Goal: Information Seeking & Learning: Find specific page/section

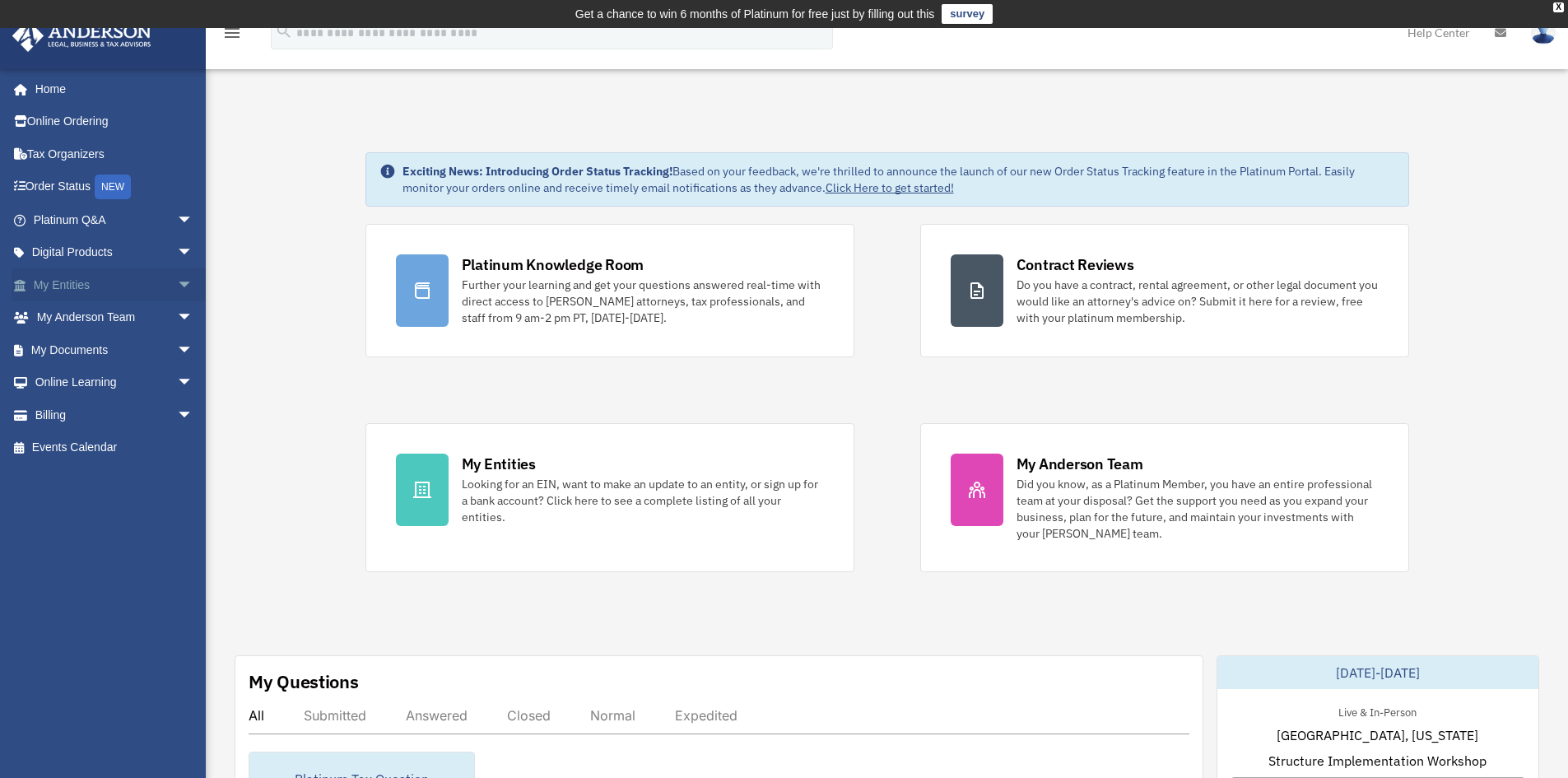
click at [92, 290] on link "My Entities arrow_drop_down" at bounding box center [114, 284] width 206 height 33
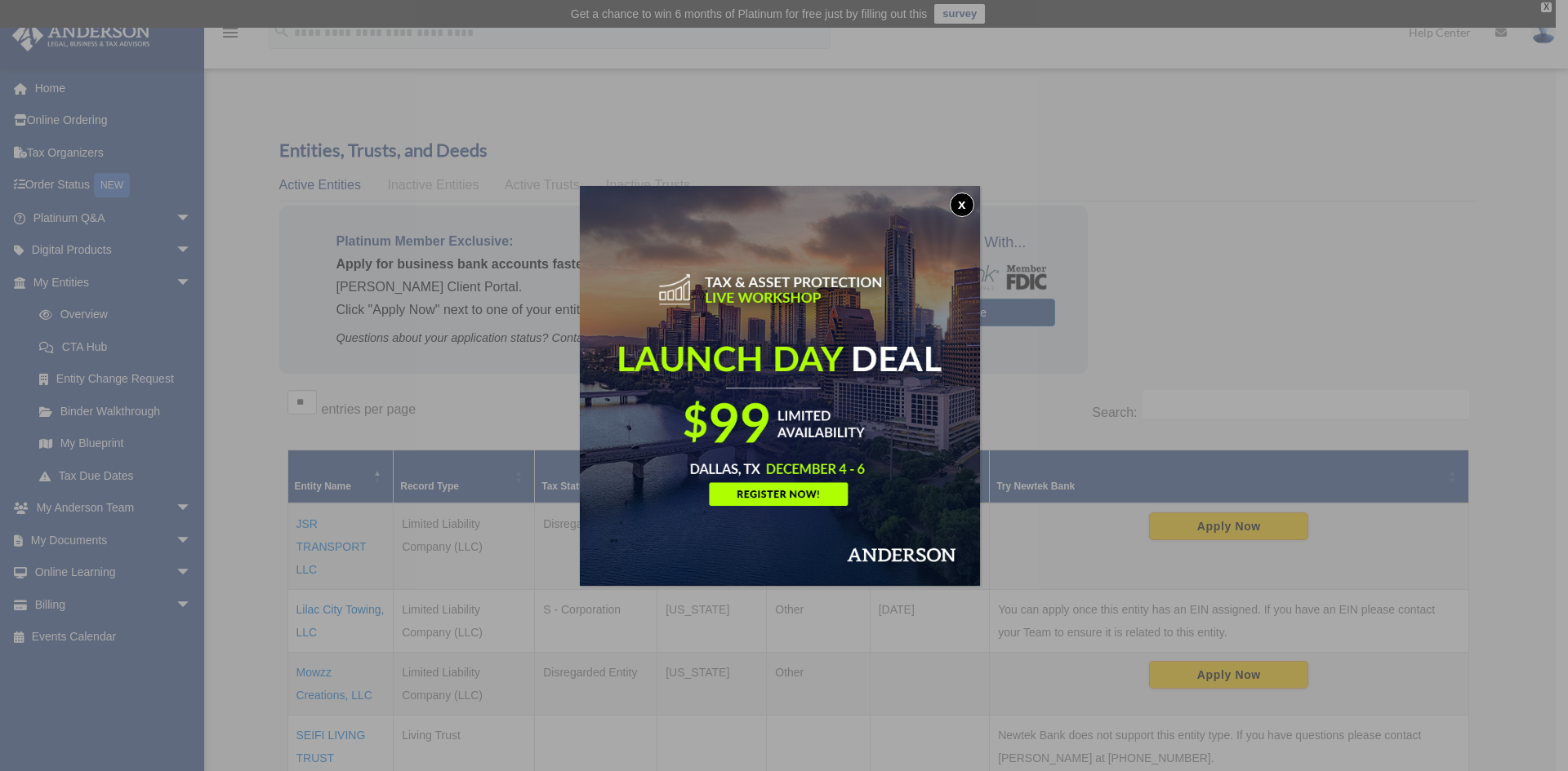
click at [963, 204] on button "x" at bounding box center [961, 204] width 24 height 24
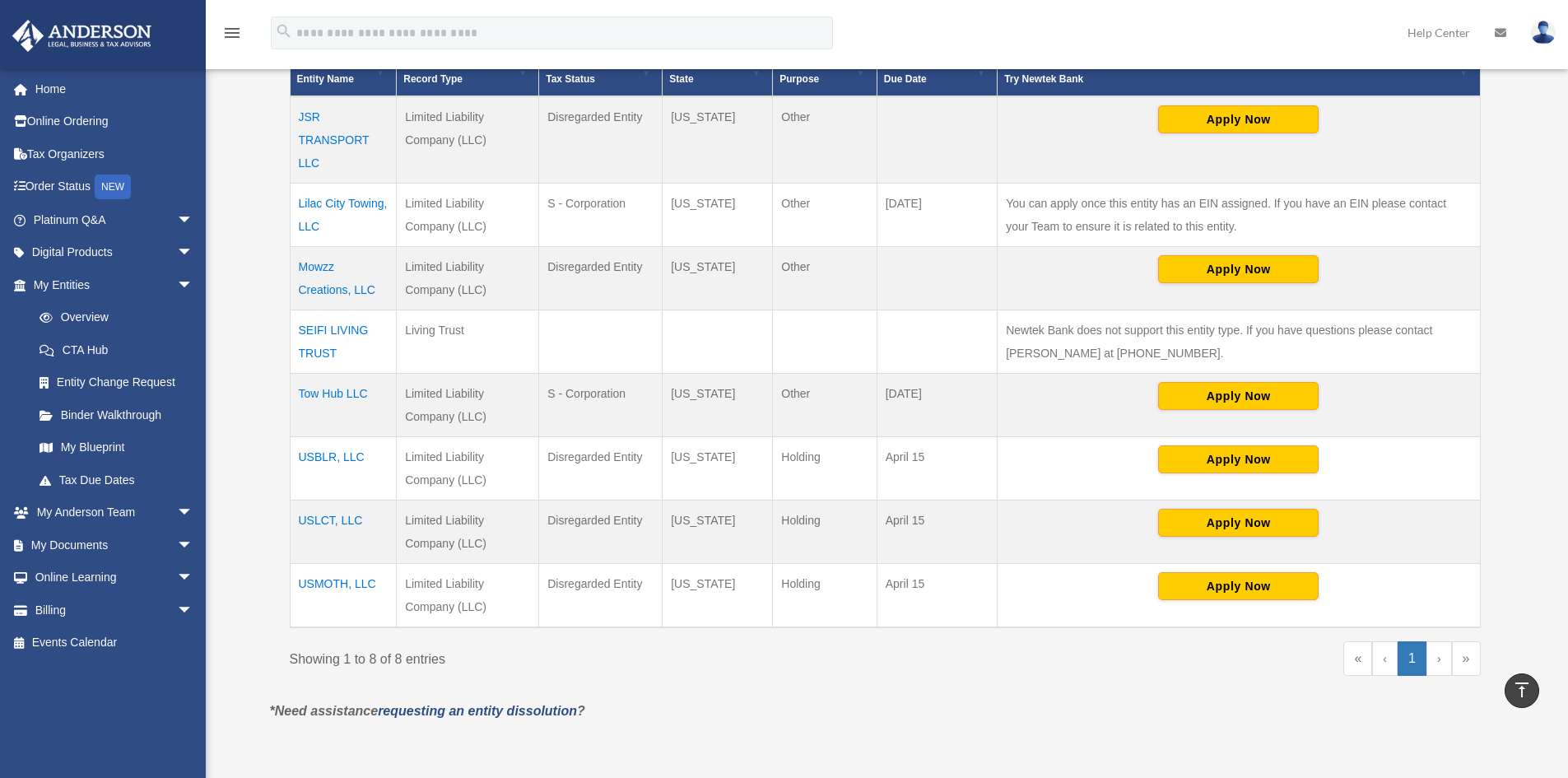
scroll to position [330, 0]
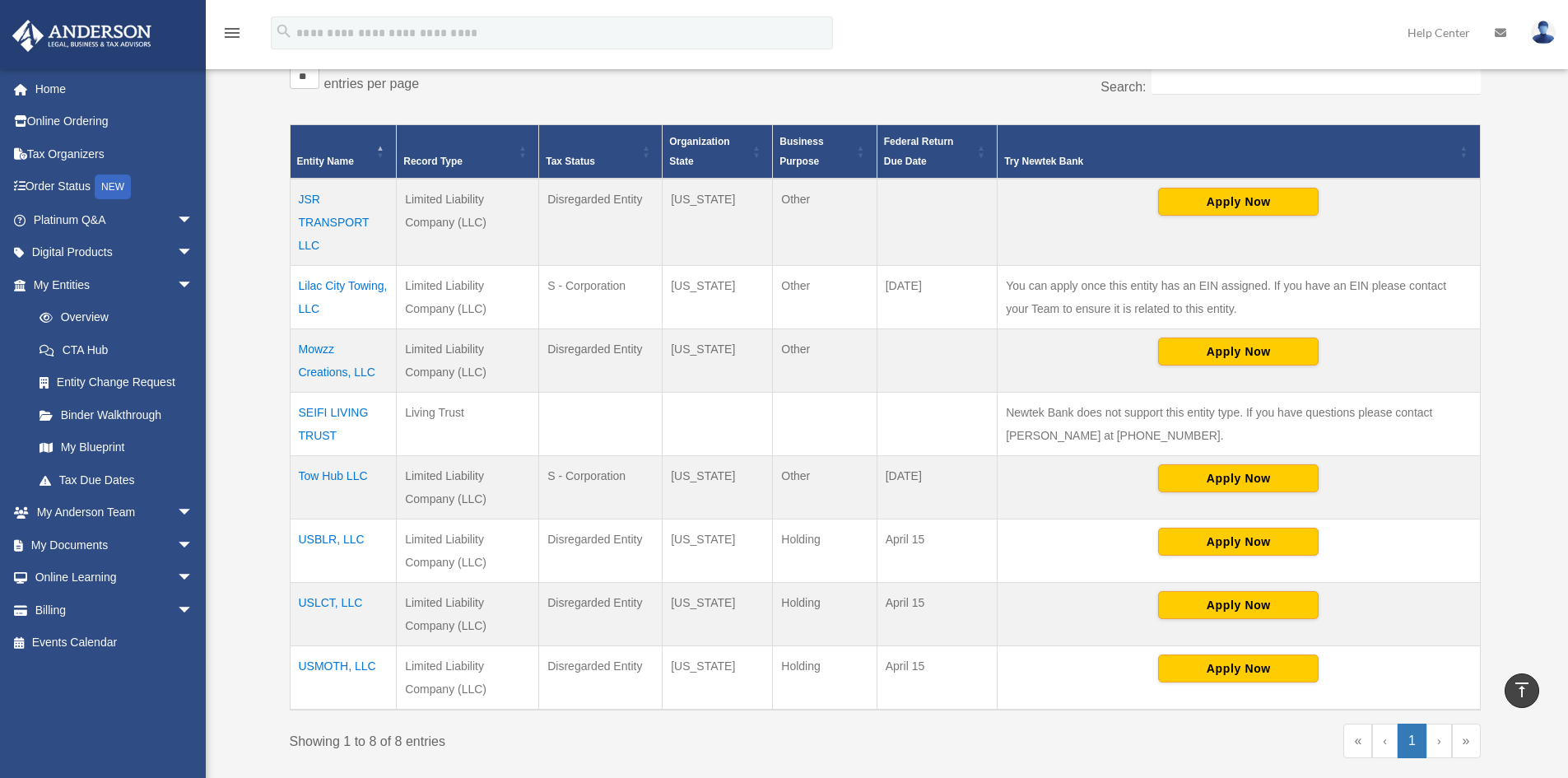
click at [313, 599] on td "USLCT, LLC" at bounding box center [343, 615] width 107 height 63
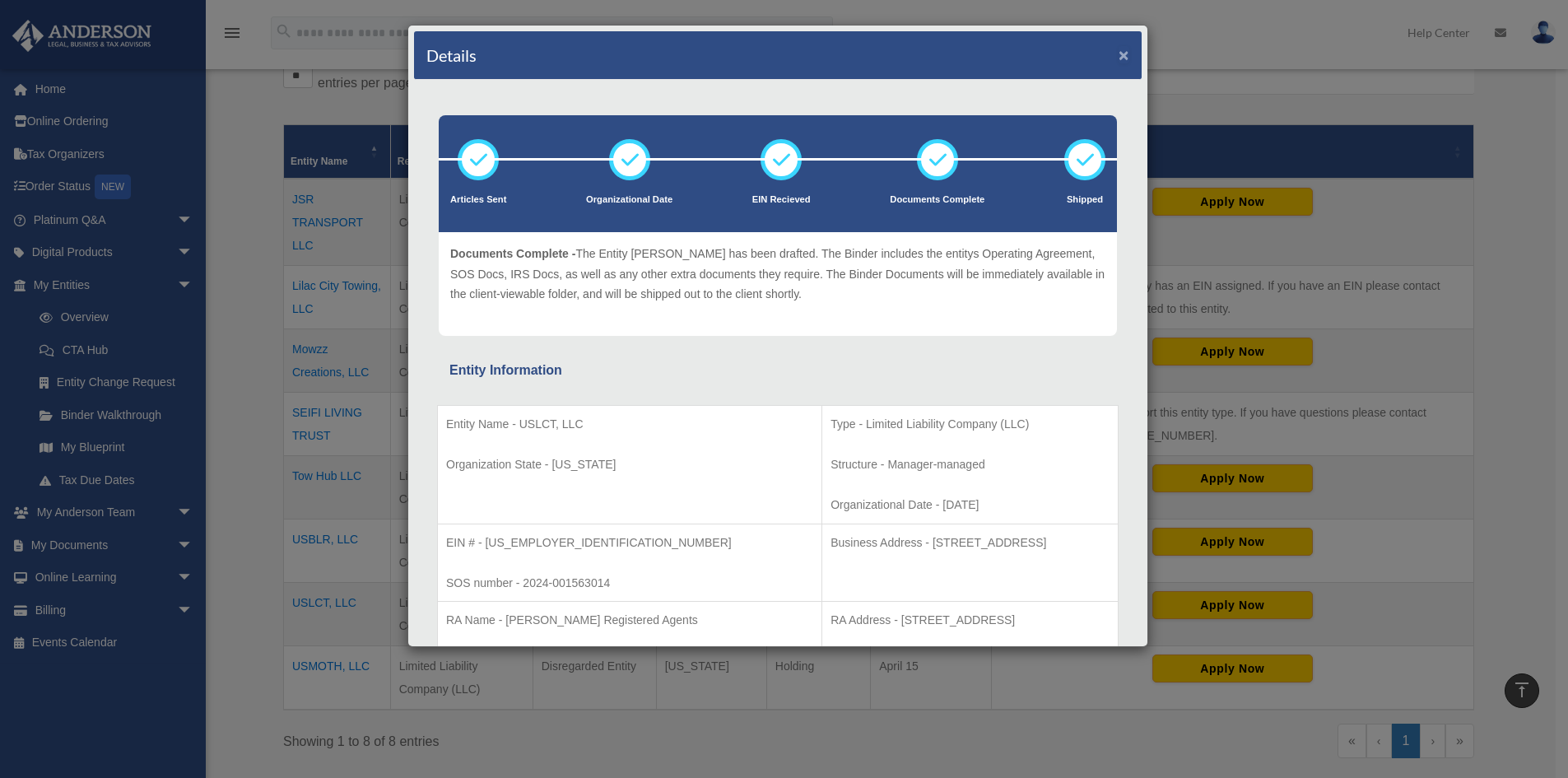
click at [1119, 49] on button "×" at bounding box center [1124, 55] width 11 height 18
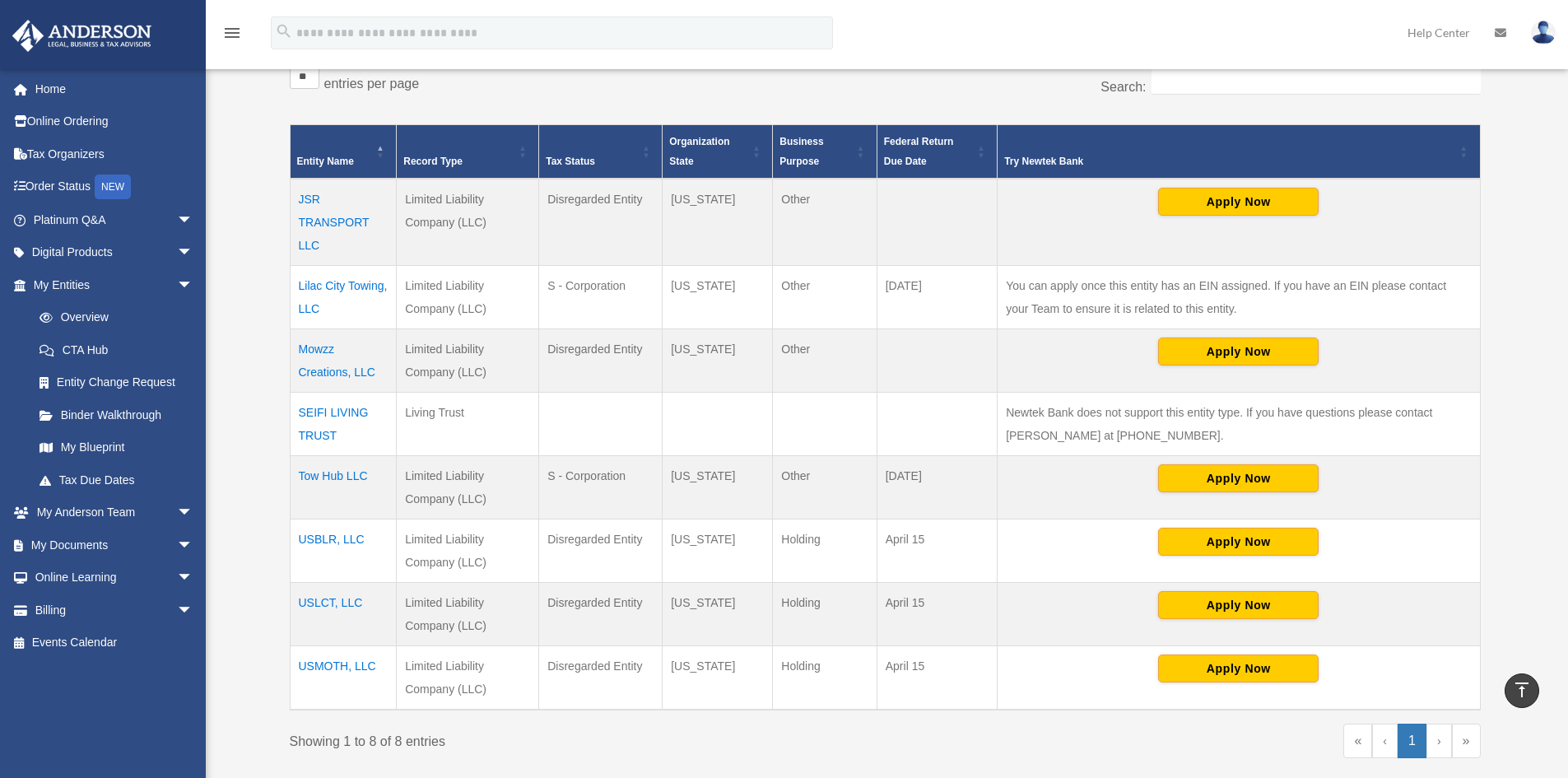
click at [334, 666] on td "USMOTH, LLC" at bounding box center [343, 678] width 107 height 64
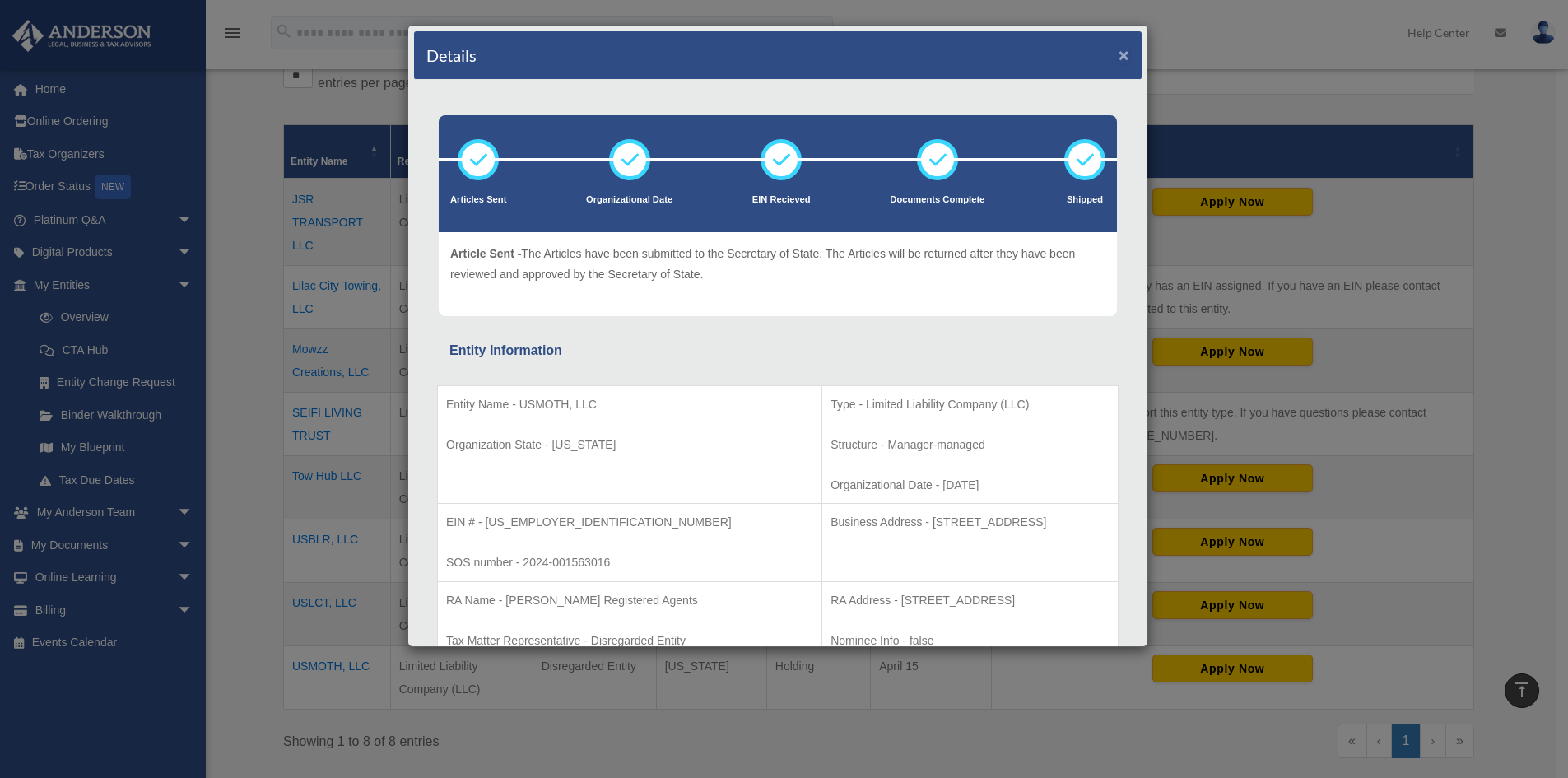
click at [1119, 55] on button "×" at bounding box center [1124, 55] width 11 height 18
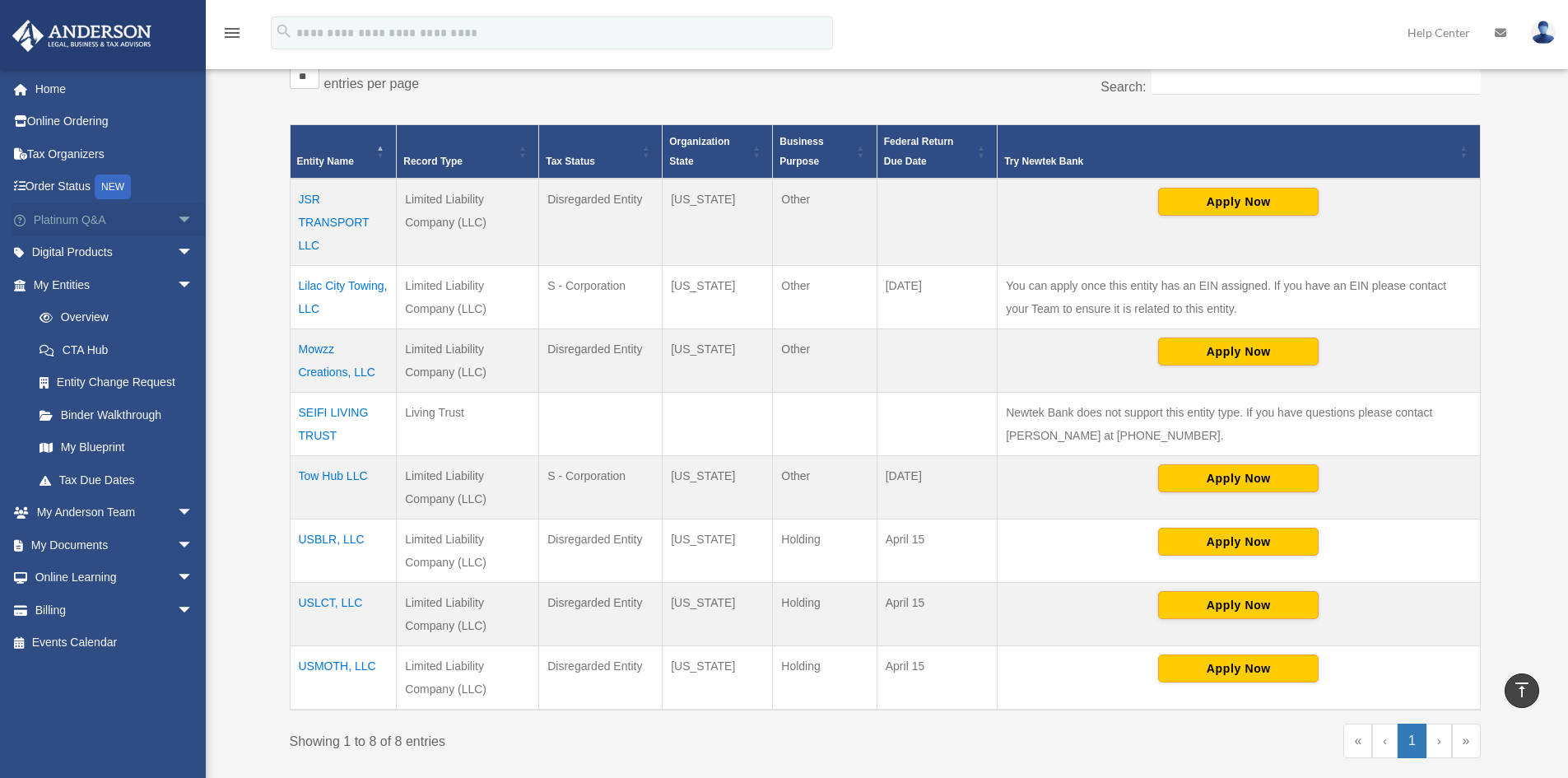
click at [177, 225] on span "arrow_drop_down" at bounding box center [192, 220] width 33 height 34
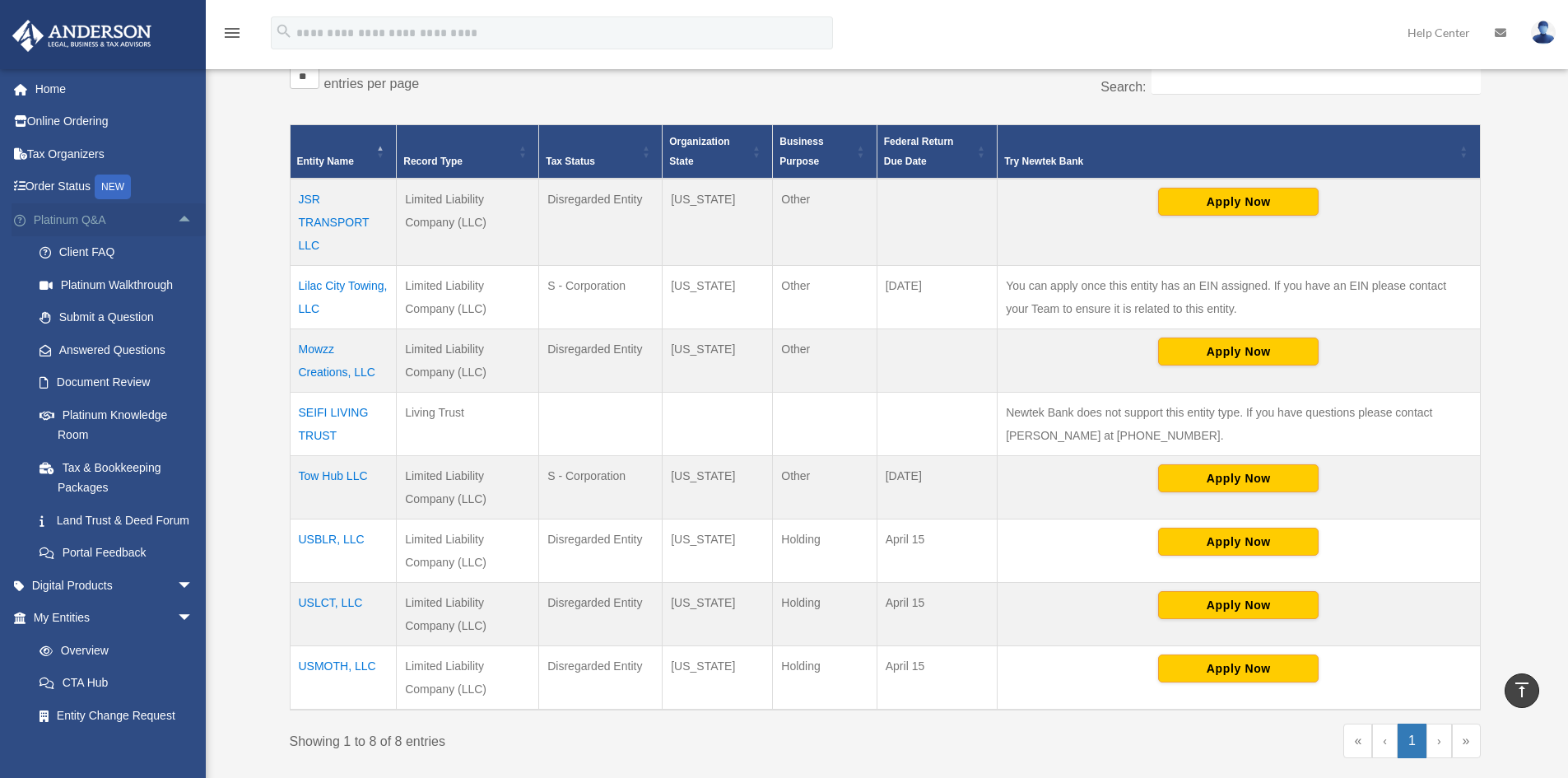
click at [177, 216] on span "arrow_drop_up" at bounding box center [192, 220] width 33 height 34
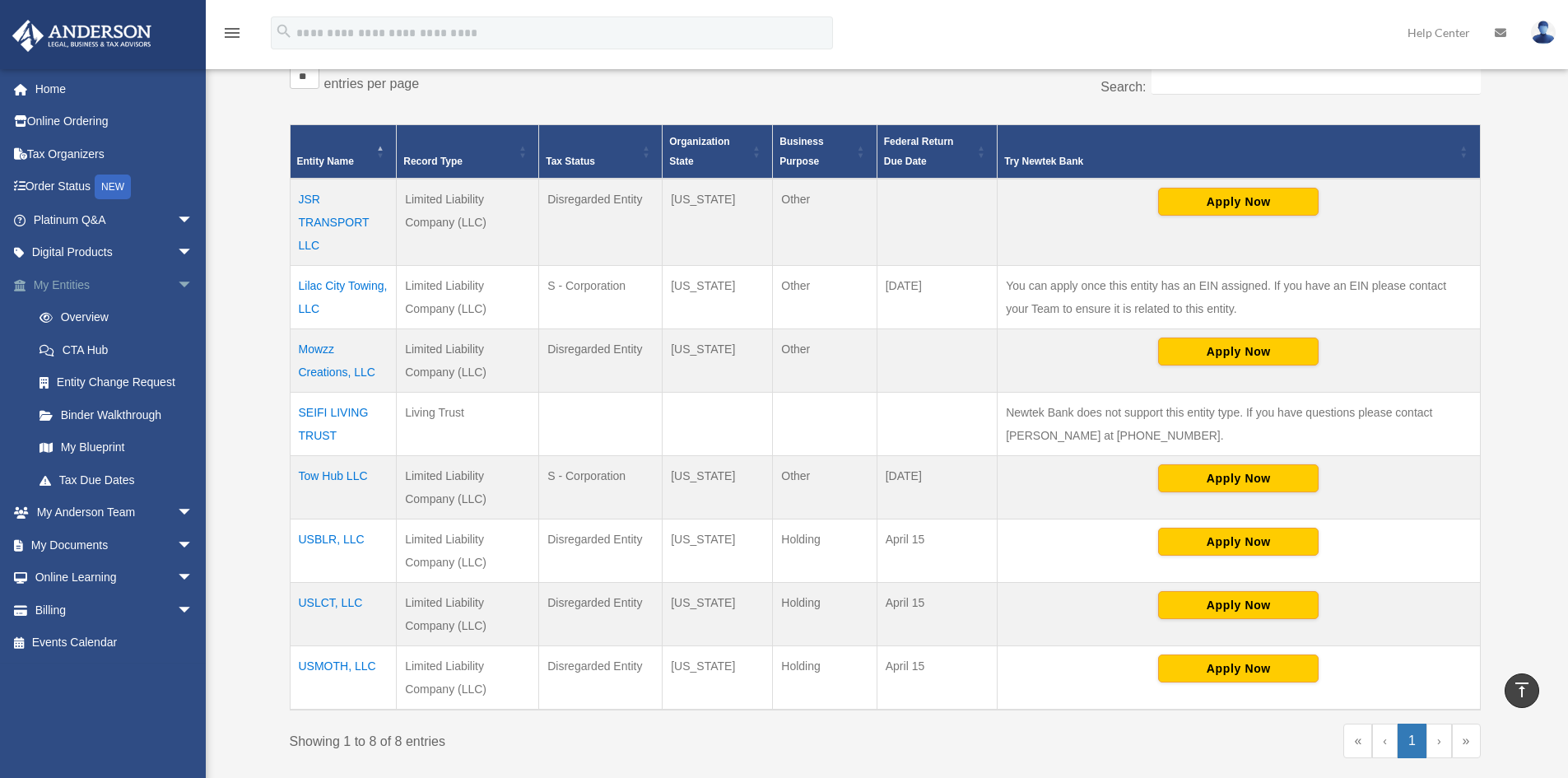
click at [177, 277] on span "arrow_drop_down" at bounding box center [192, 285] width 33 height 34
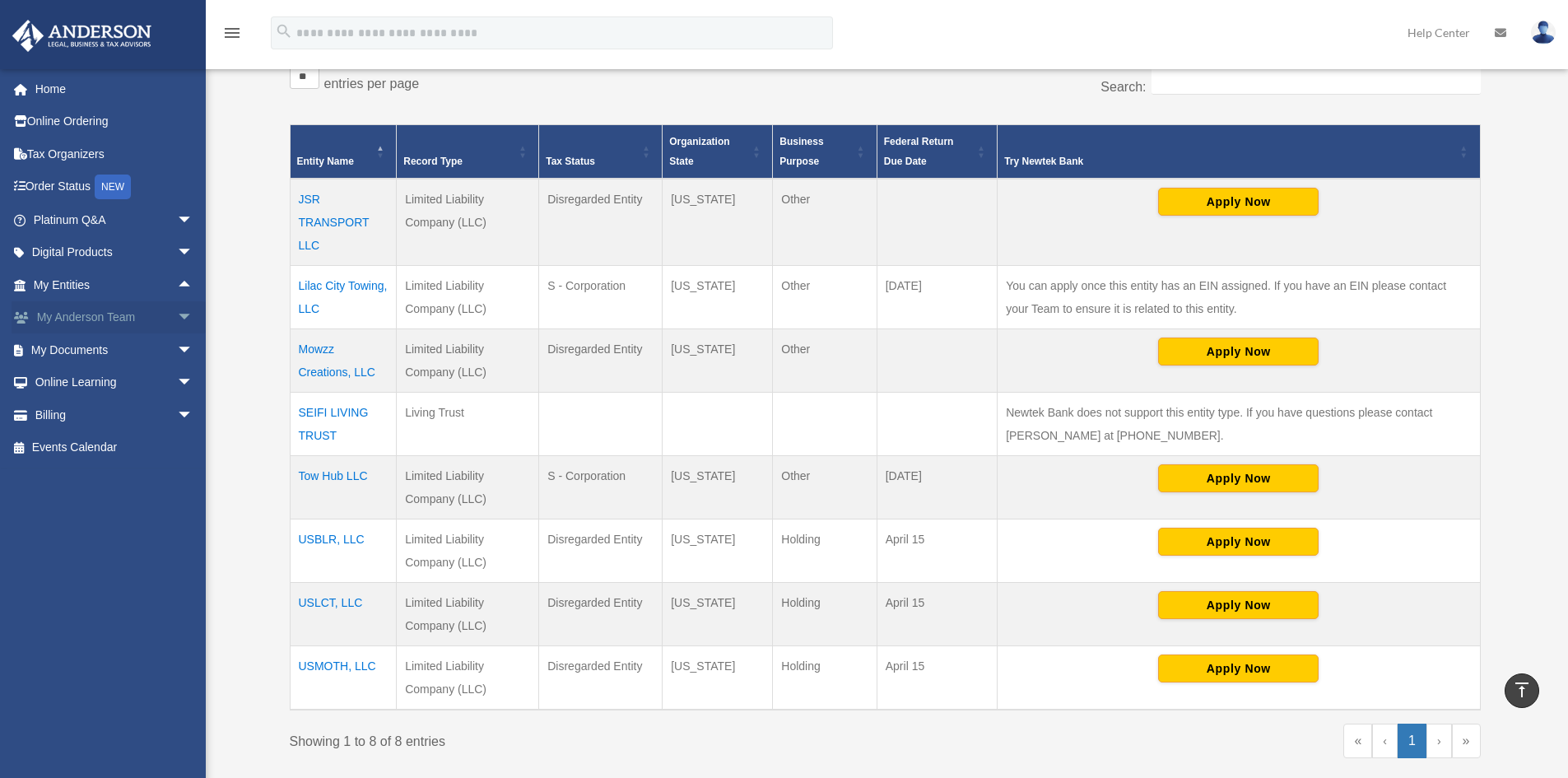
click at [177, 314] on span "arrow_drop_down" at bounding box center [192, 318] width 33 height 34
click at [177, 318] on span "arrow_drop_up" at bounding box center [192, 318] width 33 height 34
click at [177, 345] on span "arrow_drop_down" at bounding box center [192, 350] width 33 height 34
click at [116, 416] on link "Meeting Minutes" at bounding box center [120, 415] width 195 height 33
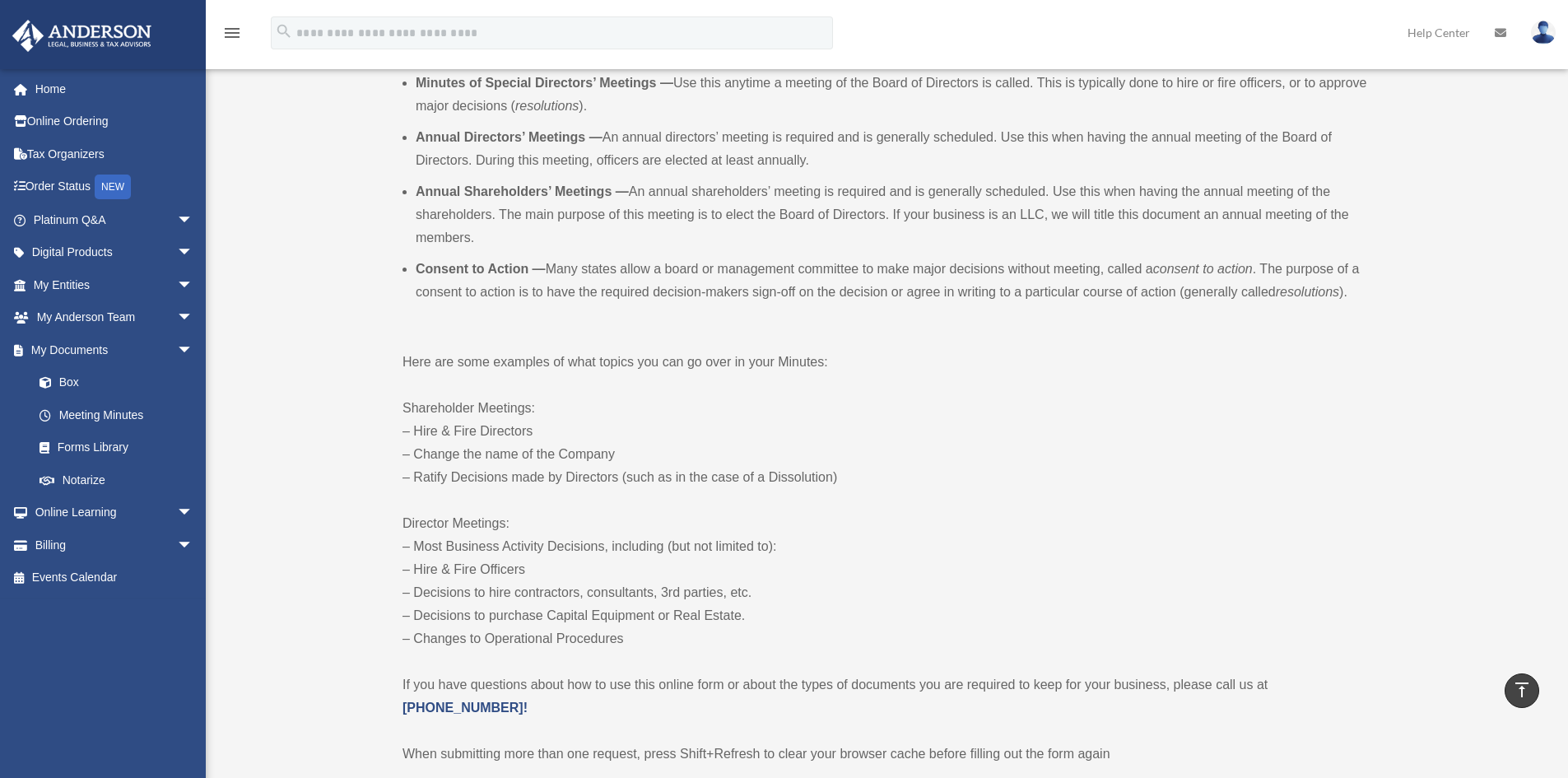
scroll to position [577, 0]
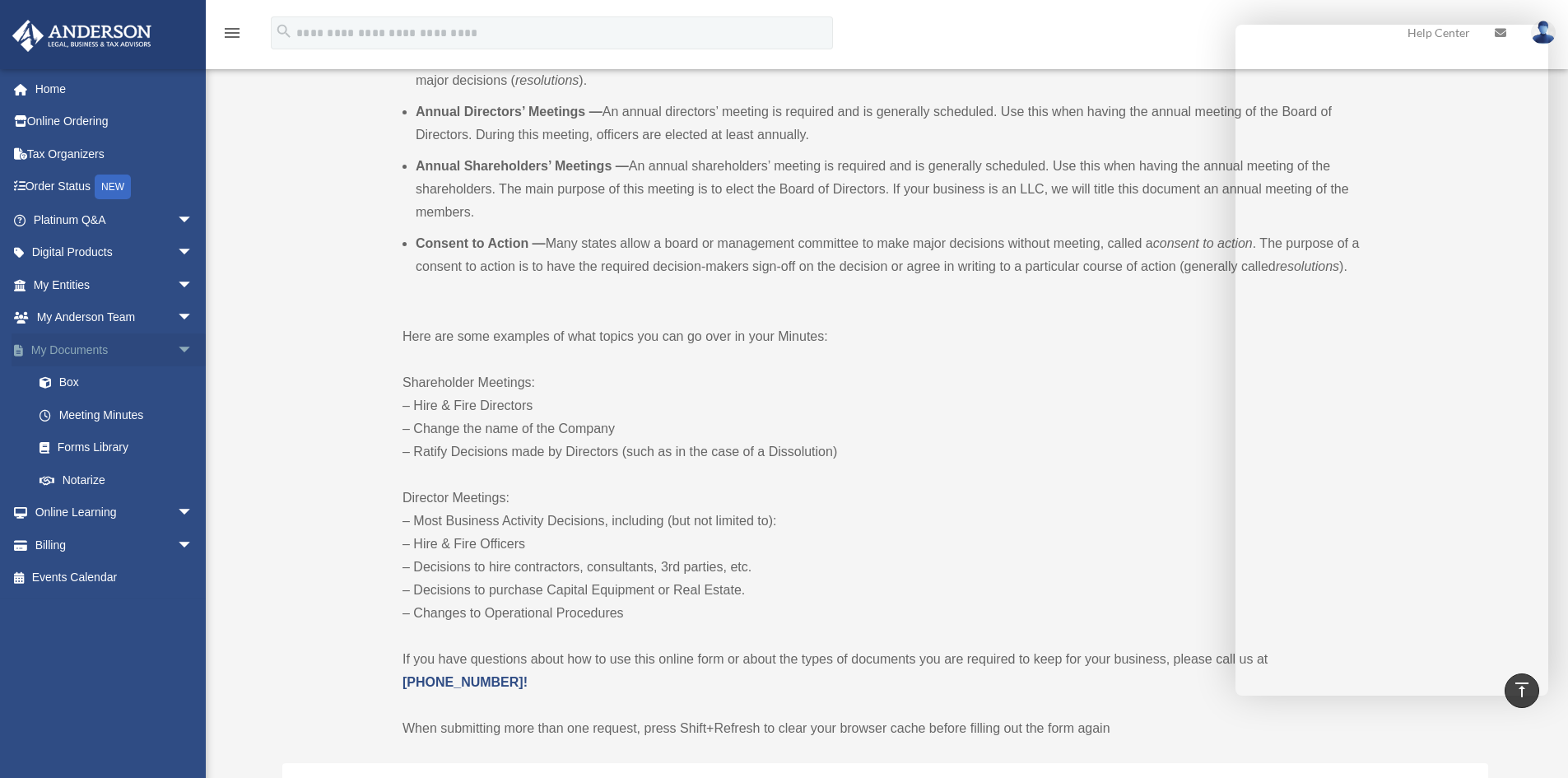
click at [177, 349] on span "arrow_drop_down" at bounding box center [192, 350] width 33 height 34
click at [177, 281] on span "arrow_drop_down" at bounding box center [192, 285] width 33 height 34
click at [92, 312] on link "Overview" at bounding box center [120, 317] width 195 height 33
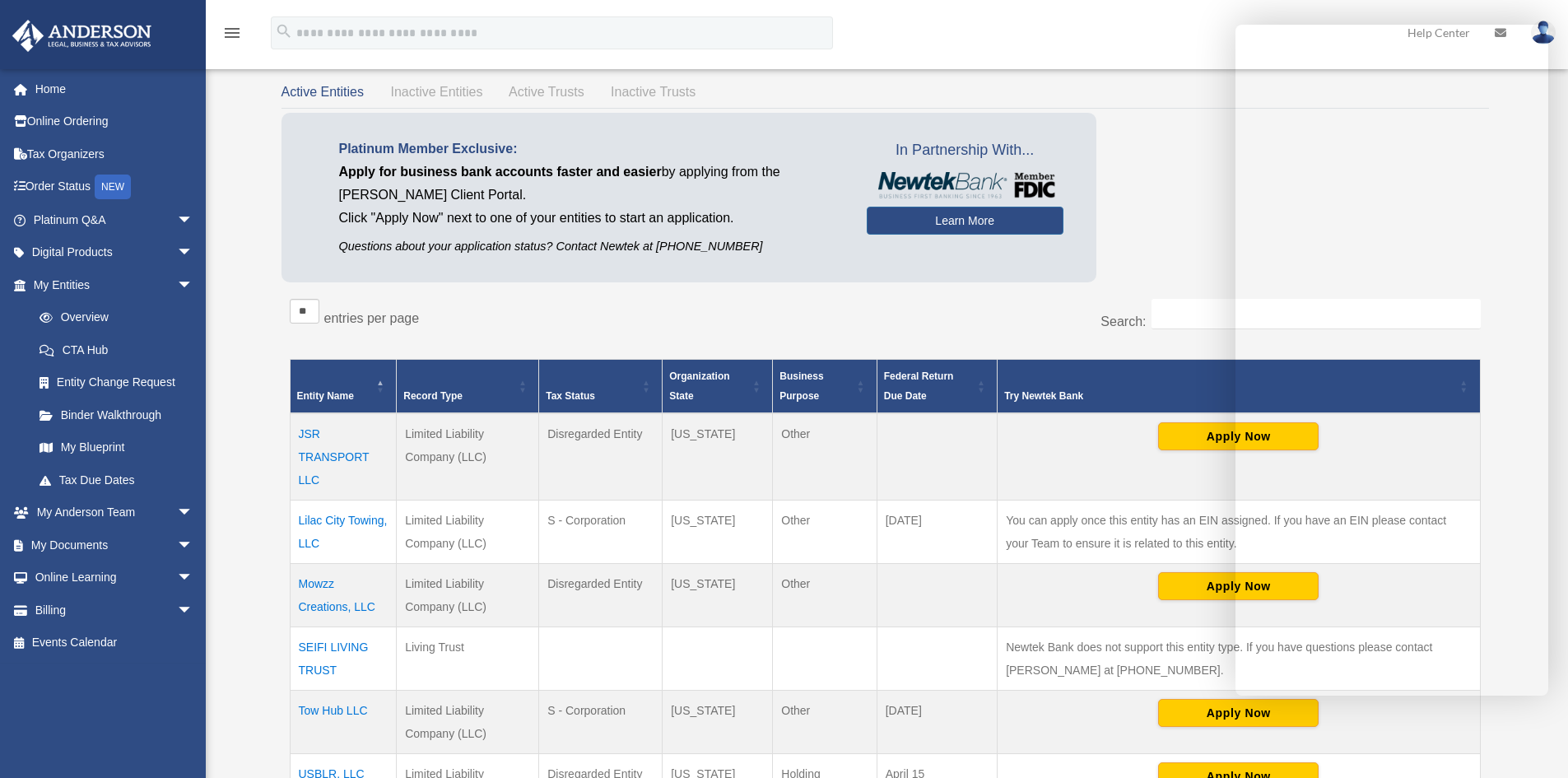
scroll to position [165, 0]
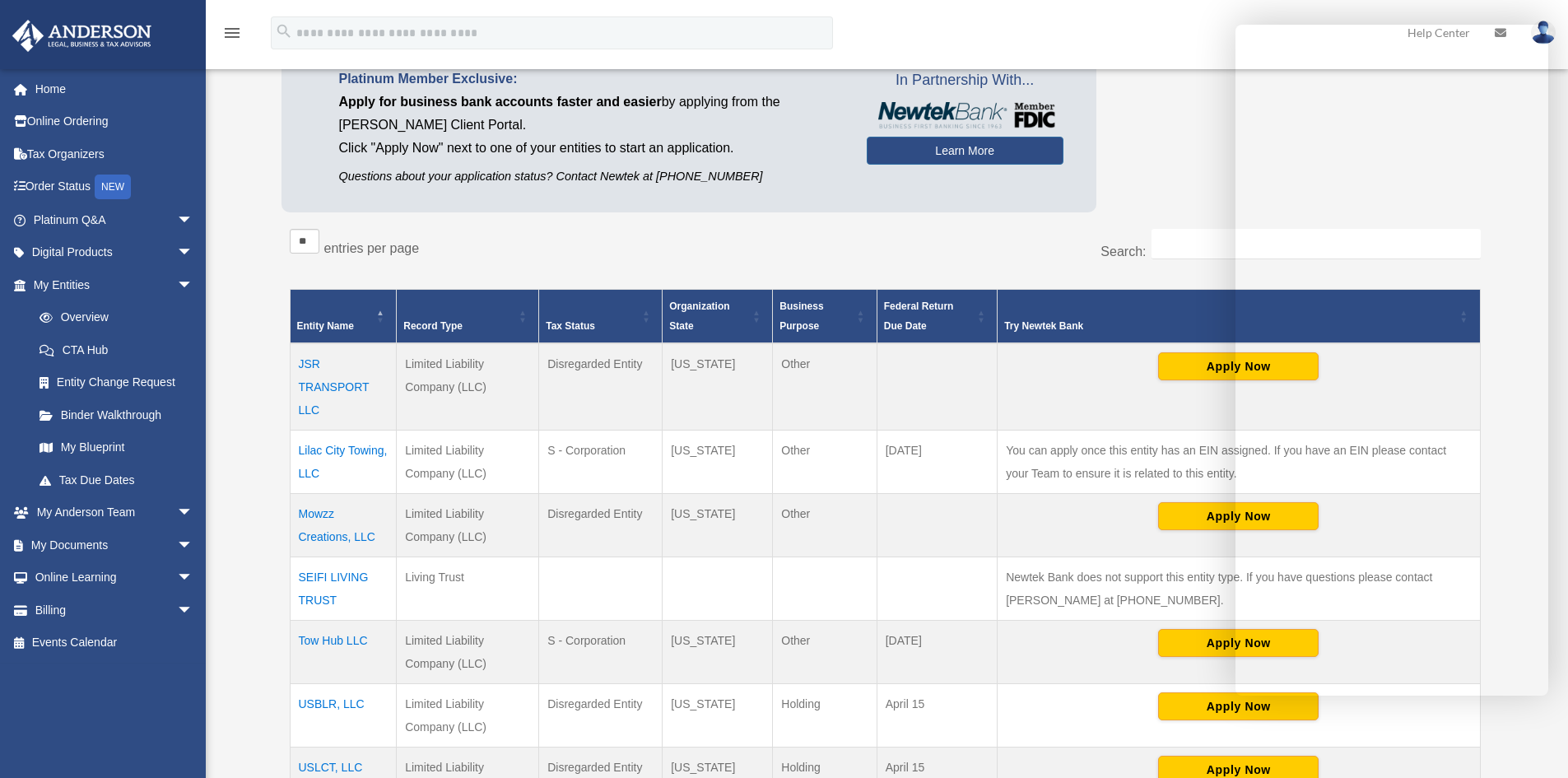
click at [336, 382] on td "JSR TRANSPORT LLC" at bounding box center [343, 387] width 107 height 87
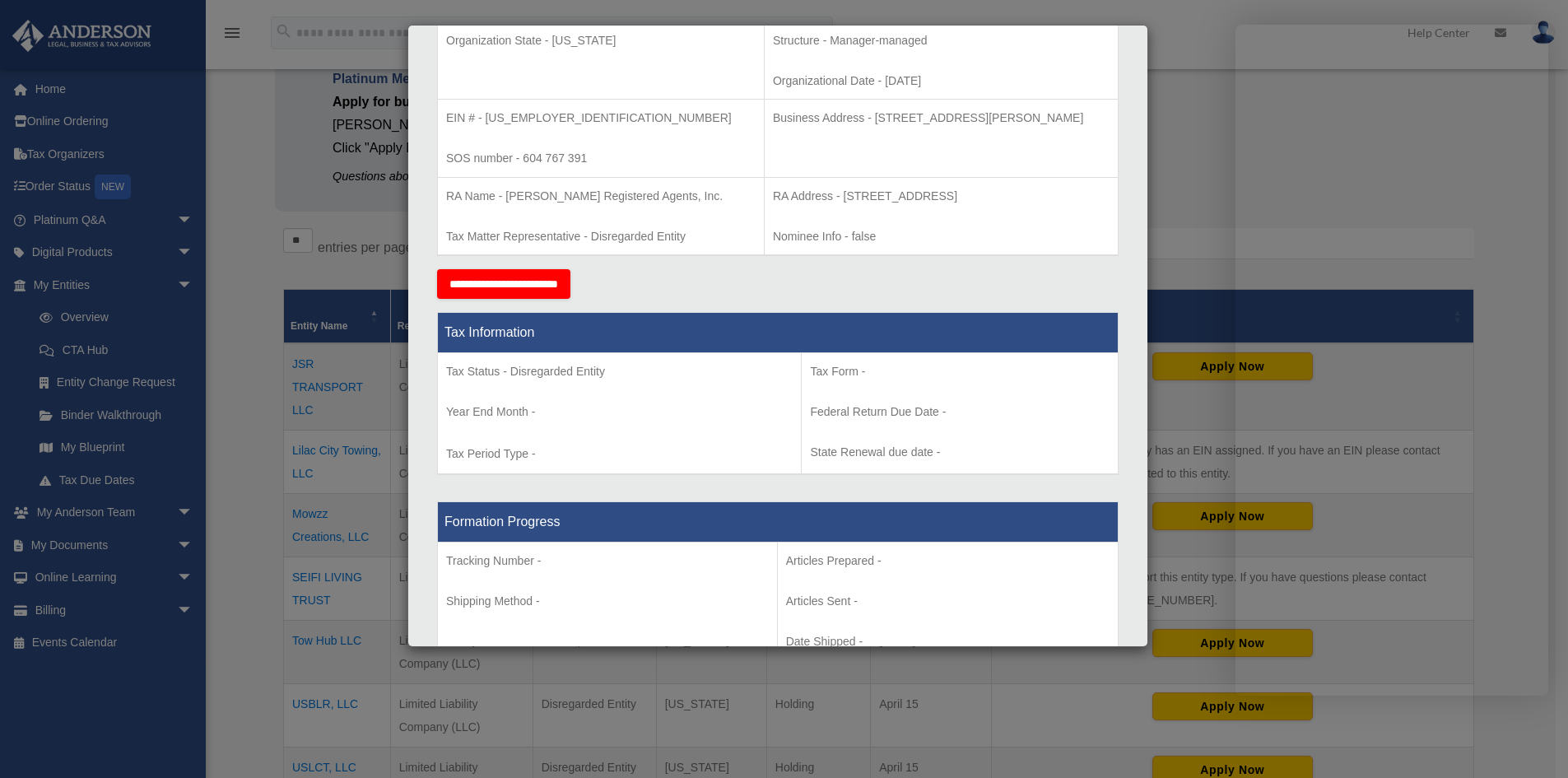
scroll to position [0, 0]
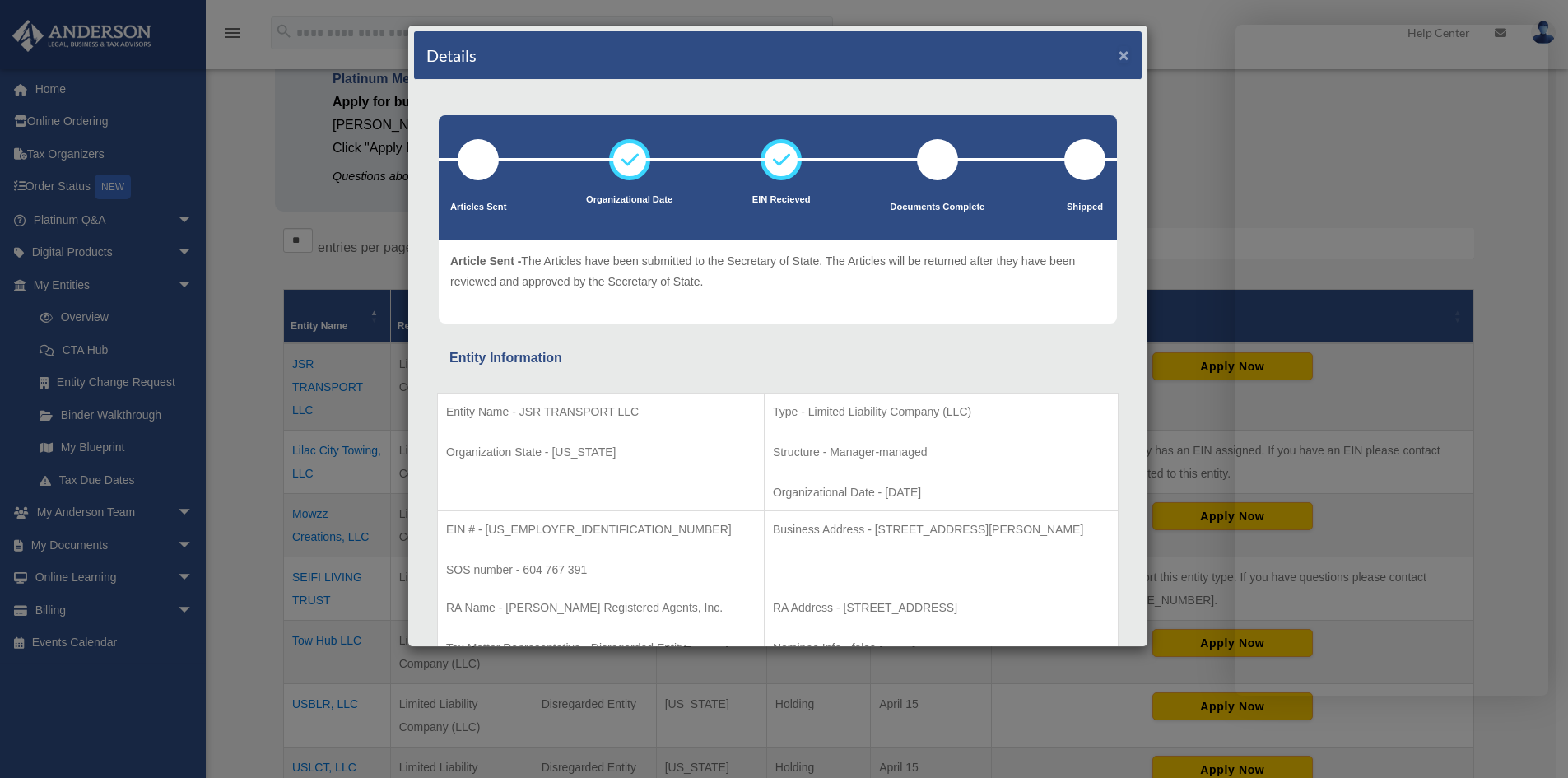
click at [1119, 54] on button "×" at bounding box center [1124, 55] width 11 height 18
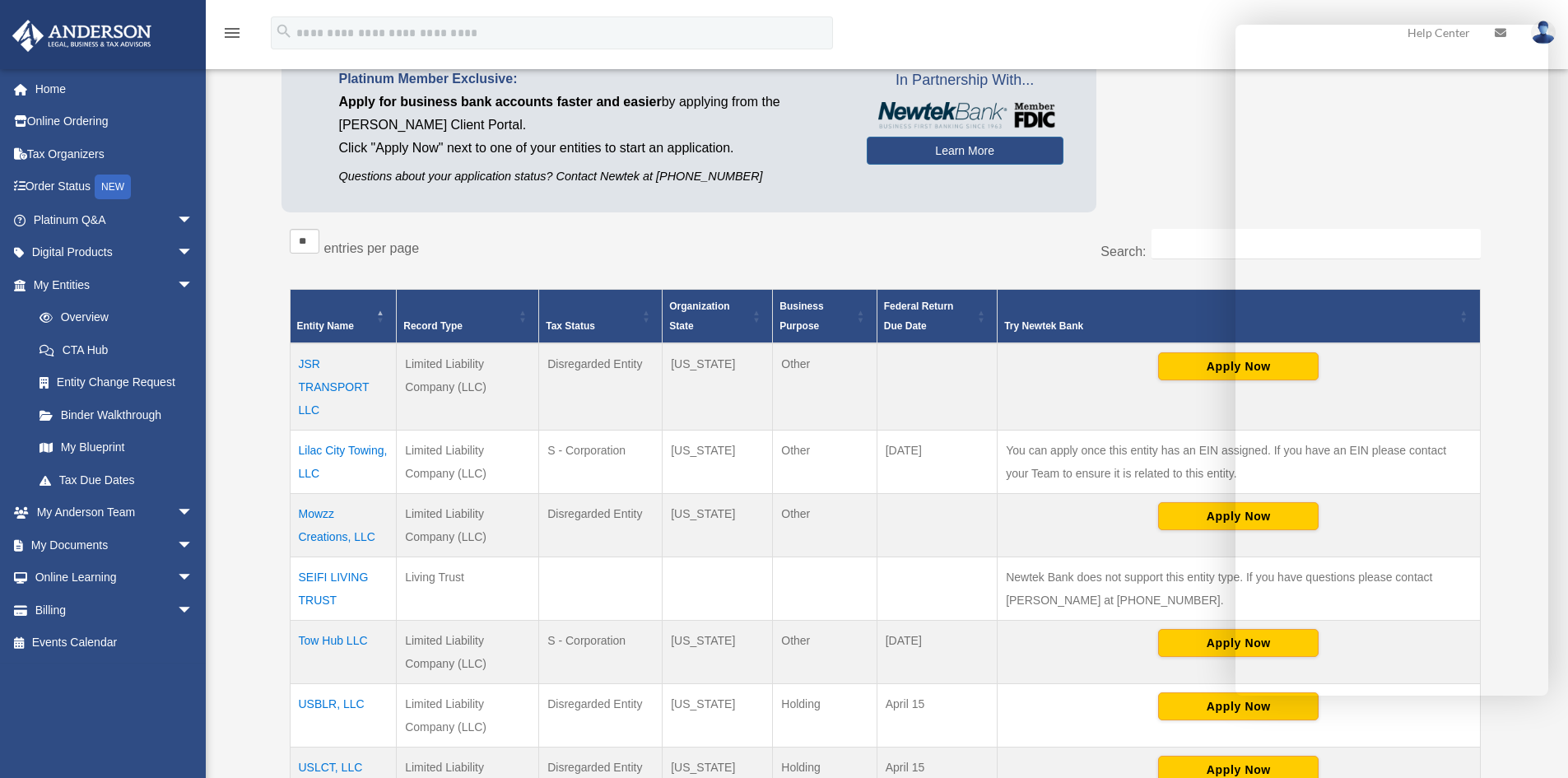
click at [364, 450] on td "Lilac City Towing, LLC" at bounding box center [343, 462] width 107 height 63
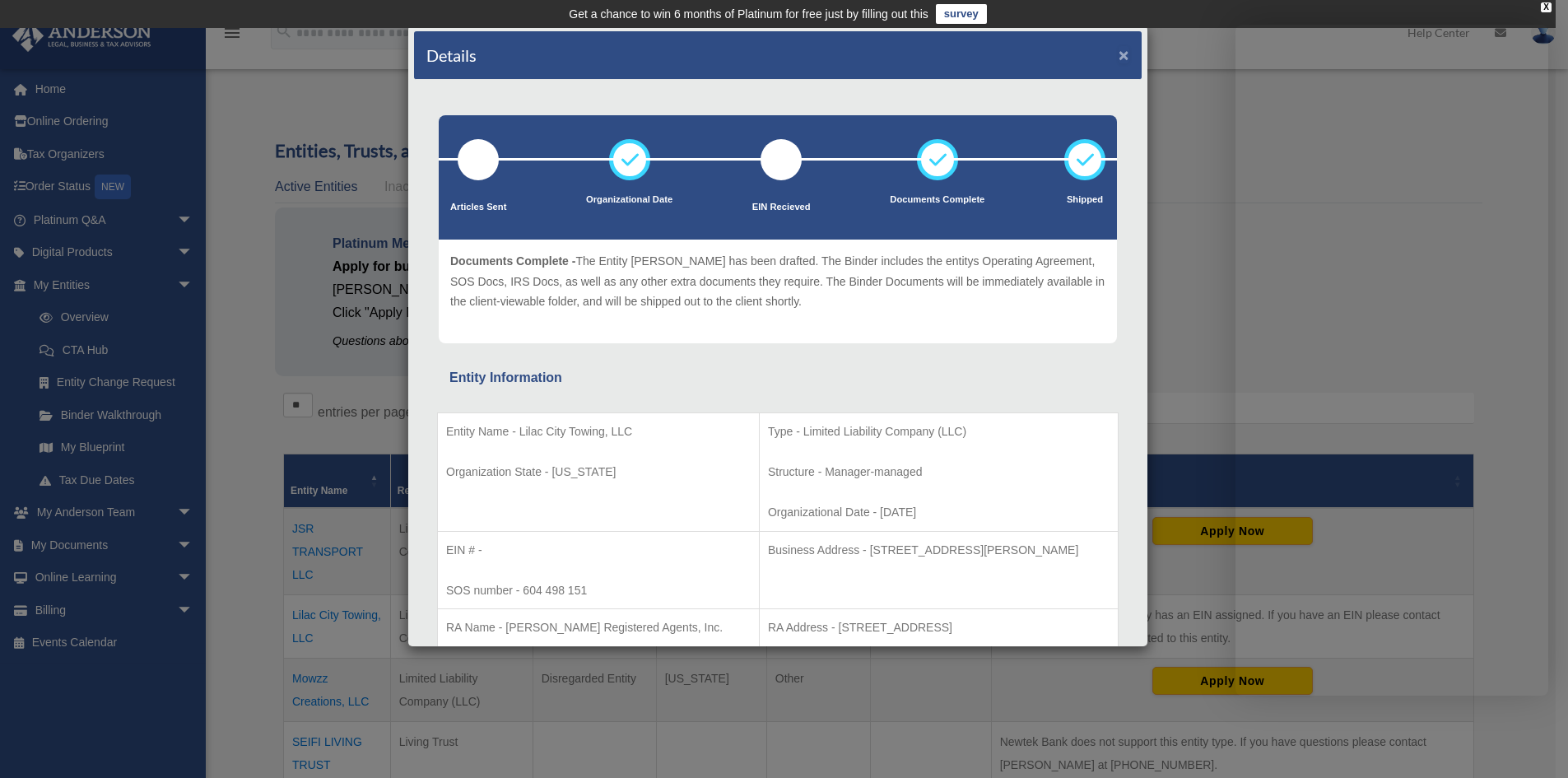
click at [1119, 56] on button "×" at bounding box center [1124, 55] width 11 height 18
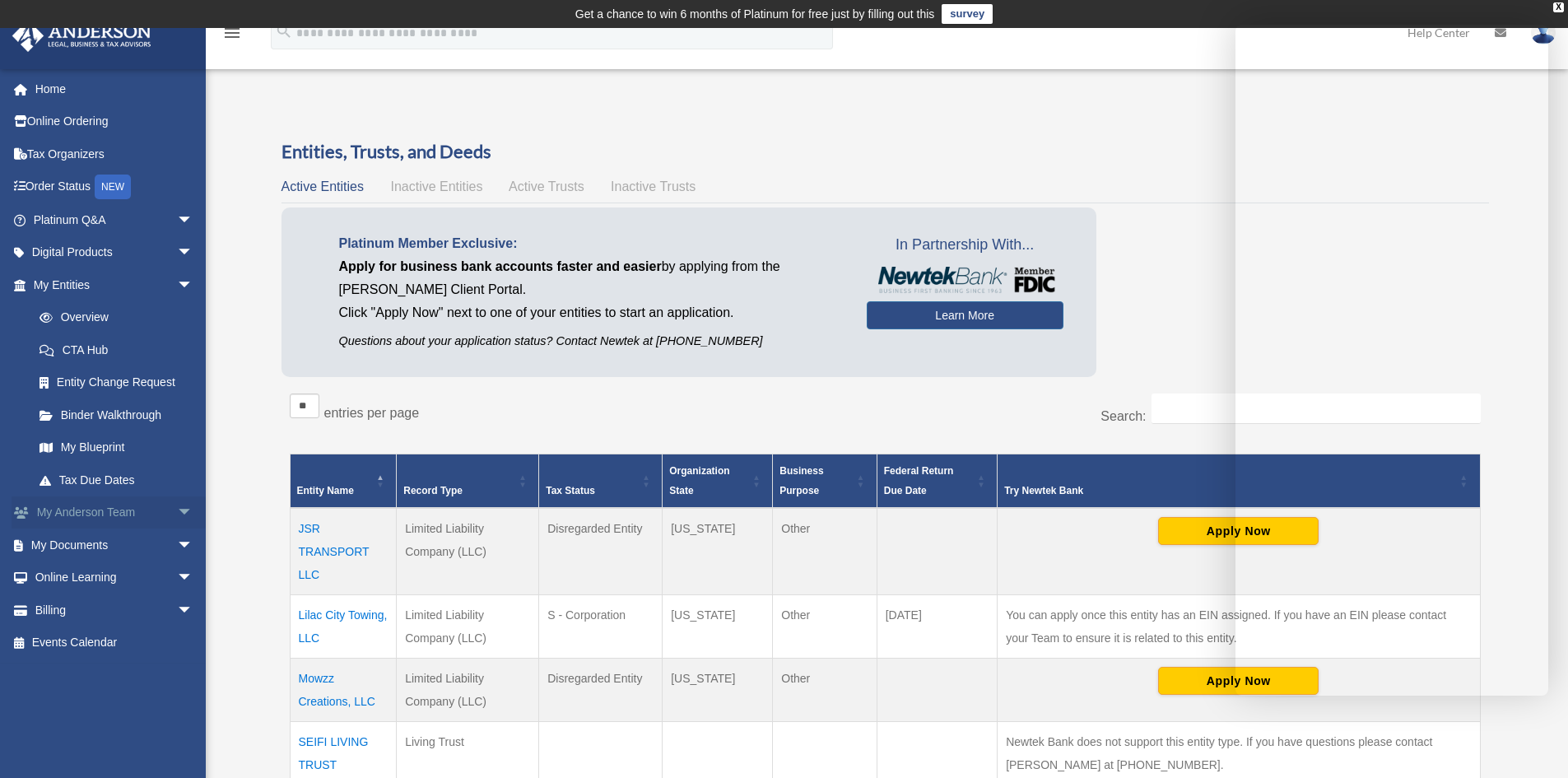
click at [177, 510] on span "arrow_drop_down" at bounding box center [192, 513] width 33 height 34
click at [132, 545] on link "My Anderson Team" at bounding box center [120, 545] width 195 height 33
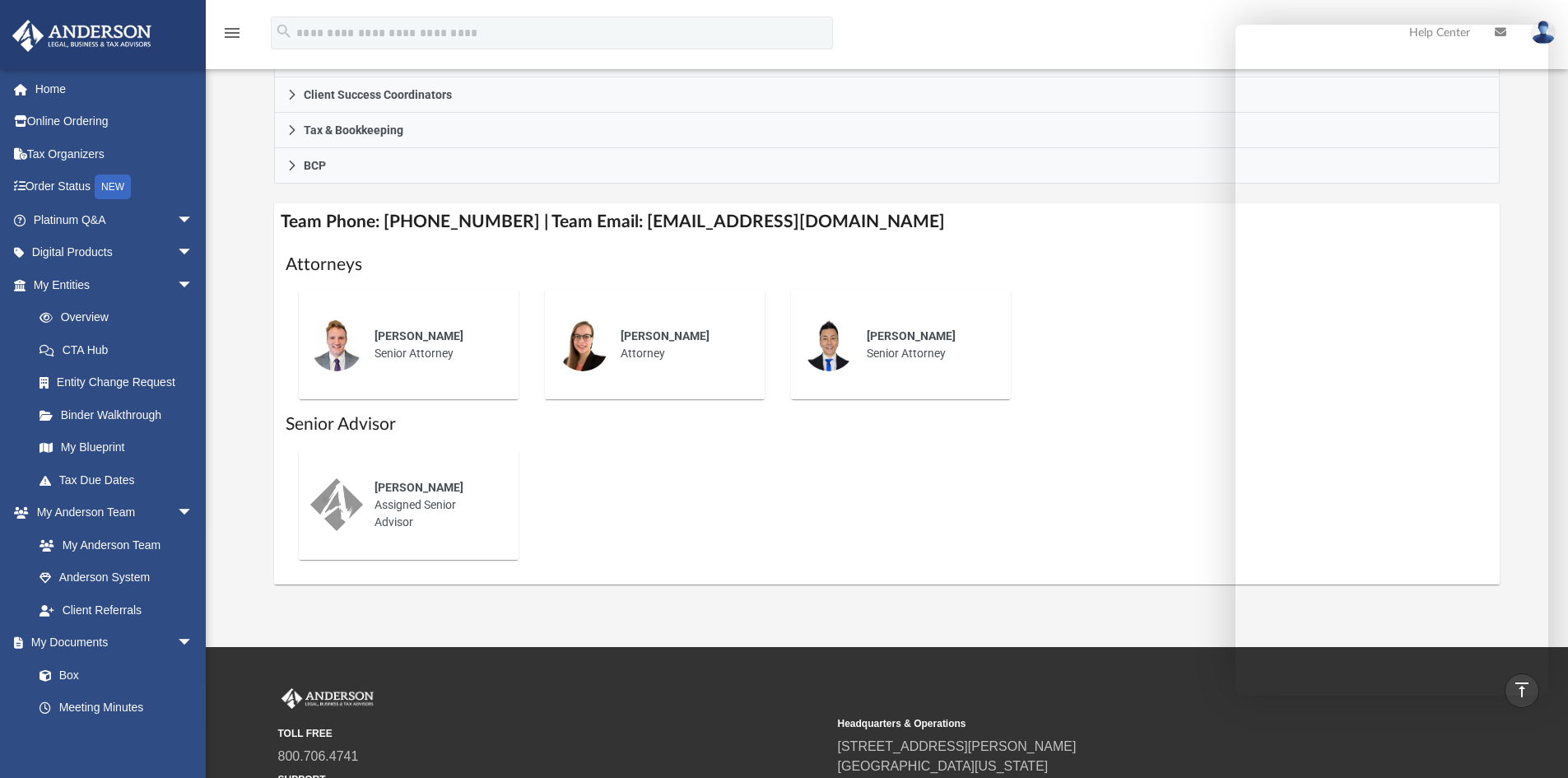
scroll to position [504, 0]
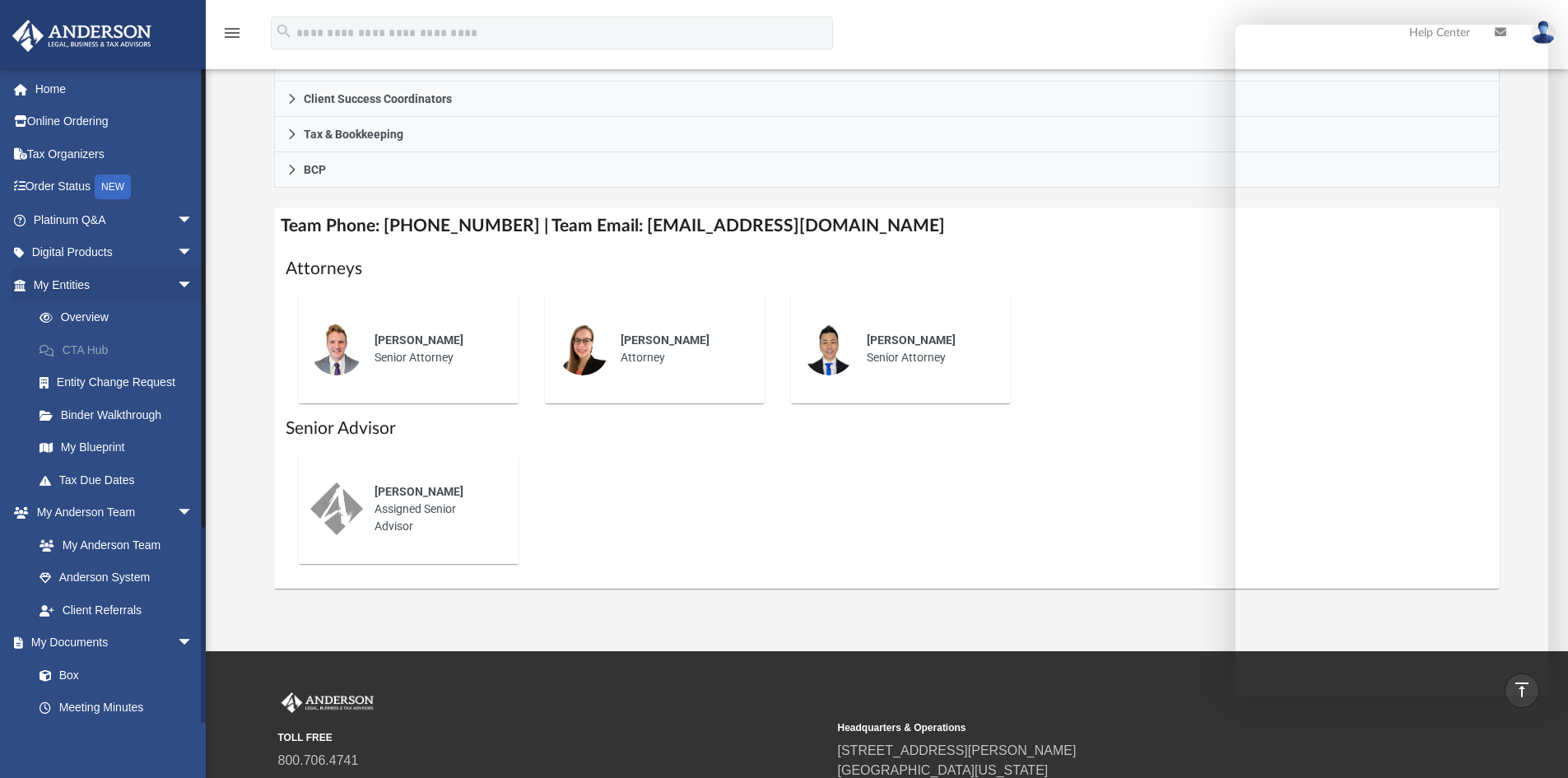
click at [100, 351] on link "CTA Hub" at bounding box center [120, 350] width 195 height 33
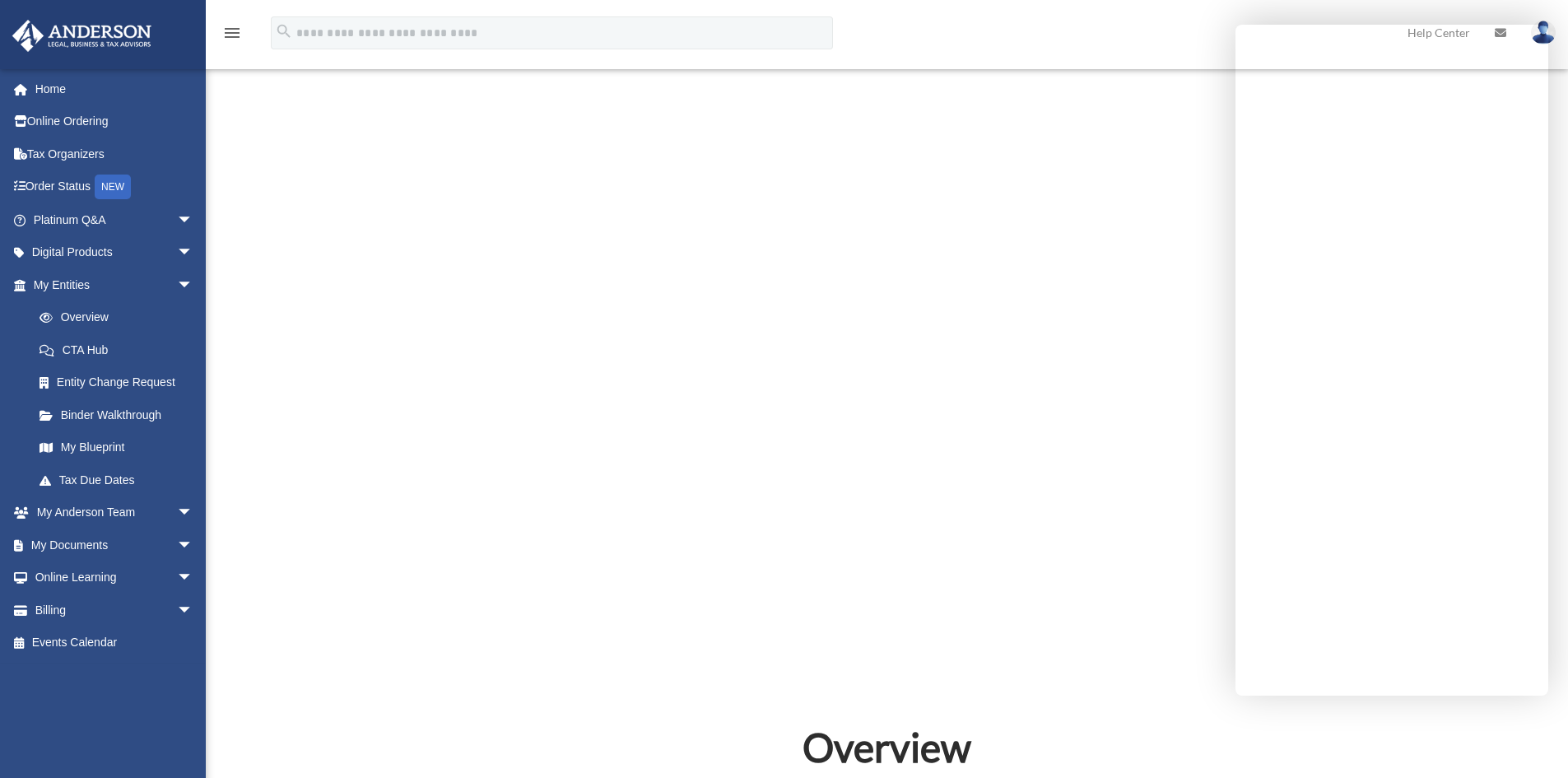
scroll to position [577, 0]
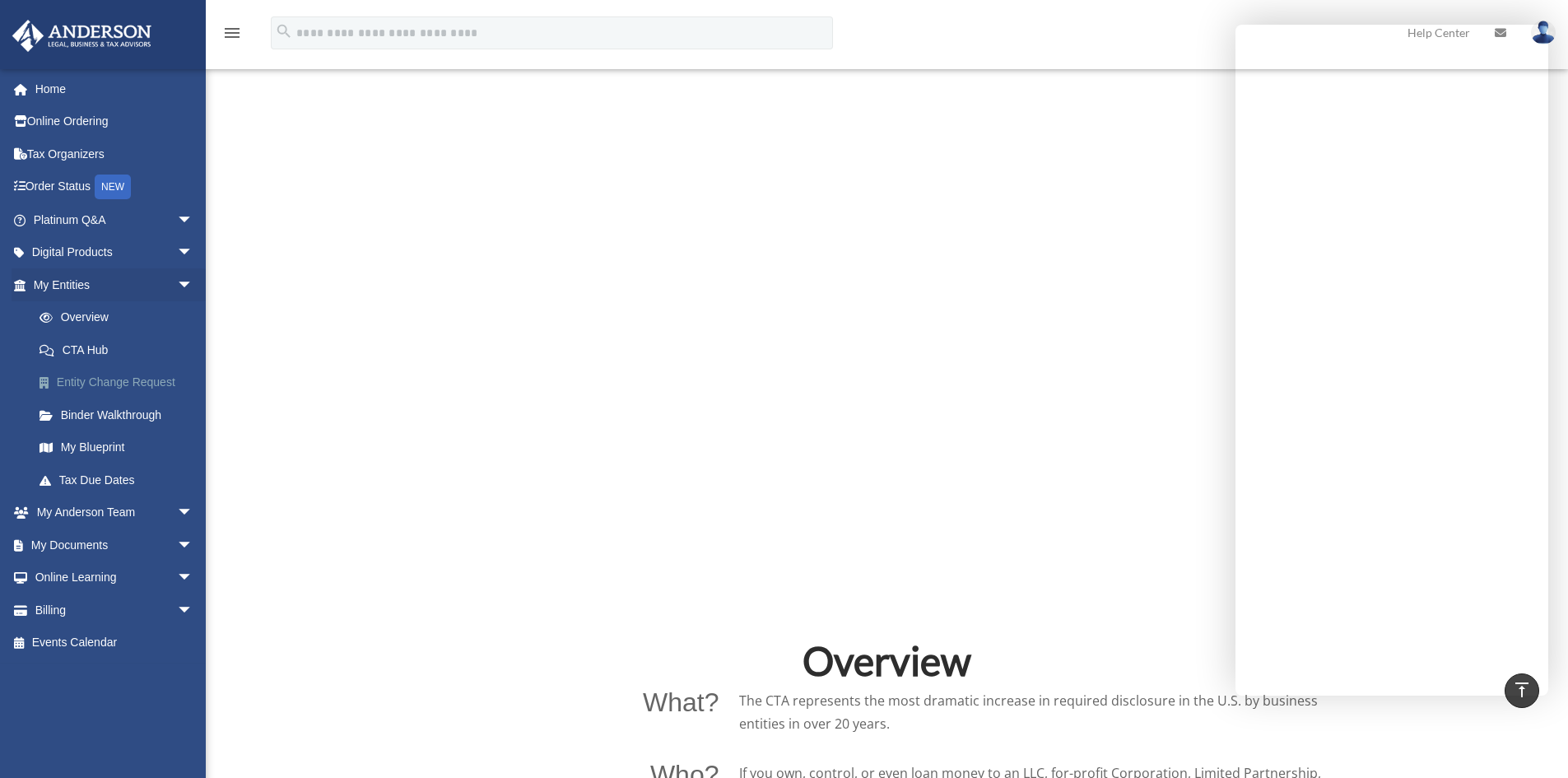
click at [122, 384] on link "Entity Change Request" at bounding box center [120, 382] width 195 height 33
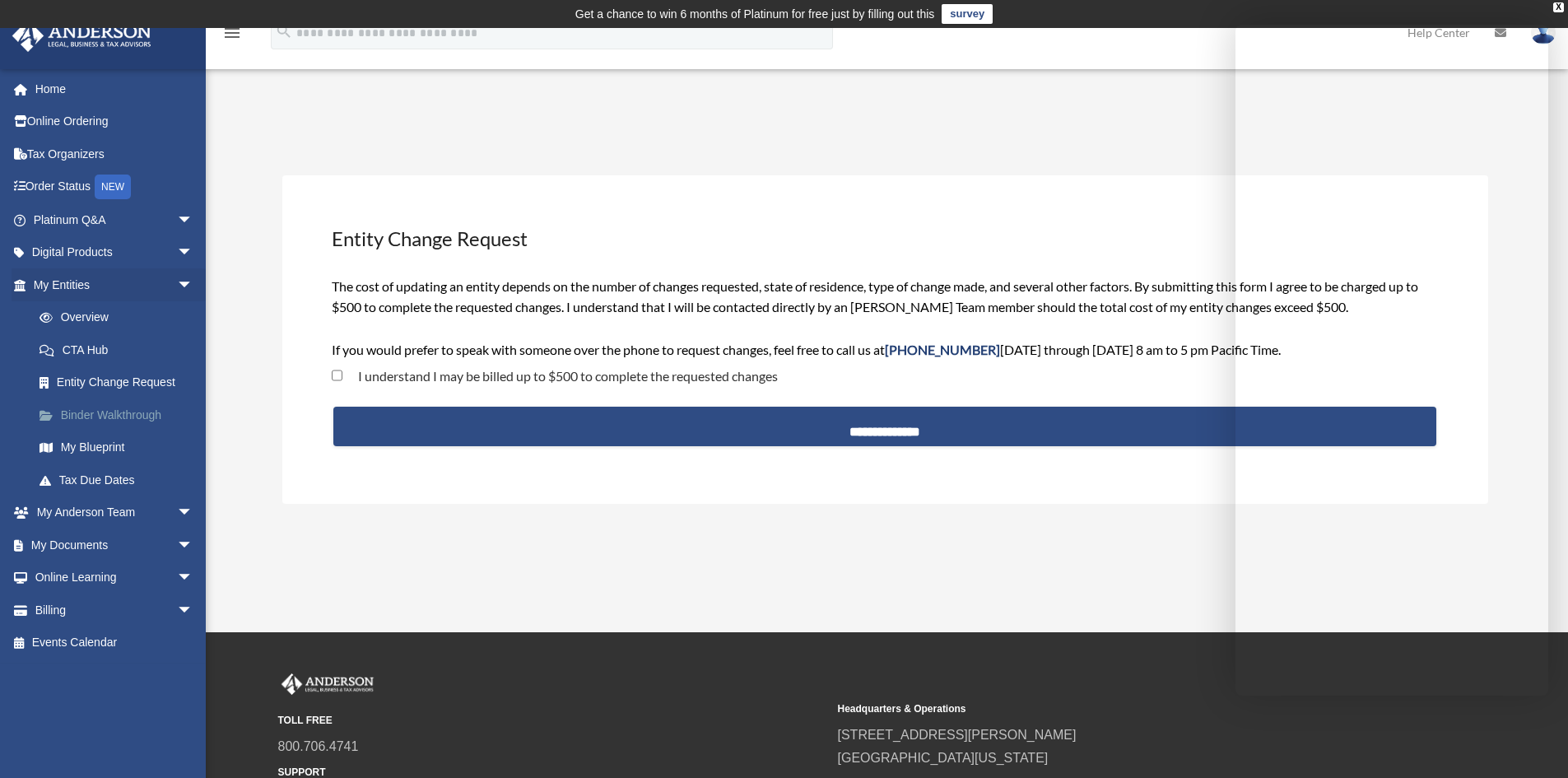
click at [108, 416] on link "Binder Walkthrough" at bounding box center [120, 415] width 195 height 33
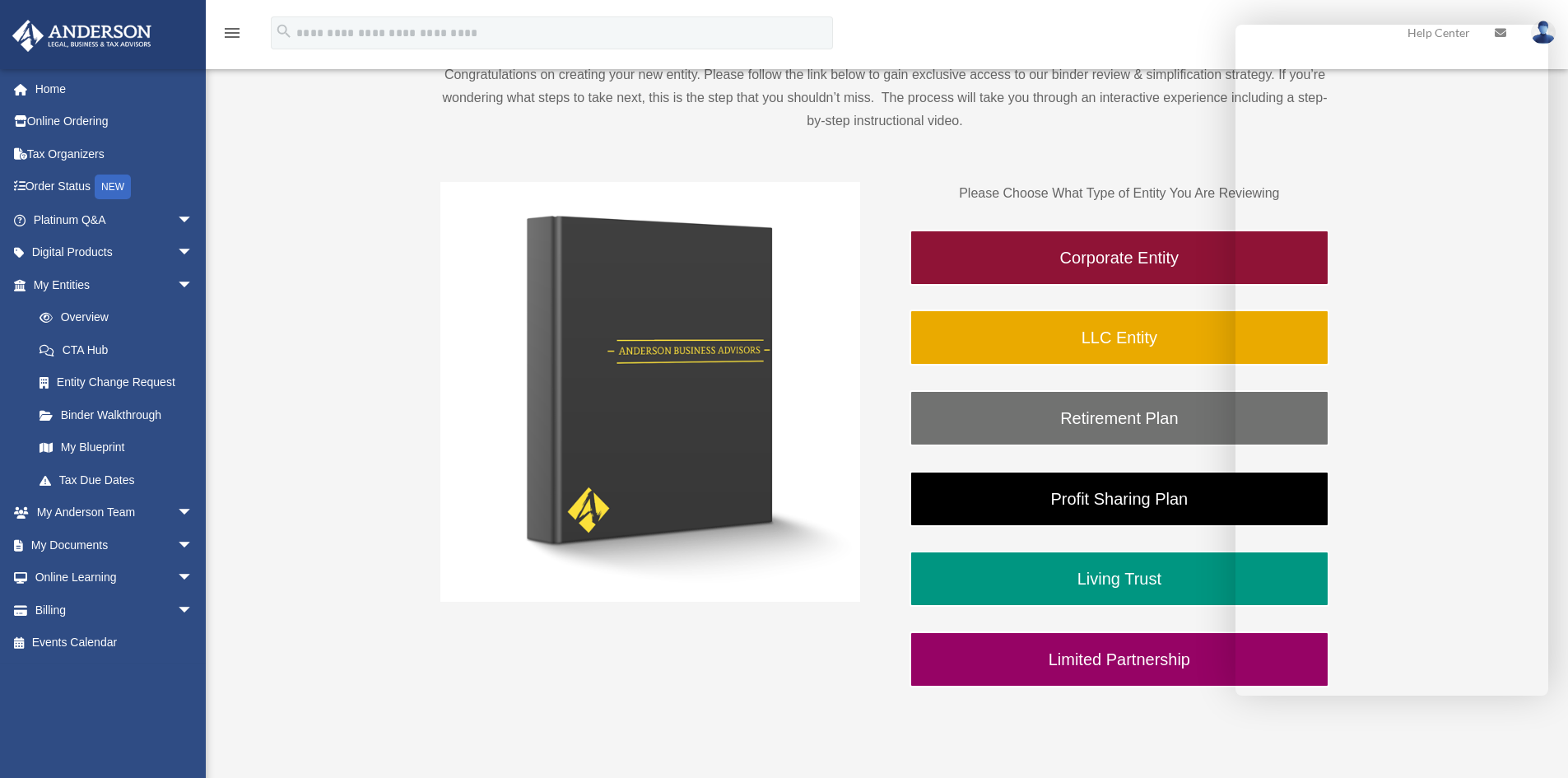
scroll to position [247, 0]
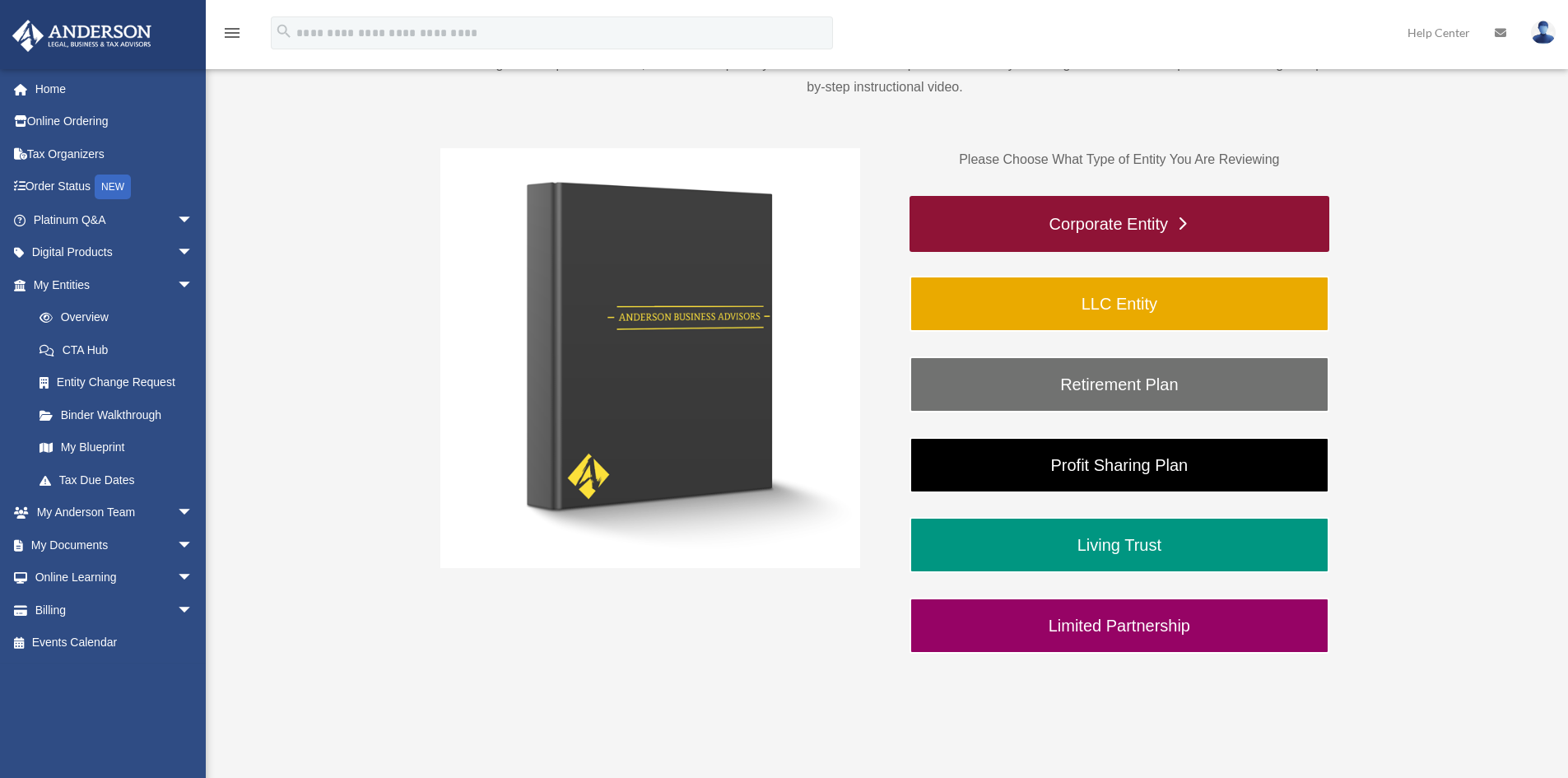
click at [1141, 219] on link "Corporate Entity" at bounding box center [1120, 224] width 420 height 56
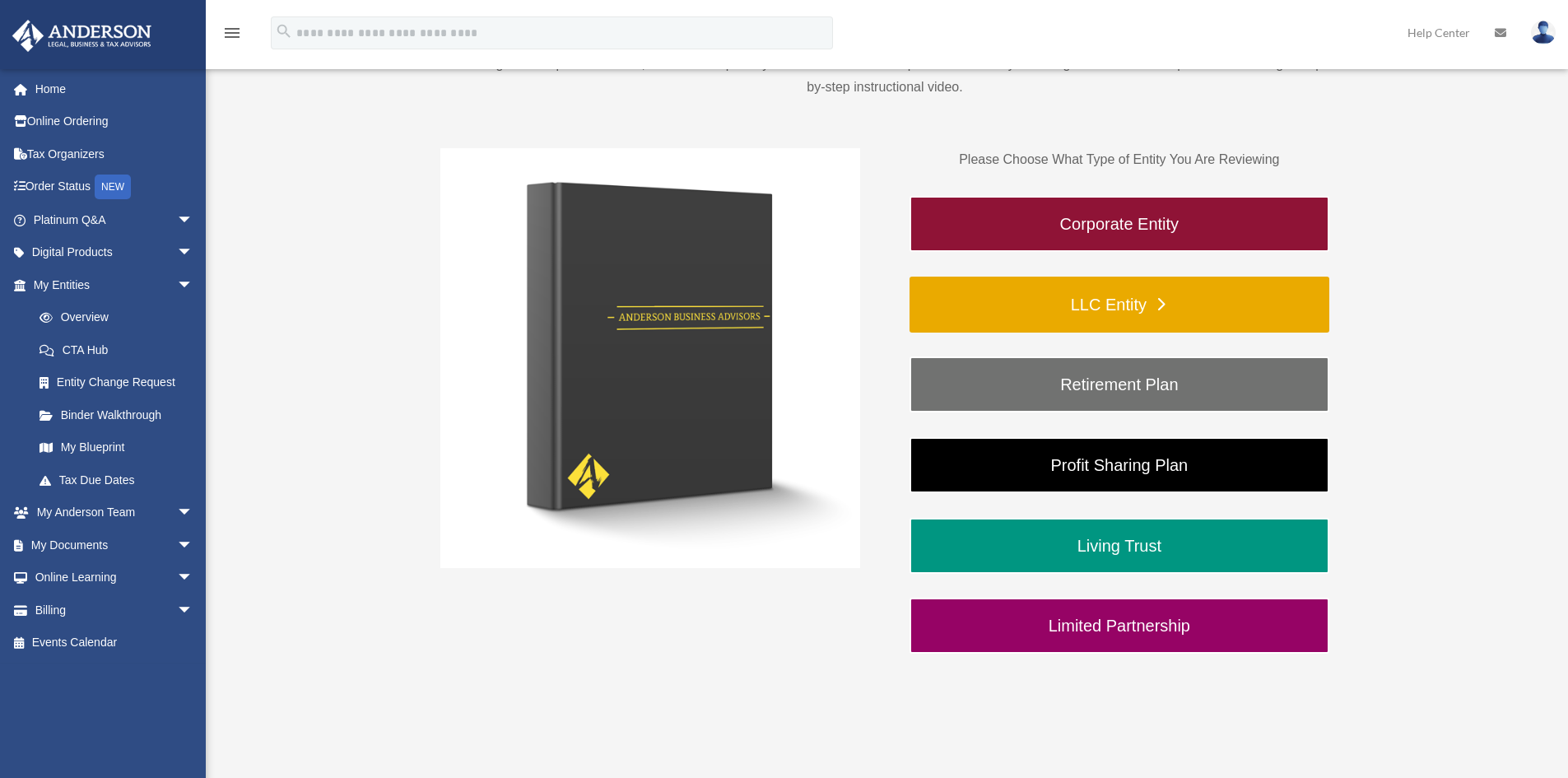
scroll to position [247, 0]
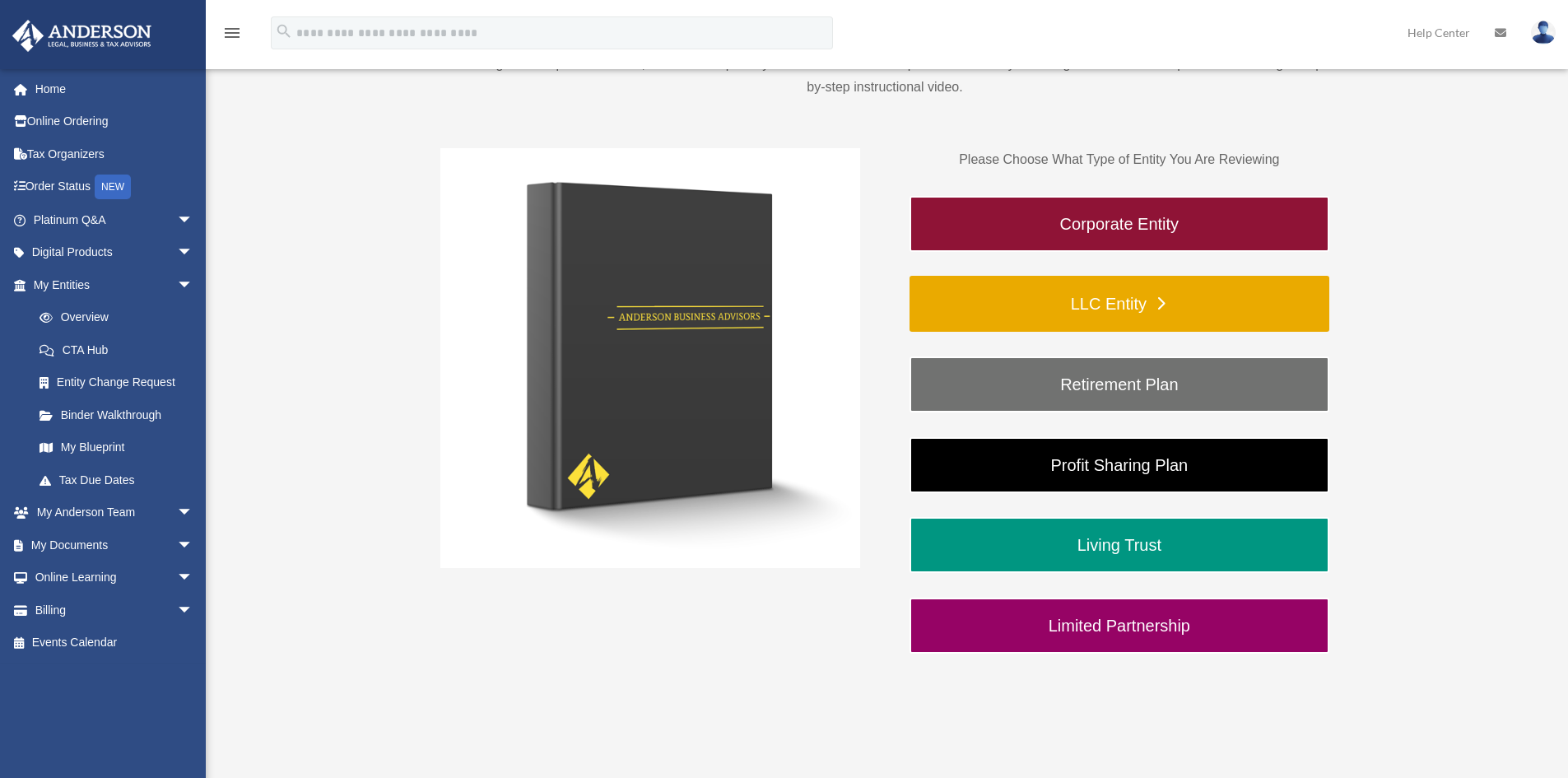
click at [1095, 304] on link "LLC Entity" at bounding box center [1120, 304] width 420 height 56
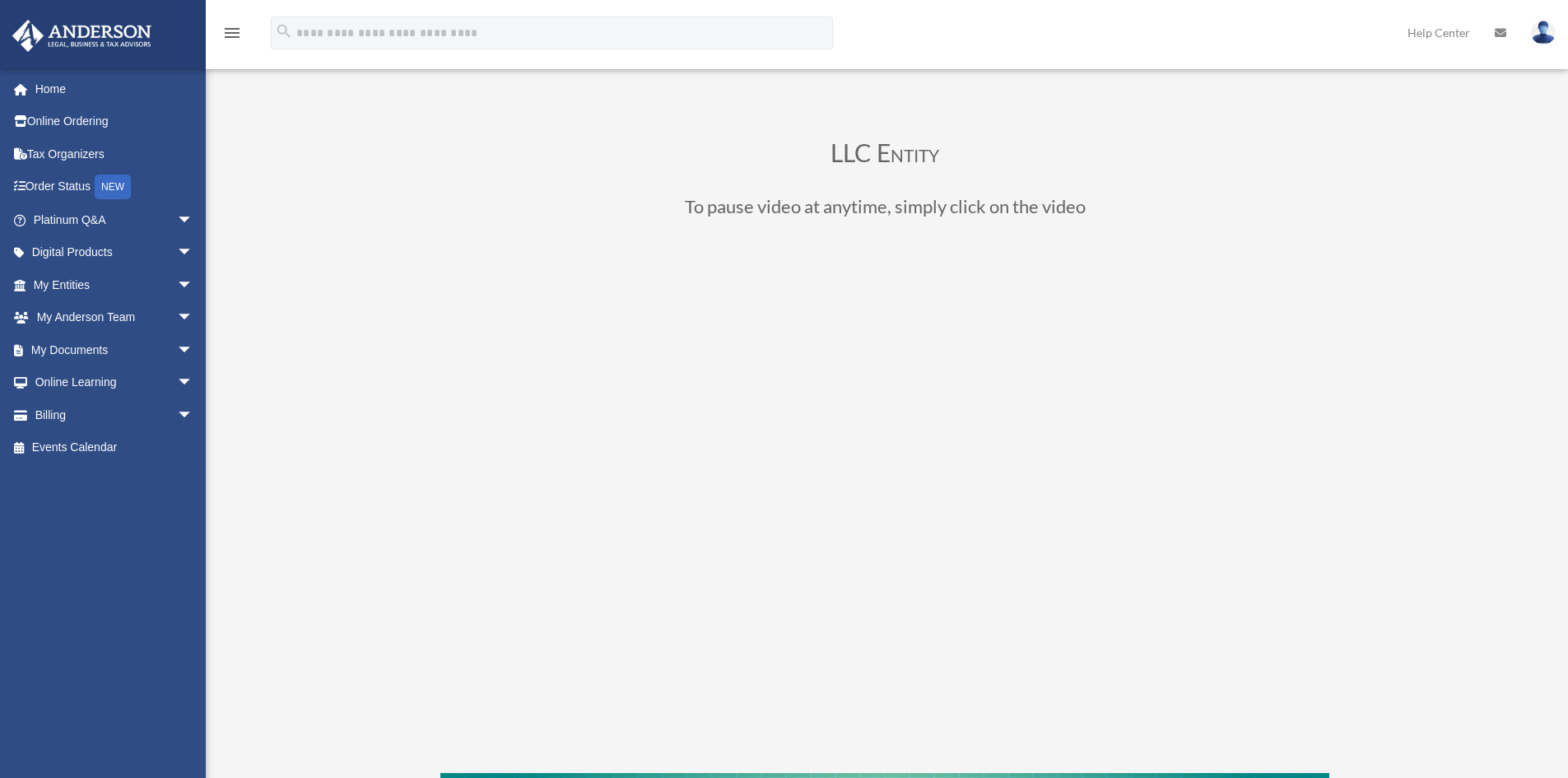
scroll to position [82, 0]
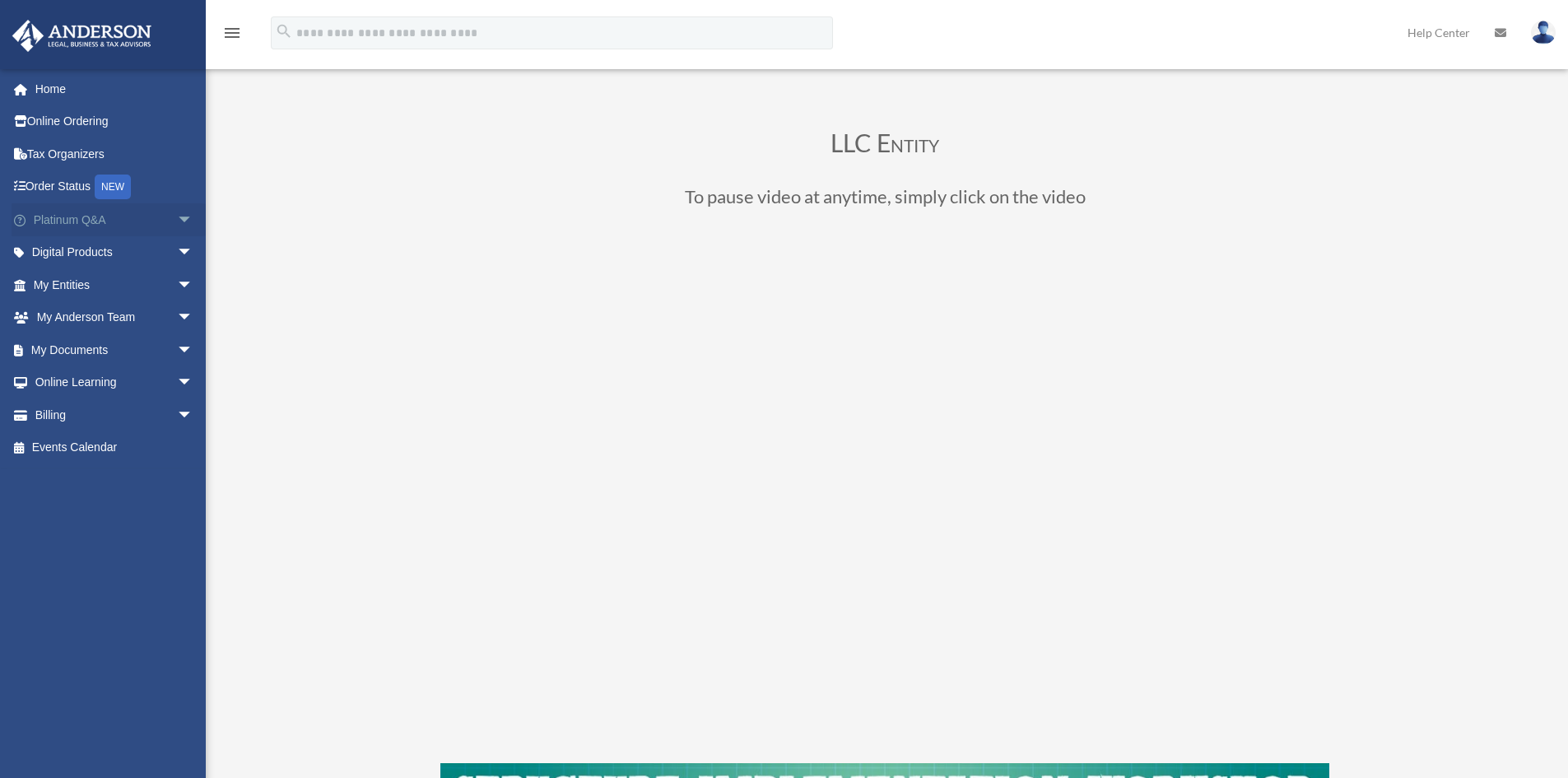
click at [177, 218] on span "arrow_drop_down" at bounding box center [192, 220] width 33 height 34
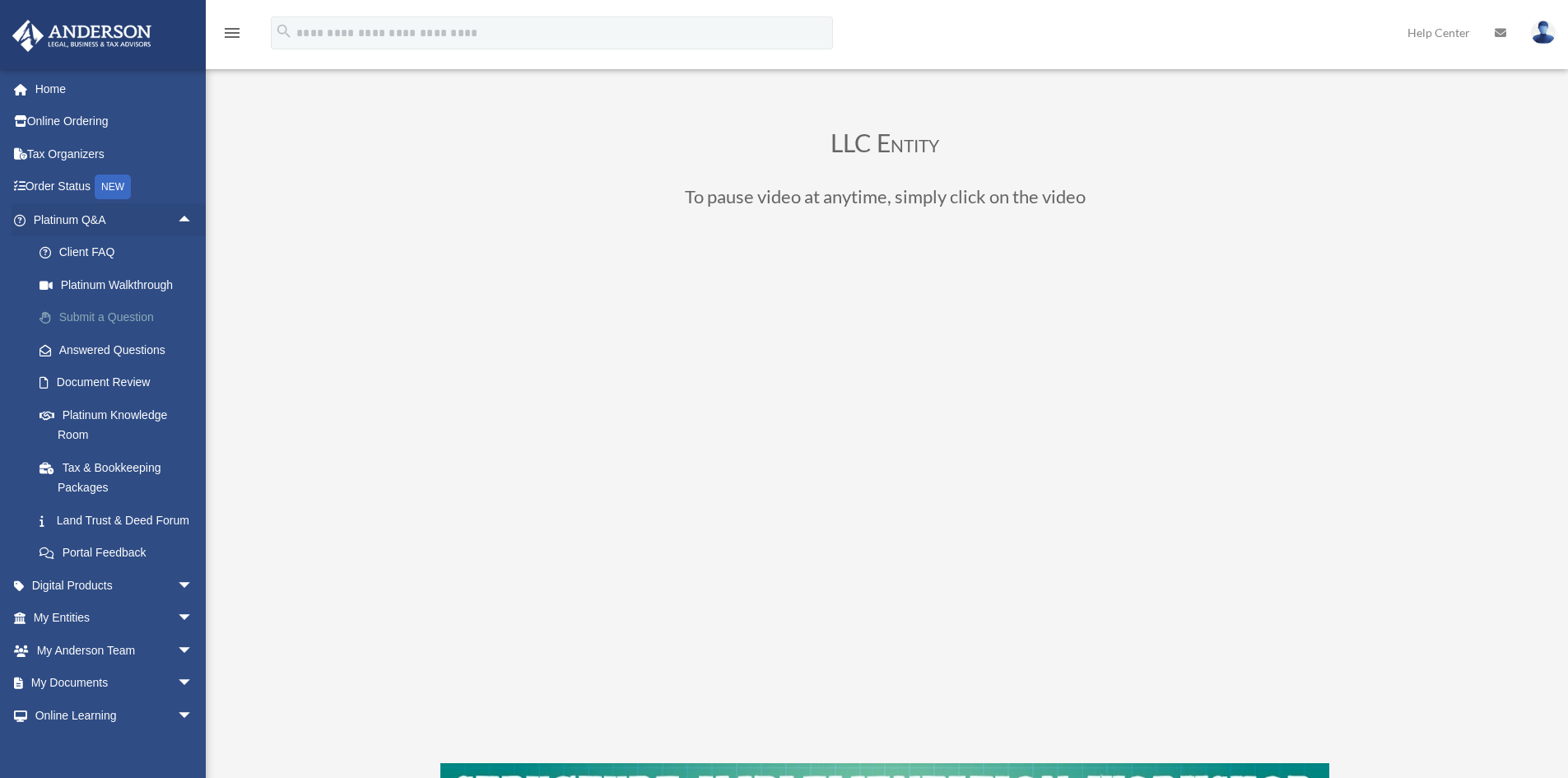
click at [127, 313] on link "Submit a Question" at bounding box center [120, 317] width 195 height 33
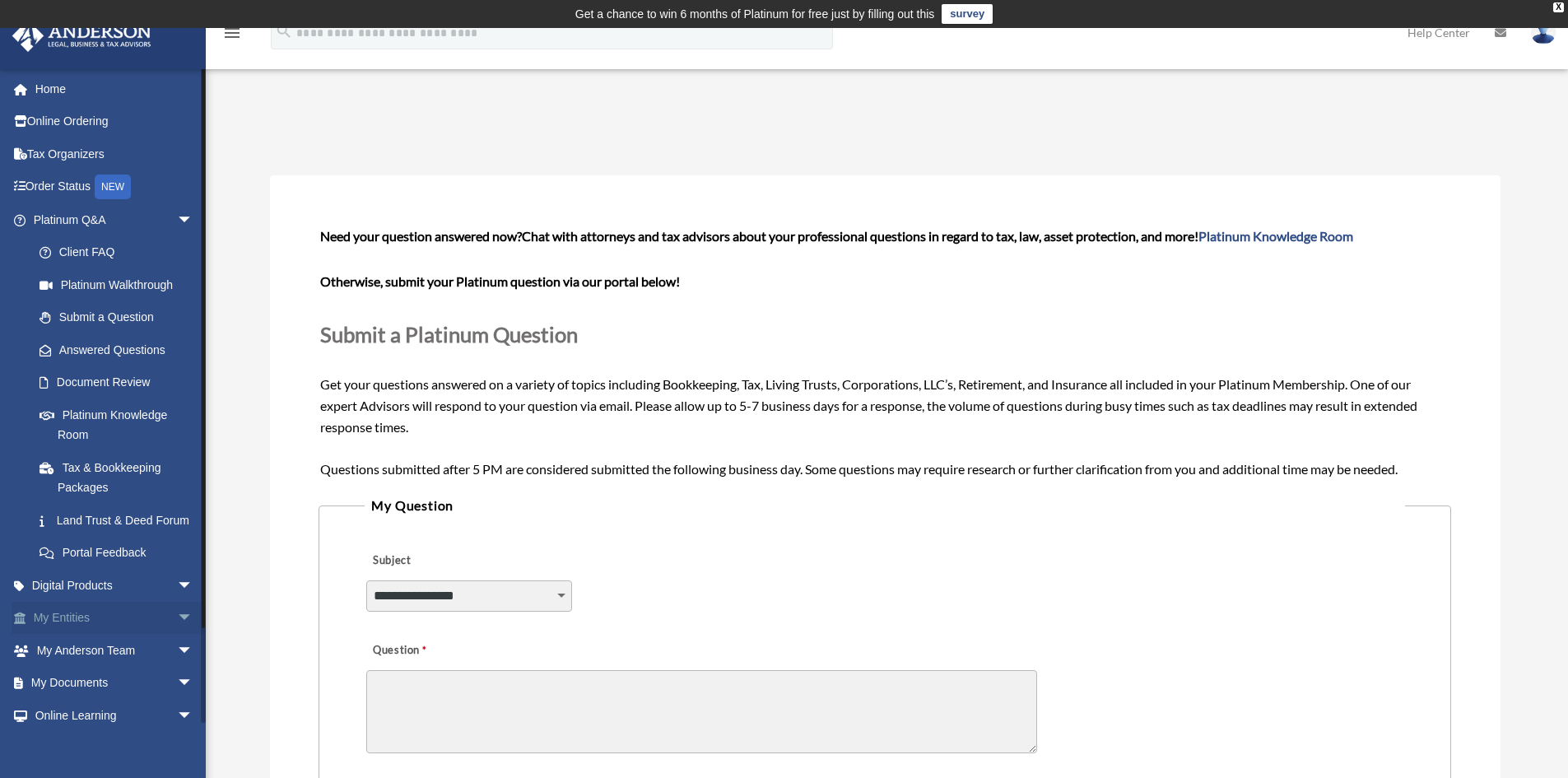
click at [177, 634] on span "arrow_drop_down" at bounding box center [192, 619] width 33 height 34
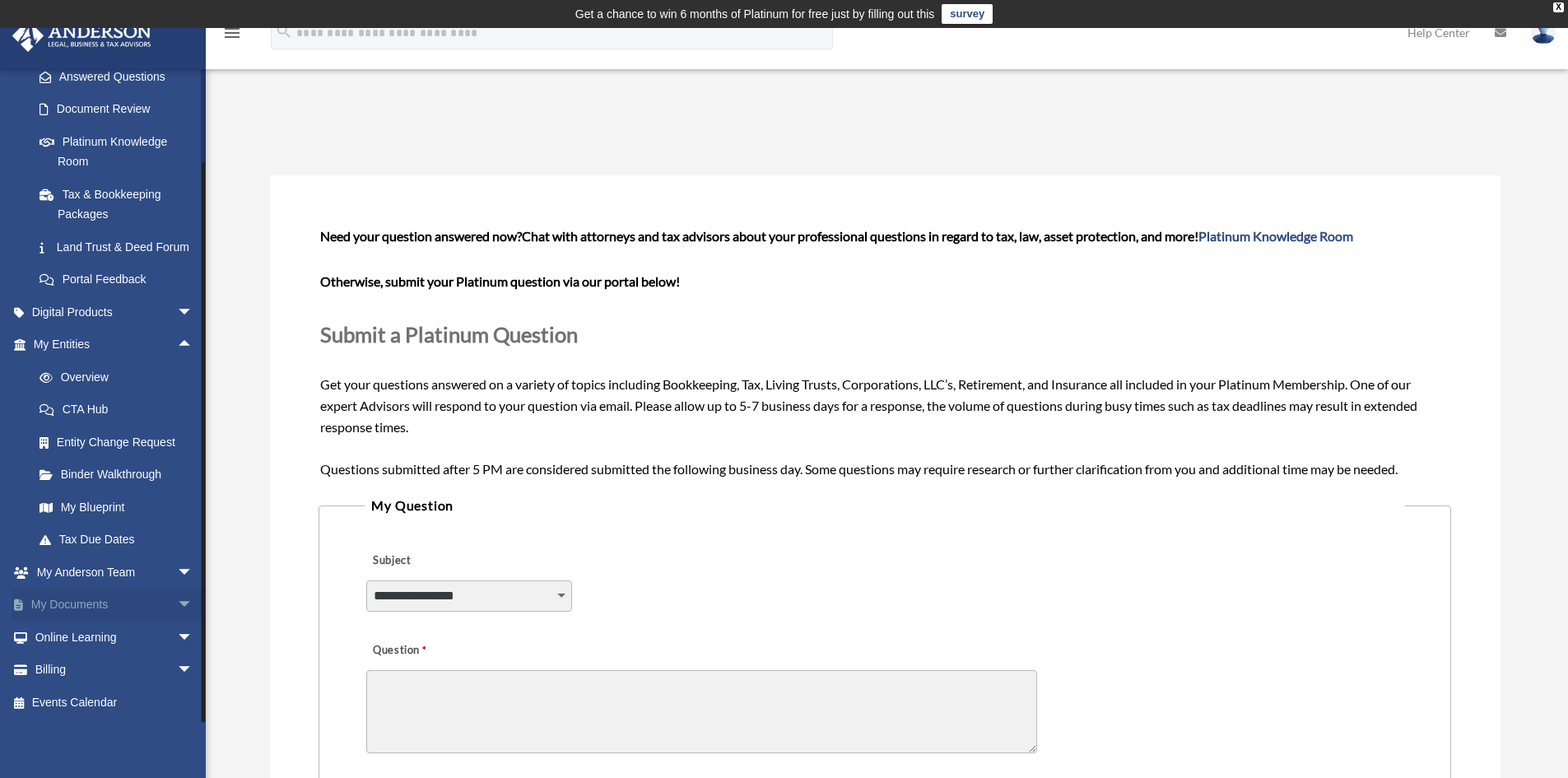
scroll to position [292, 0]
click at [99, 607] on link "My Documents arrow_drop_down" at bounding box center [114, 605] width 206 height 33
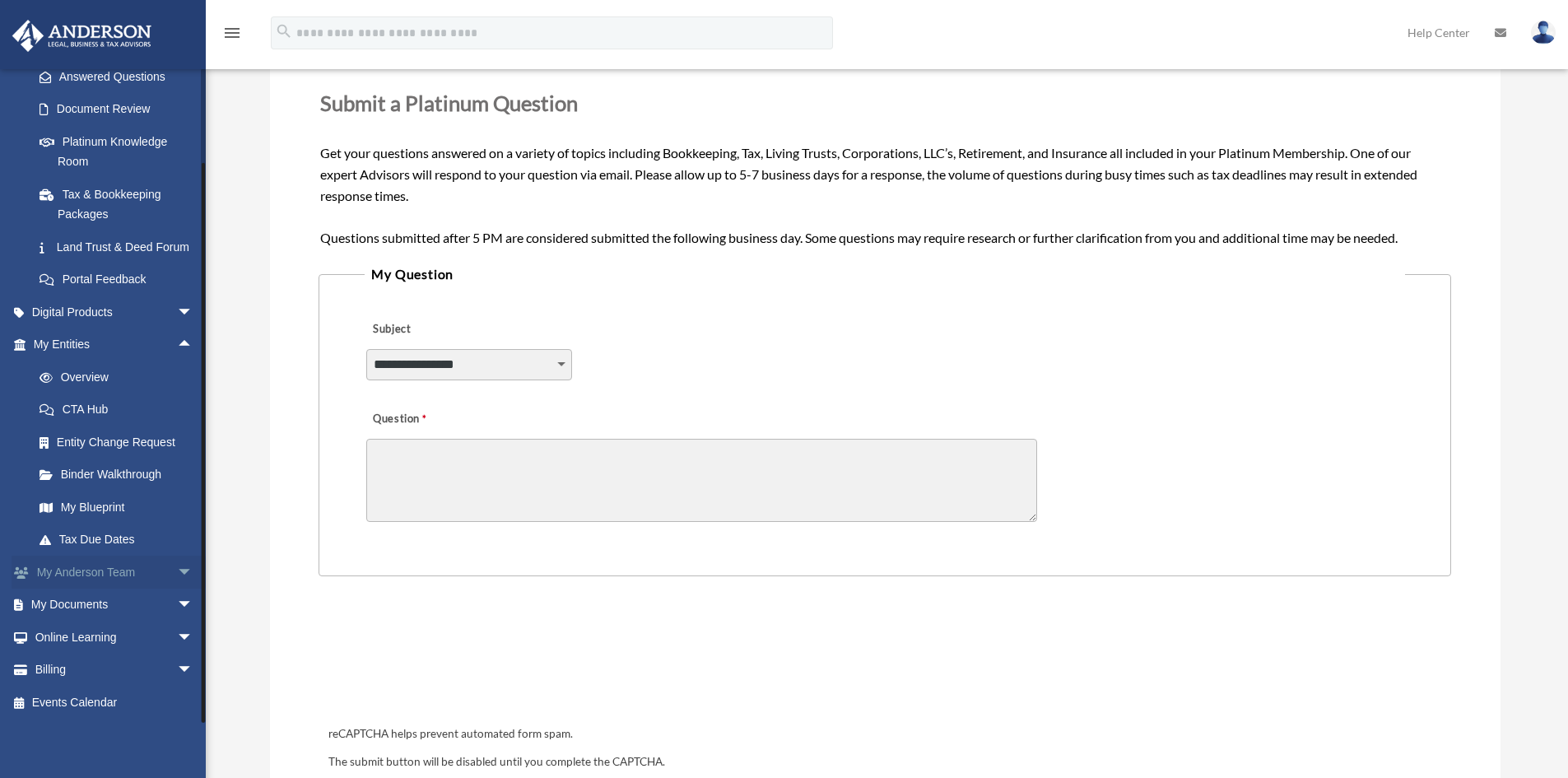
scroll to position [247, 0]
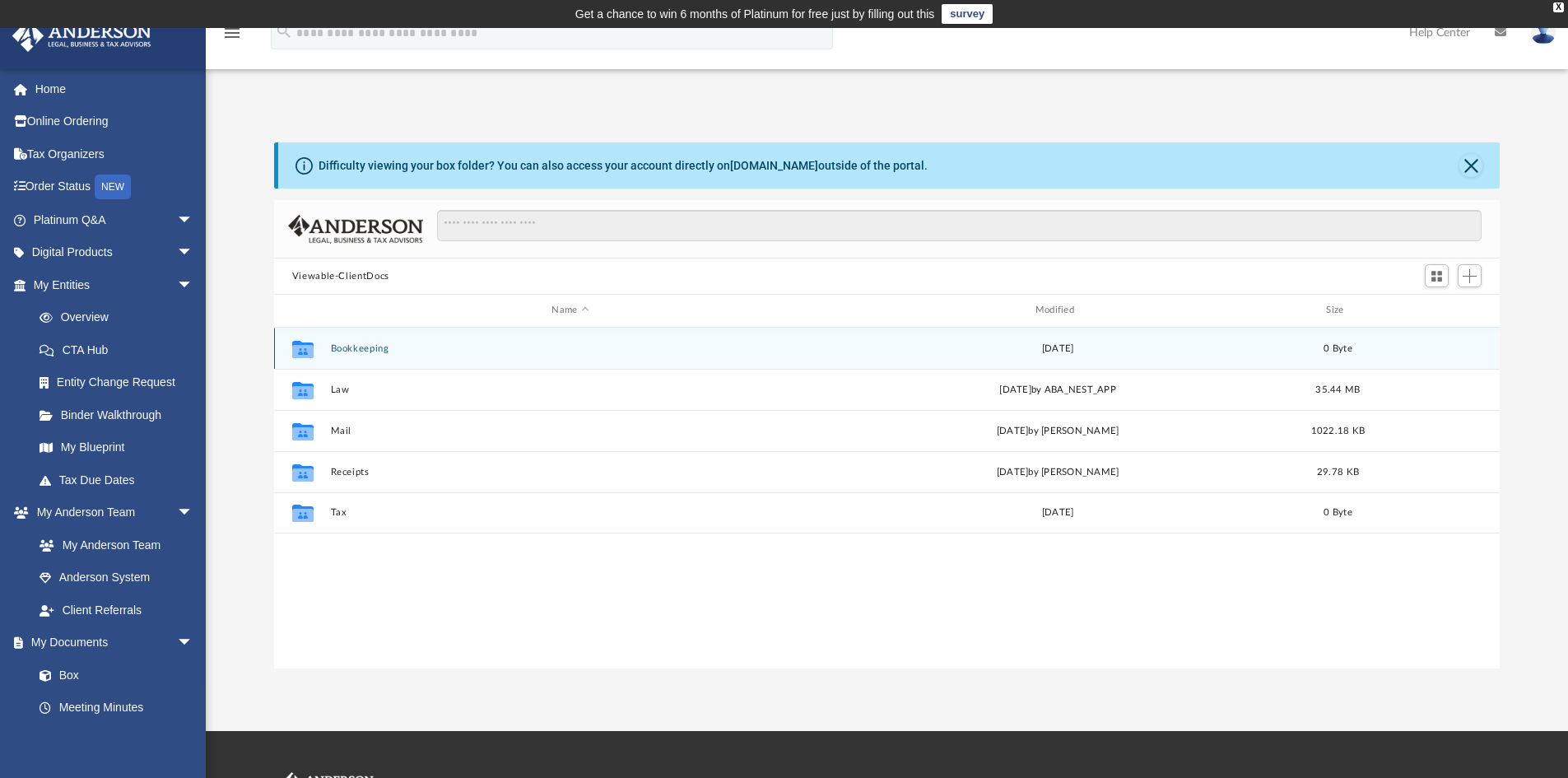
scroll to position [361, 1214]
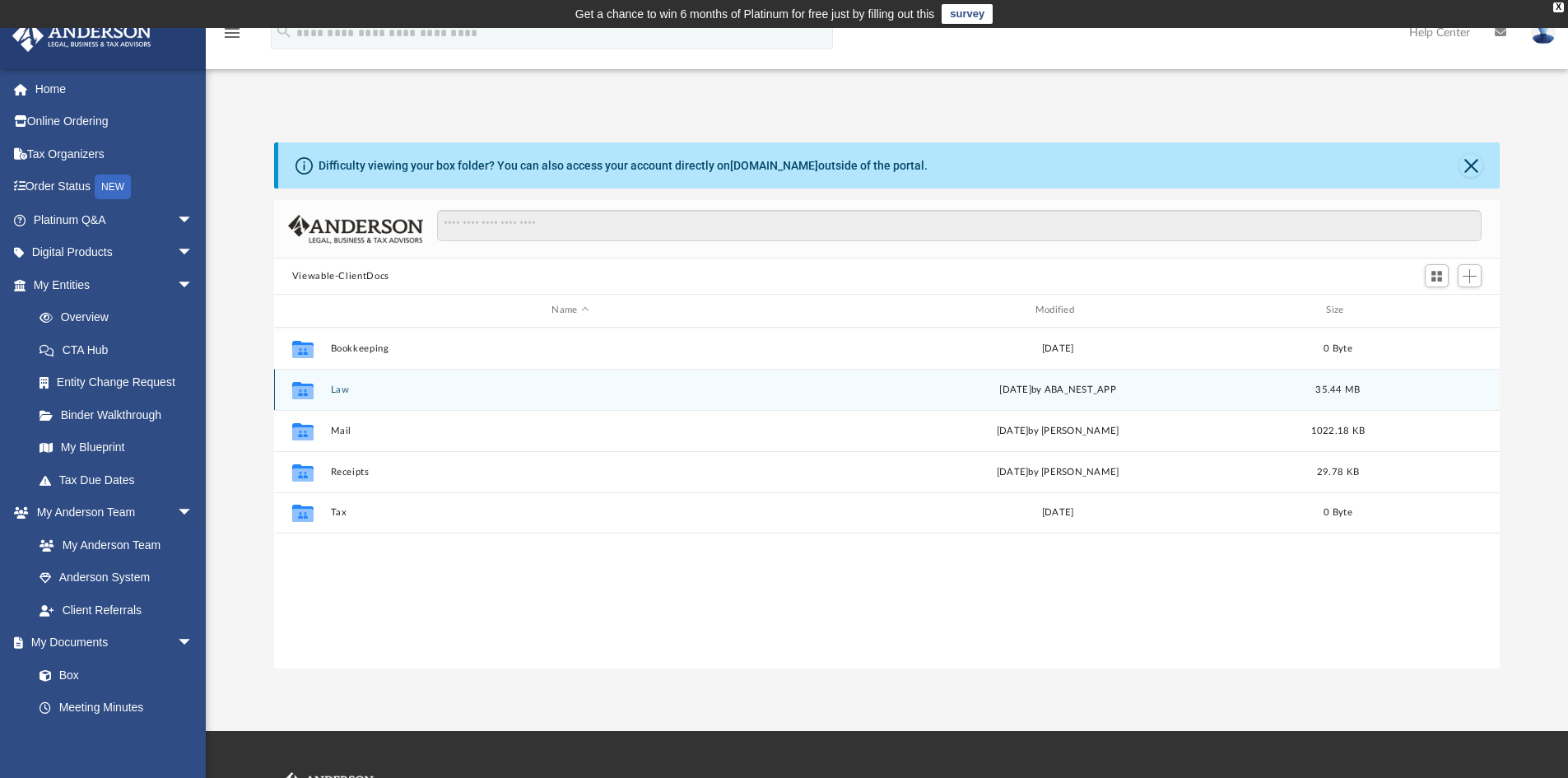
click at [334, 391] on button "Law" at bounding box center [570, 390] width 480 height 11
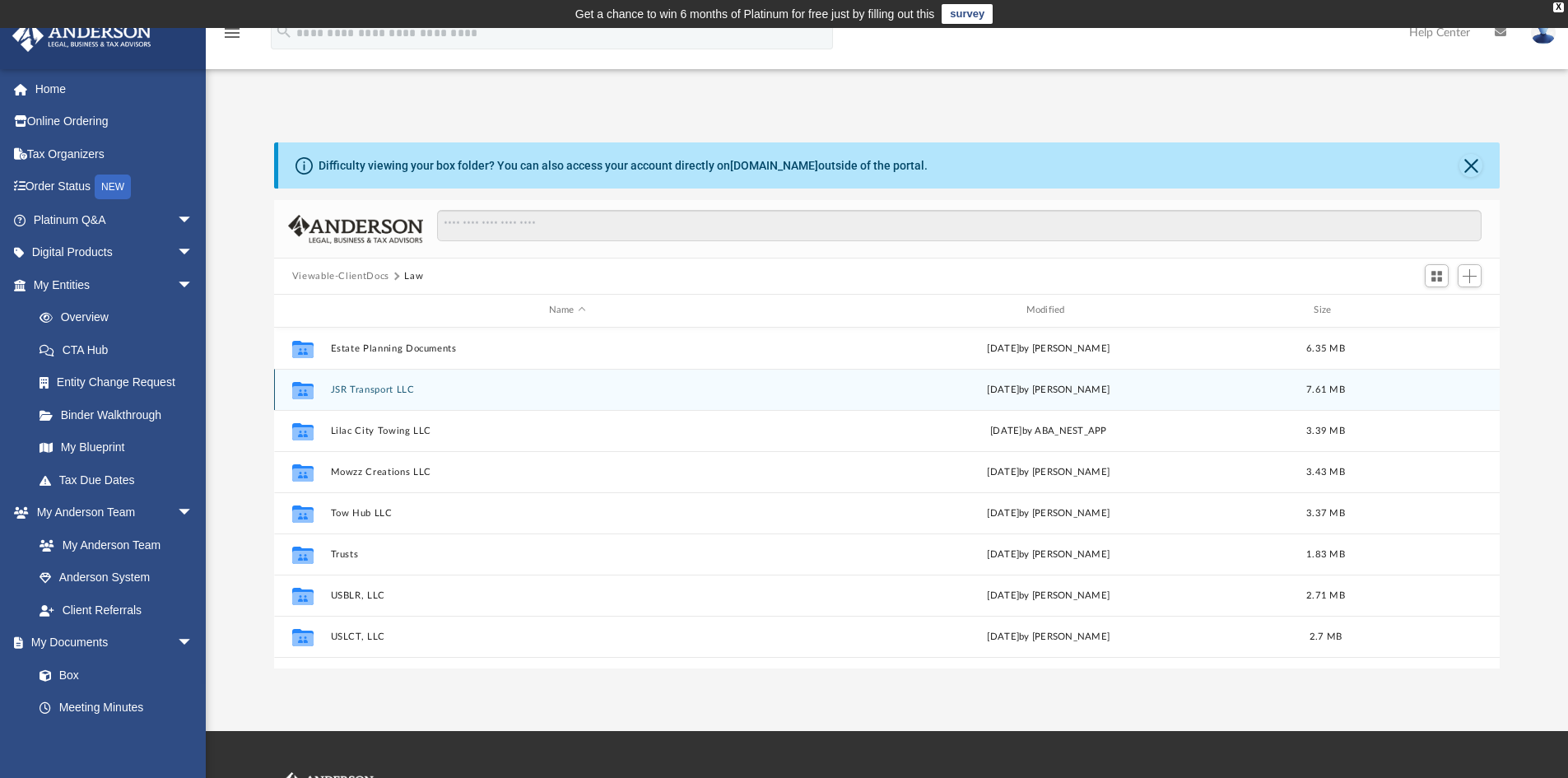
click at [381, 387] on button "JSR Transport LLC" at bounding box center [567, 390] width 475 height 11
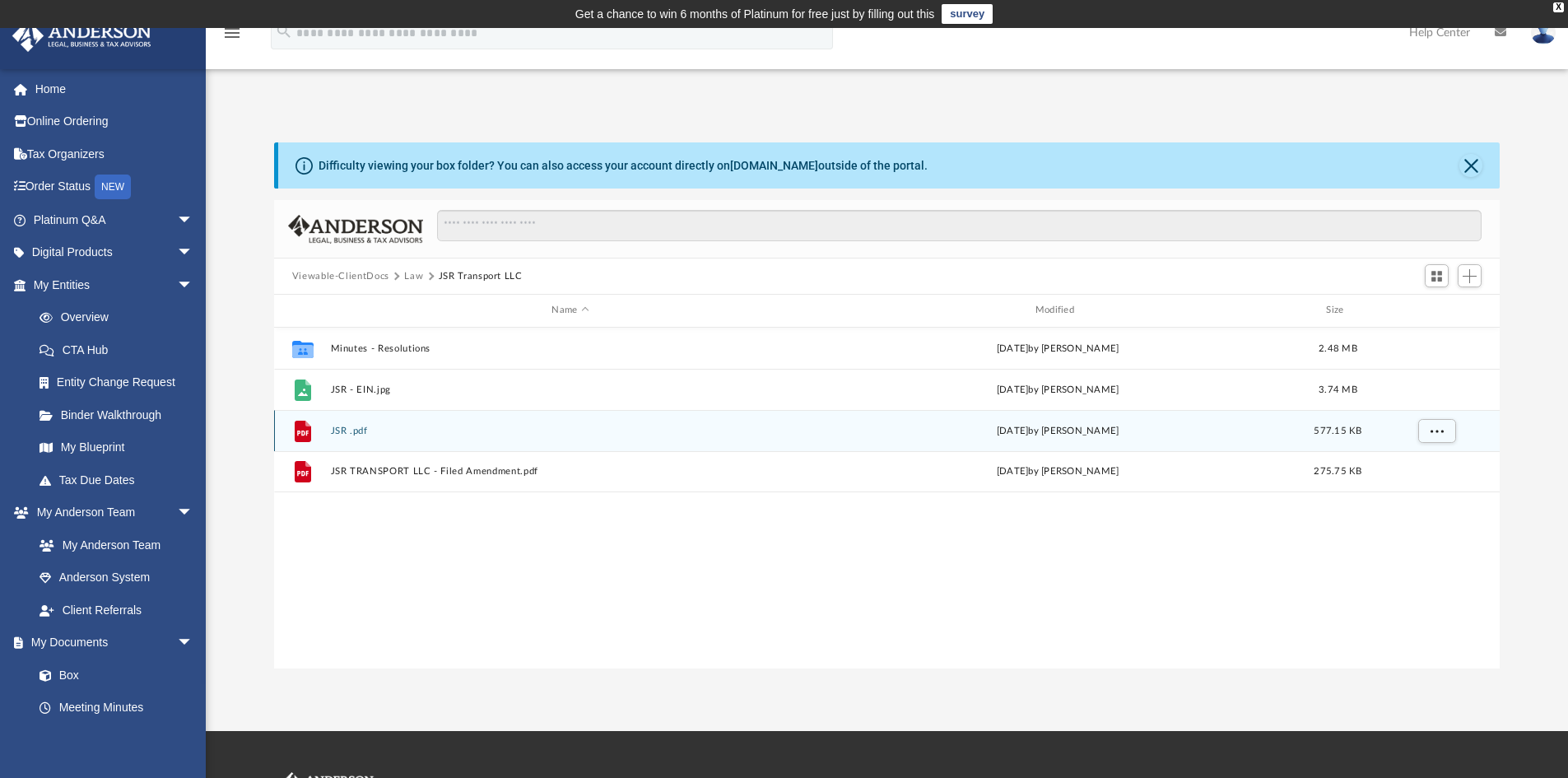
click at [376, 426] on button "JSR .pdf" at bounding box center [570, 430] width 480 height 11
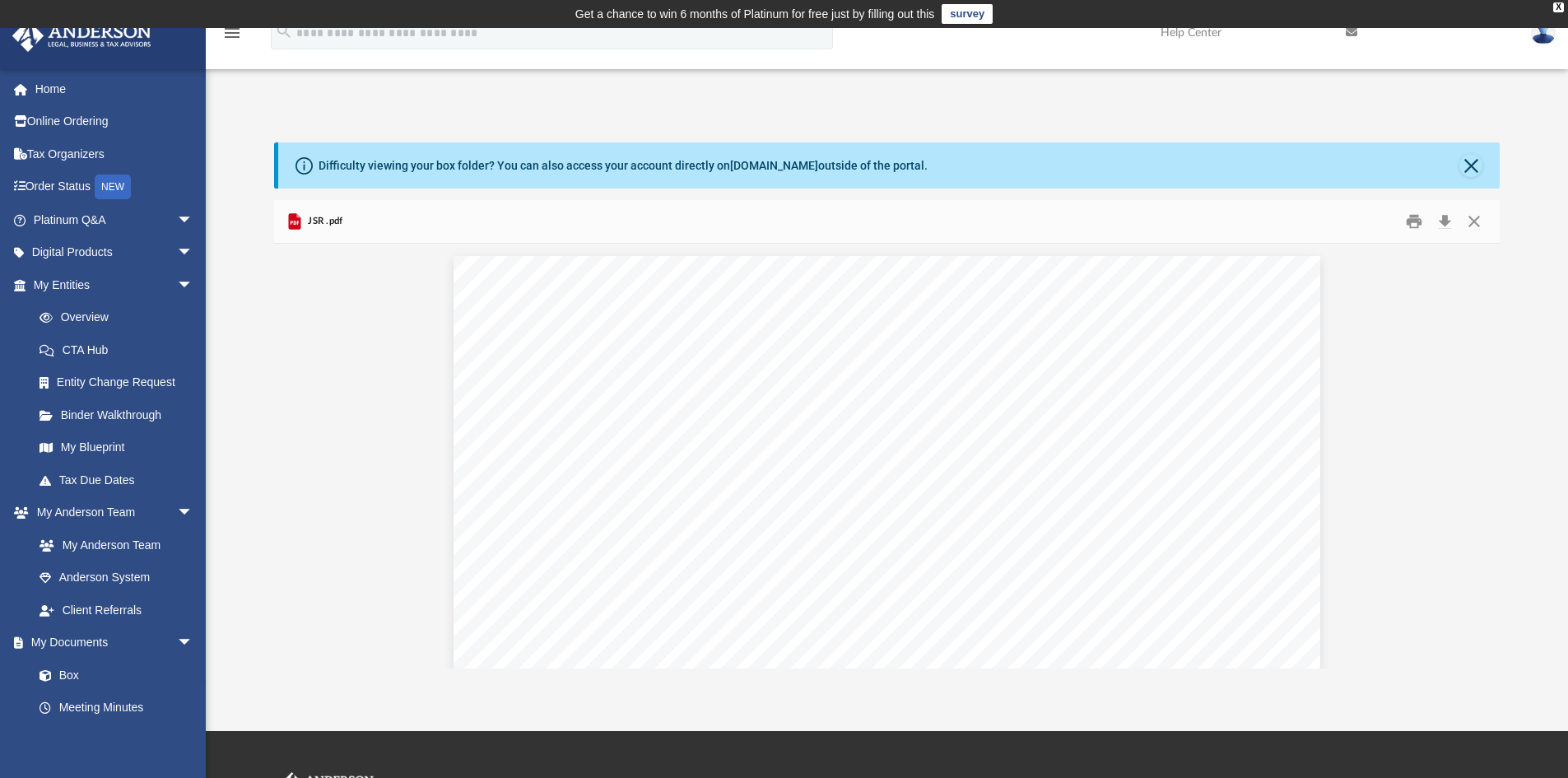
scroll to position [1182, 0]
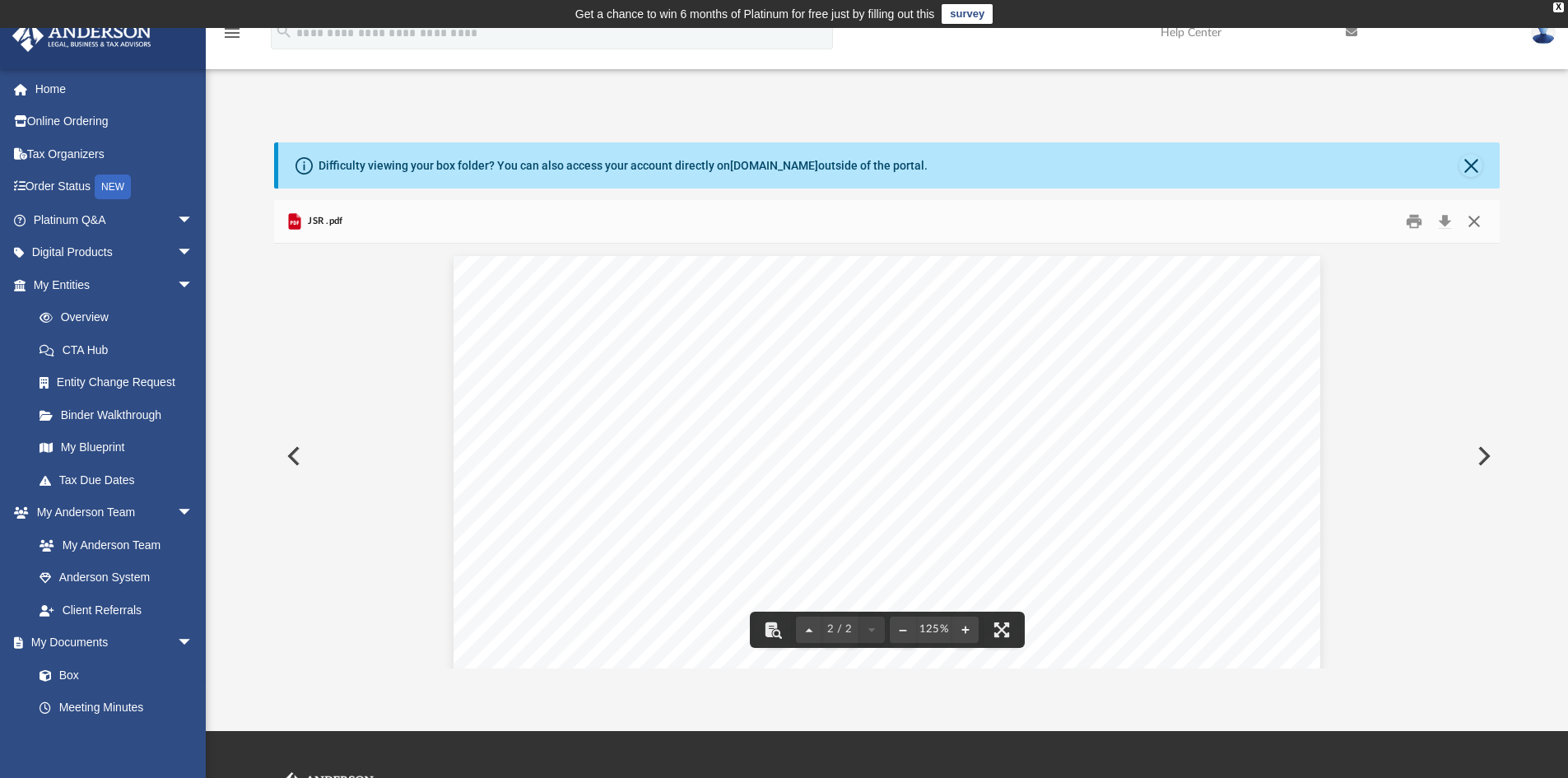
click at [1470, 228] on button "Close" at bounding box center [1474, 222] width 30 height 26
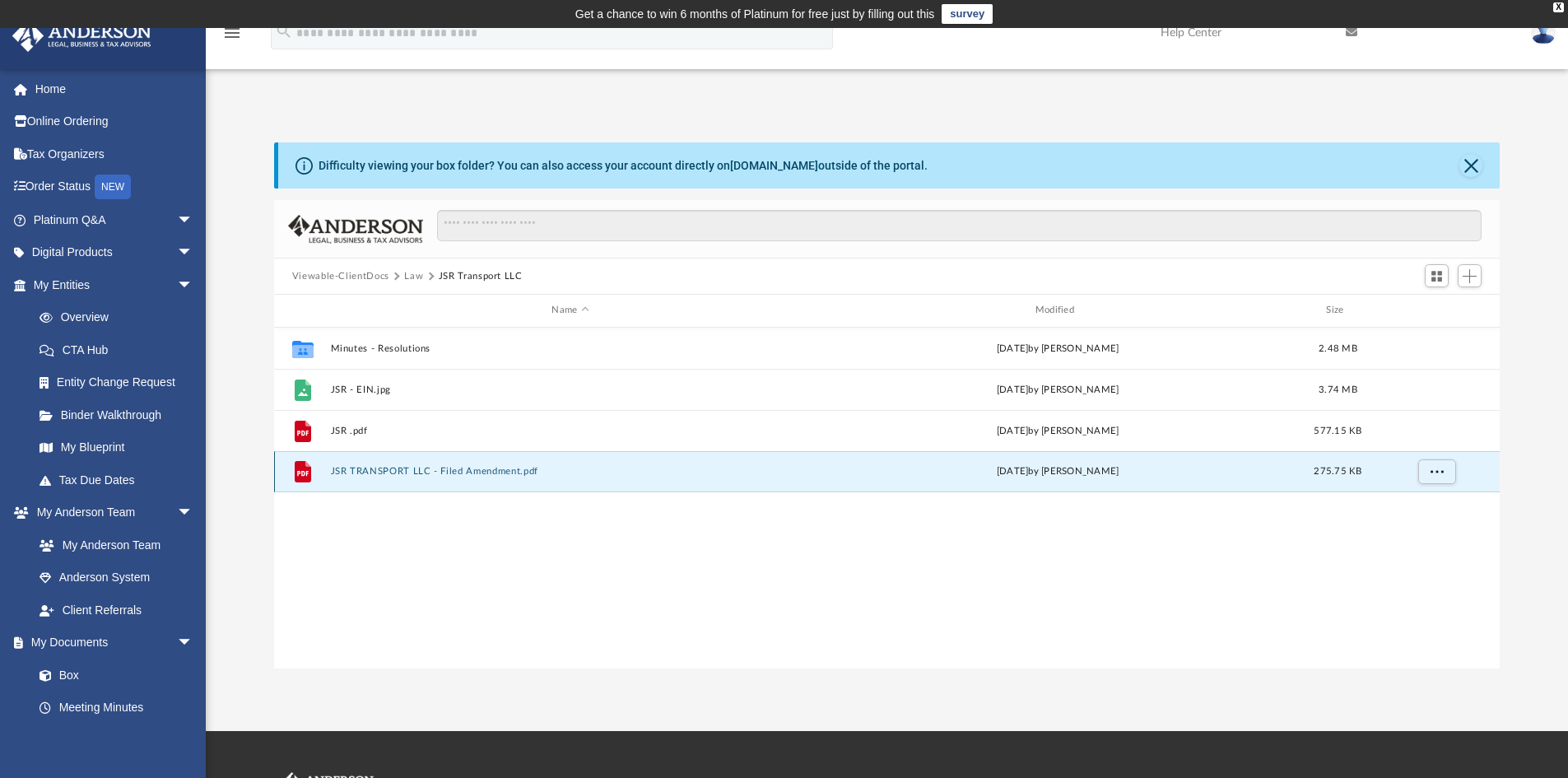
click at [387, 470] on button "JSR TRANSPORT LLC - Filed Amendment.pdf" at bounding box center [570, 471] width 480 height 11
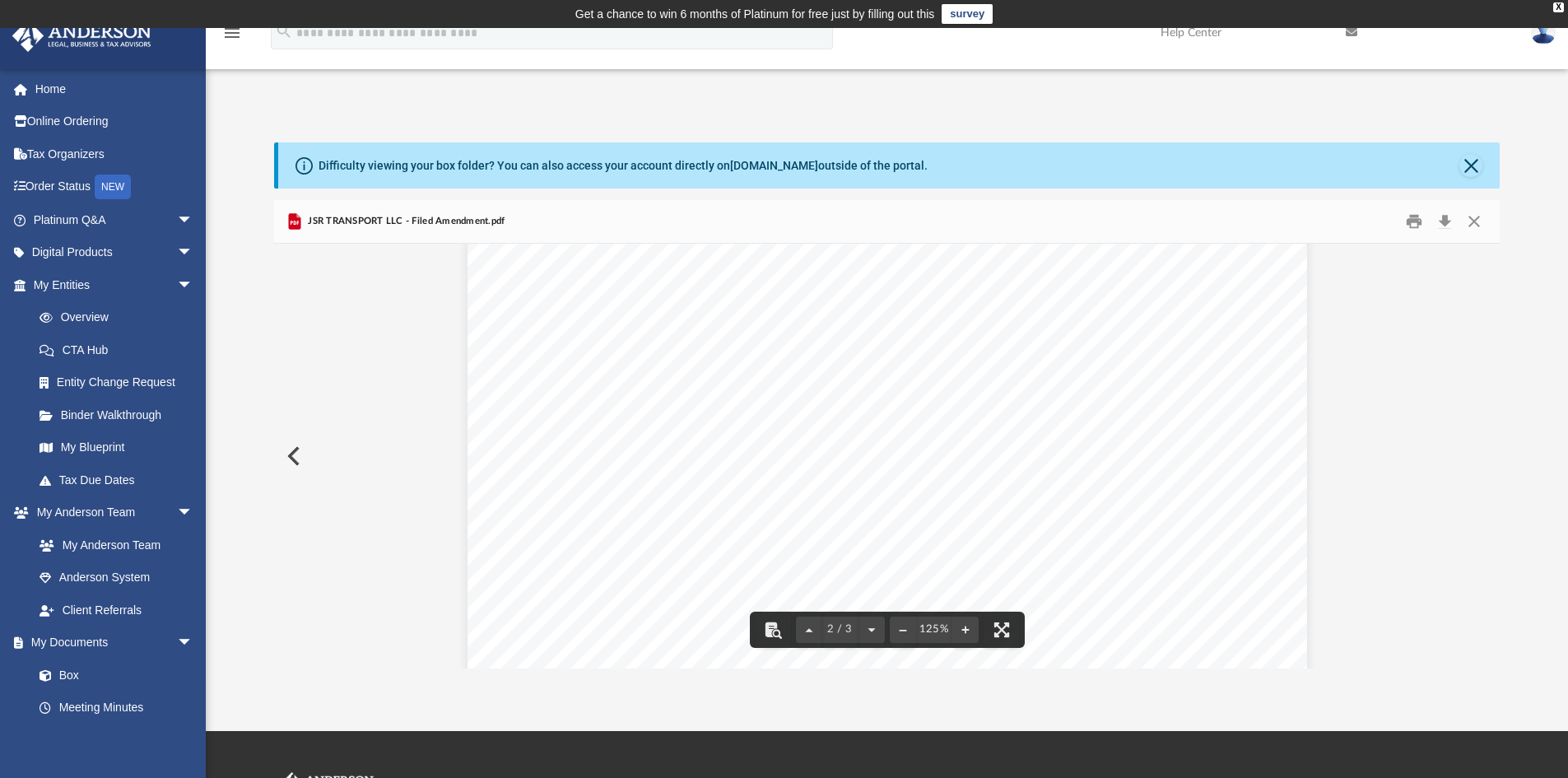
scroll to position [1153, 0]
click at [1463, 168] on button "Close" at bounding box center [1470, 165] width 23 height 23
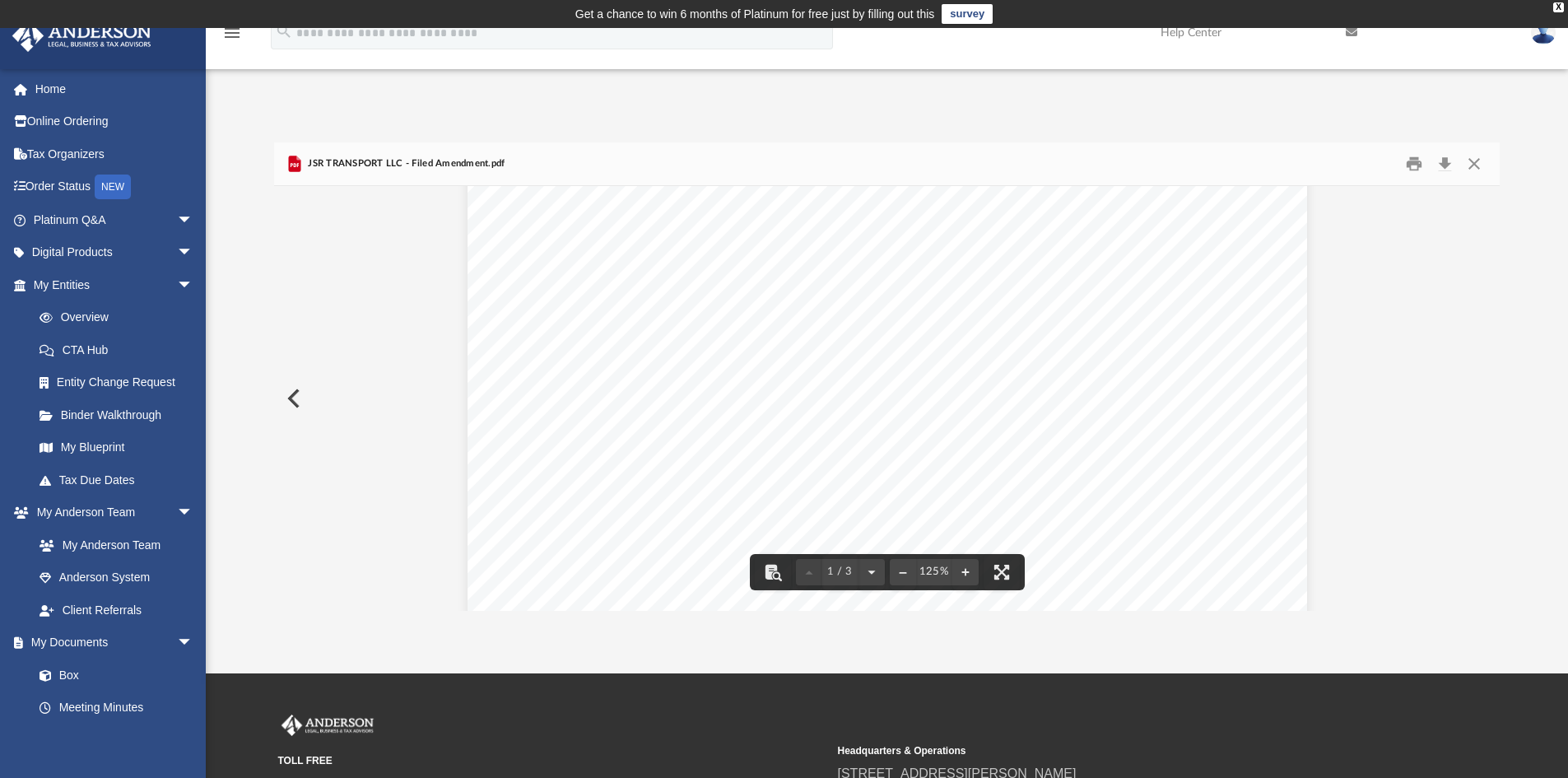
scroll to position [0, 0]
click at [1478, 159] on button "Close" at bounding box center [1474, 165] width 30 height 26
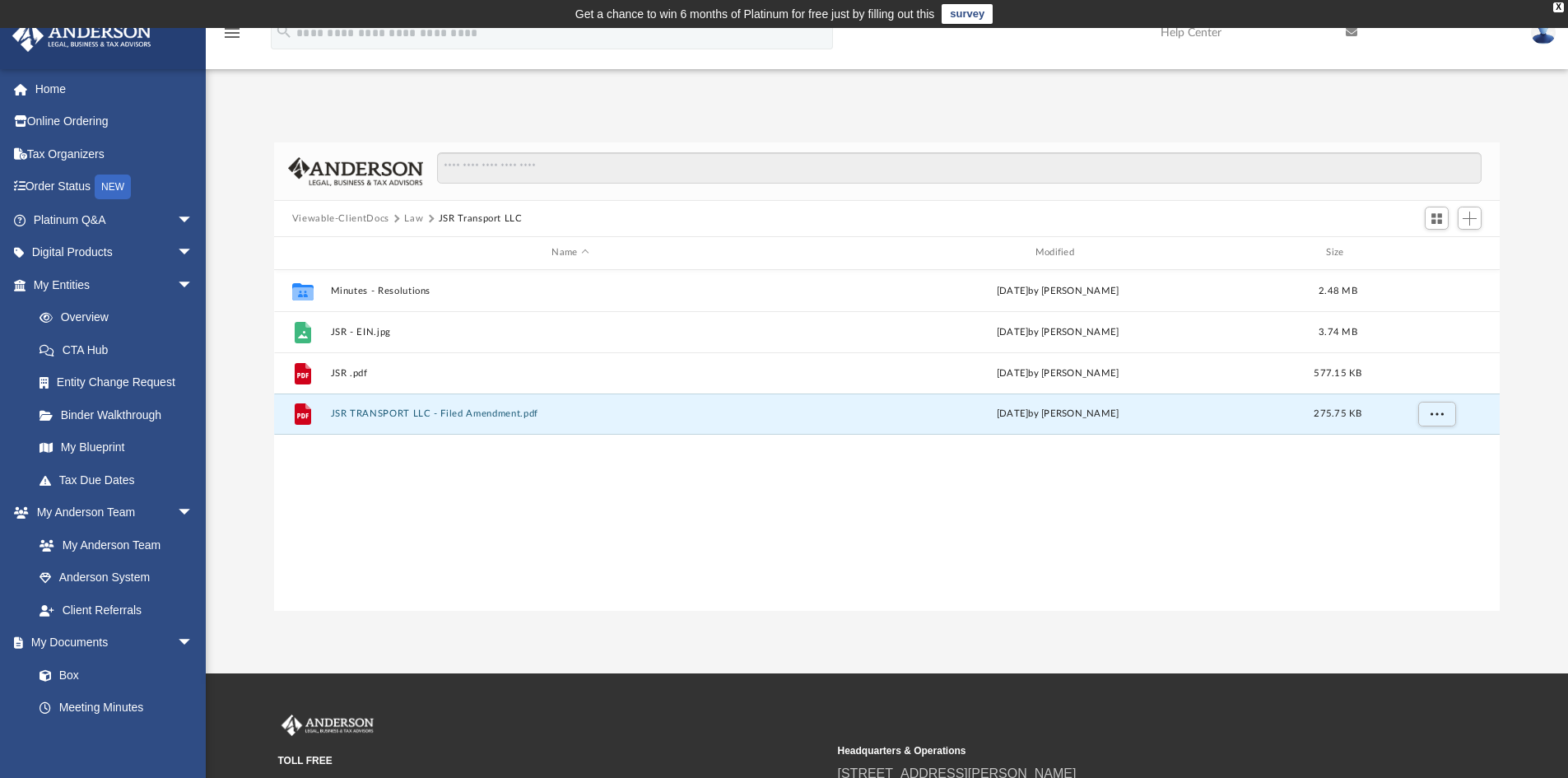
click at [345, 217] on button "Viewable-ClientDocs" at bounding box center [340, 218] width 97 height 15
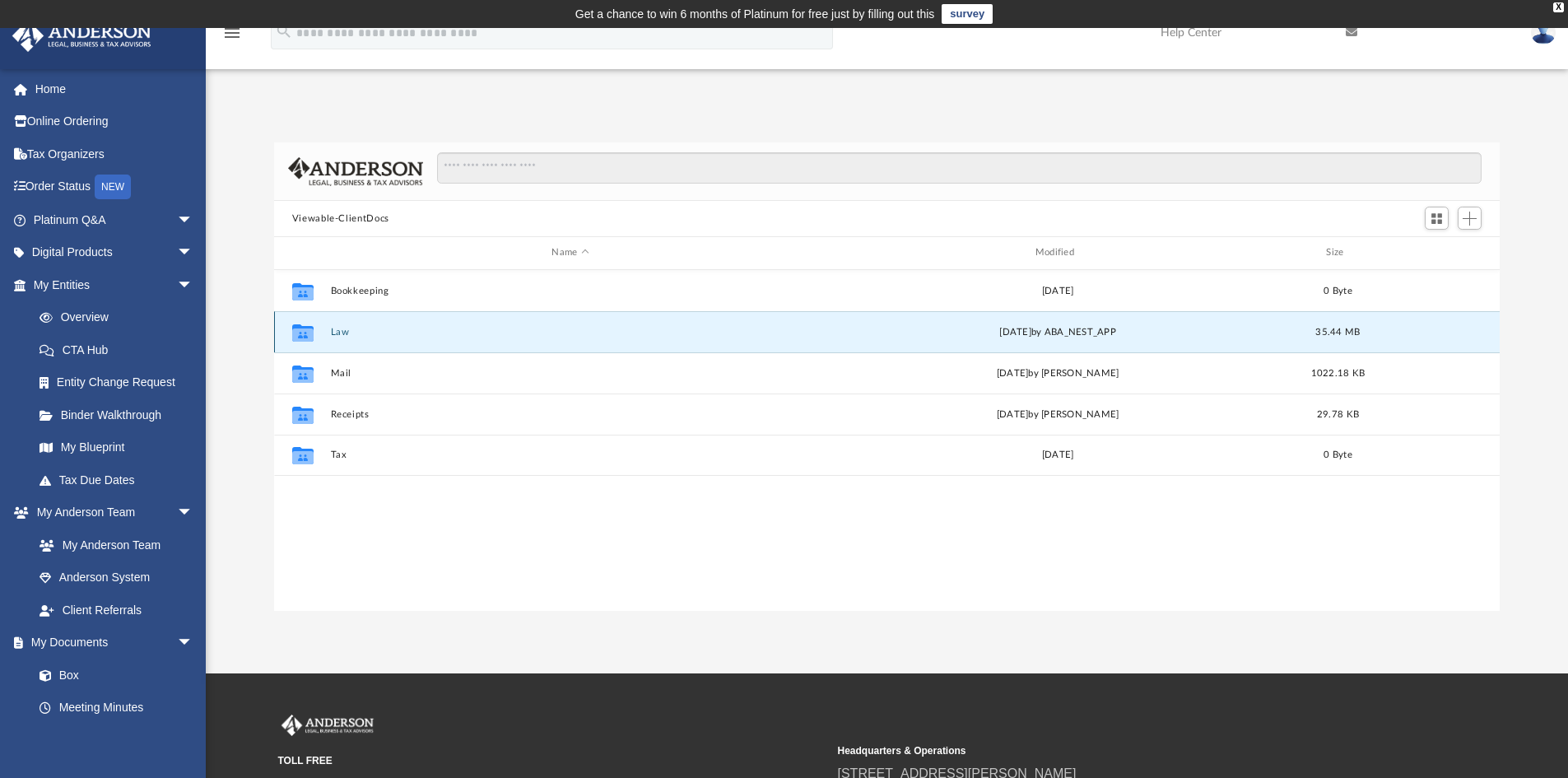
click at [340, 331] on button "Law" at bounding box center [570, 332] width 480 height 11
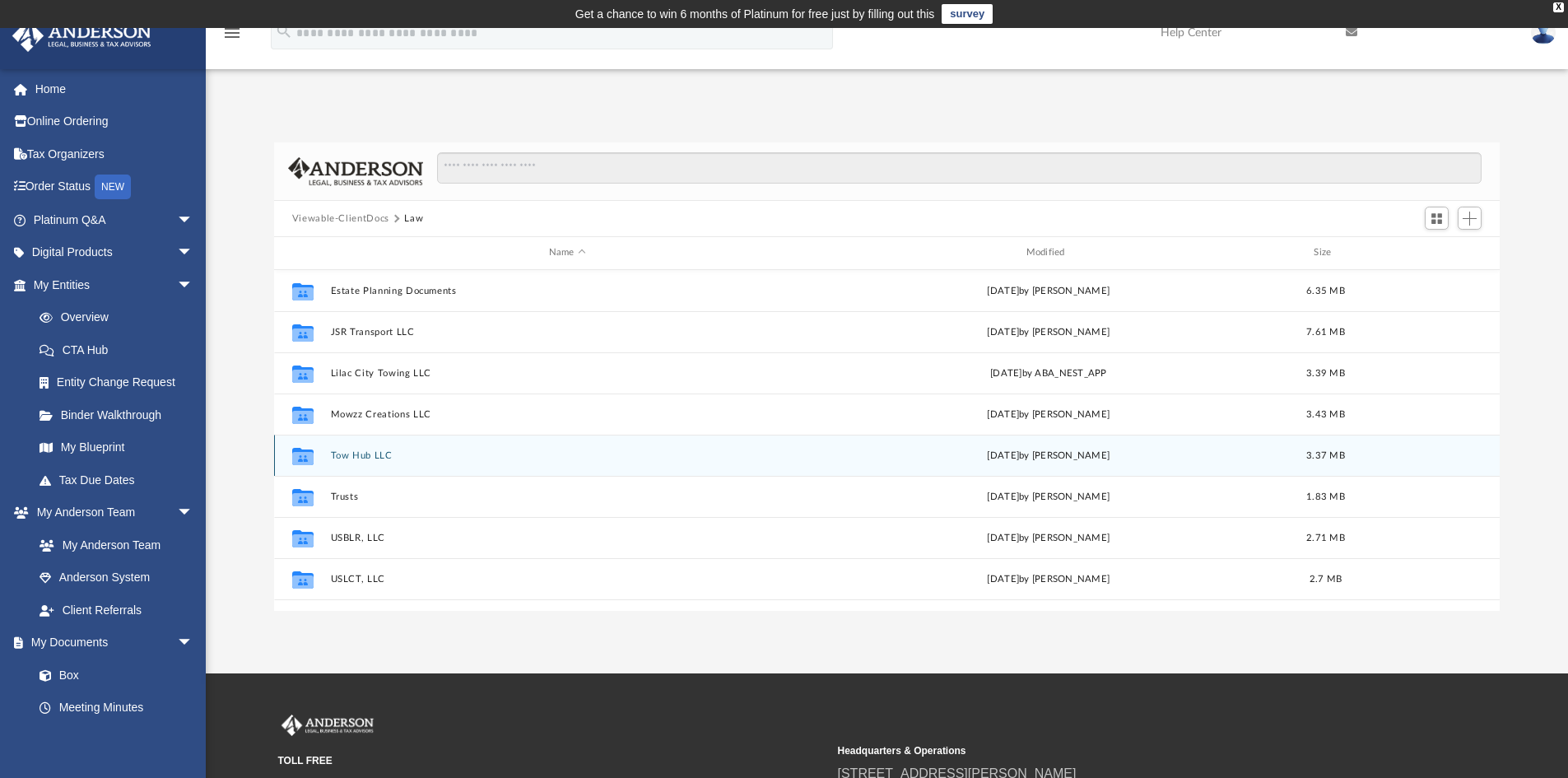
click at [360, 455] on button "Tow Hub LLC" at bounding box center [567, 455] width 475 height 11
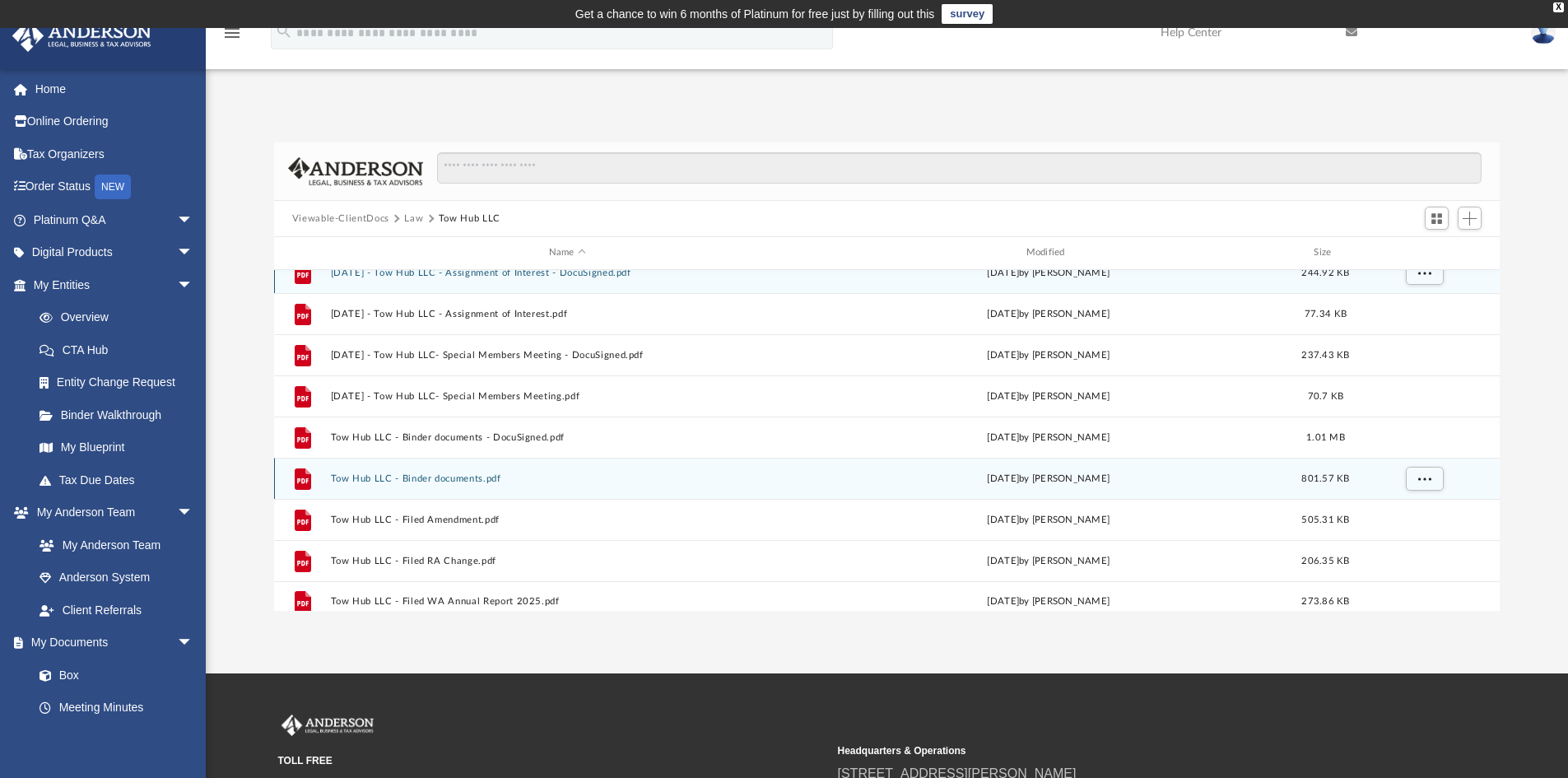
scroll to position [29, 0]
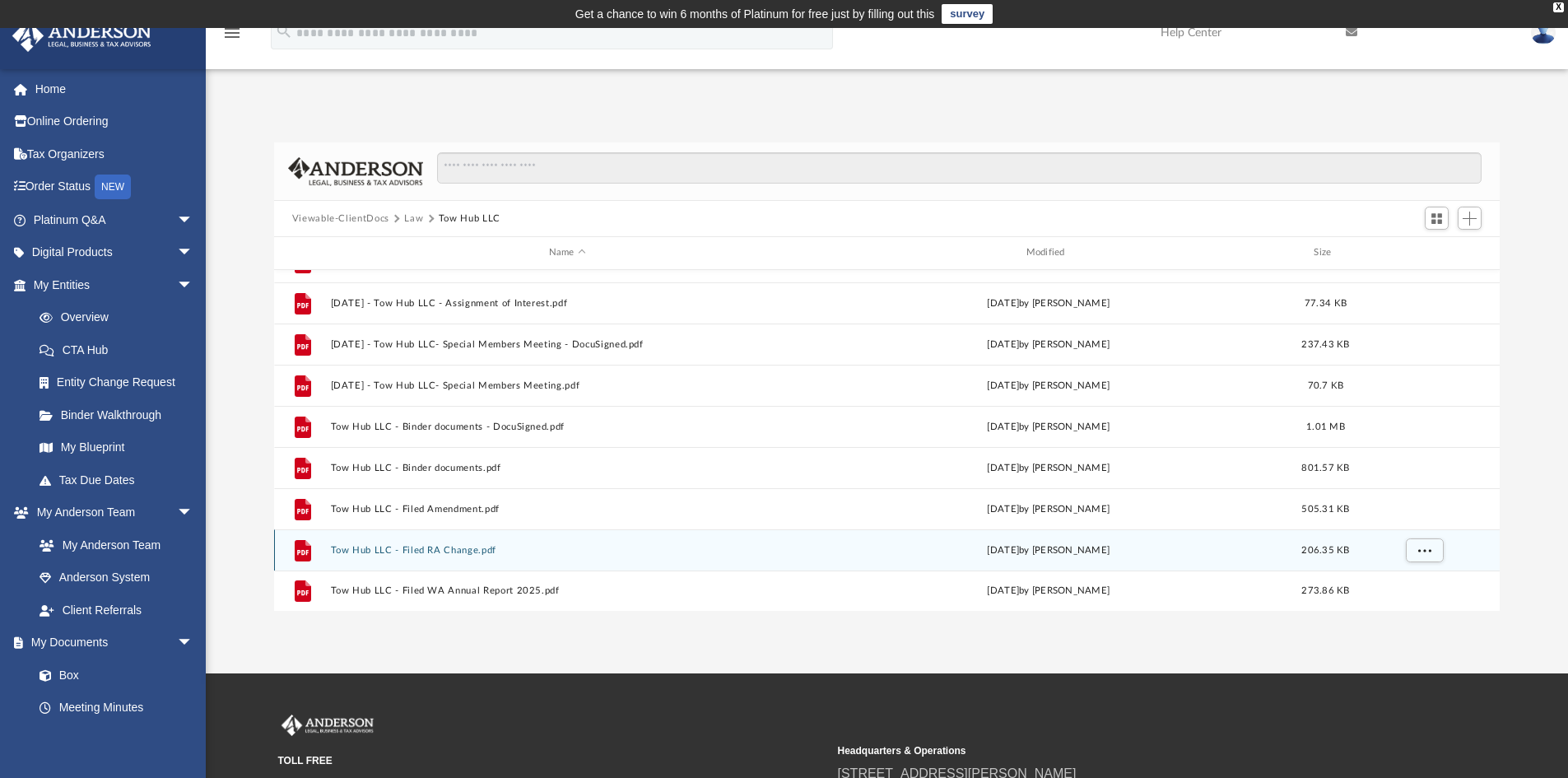
click at [436, 549] on button "Tow Hub LLC - Filed RA Change.pdf" at bounding box center [567, 550] width 475 height 11
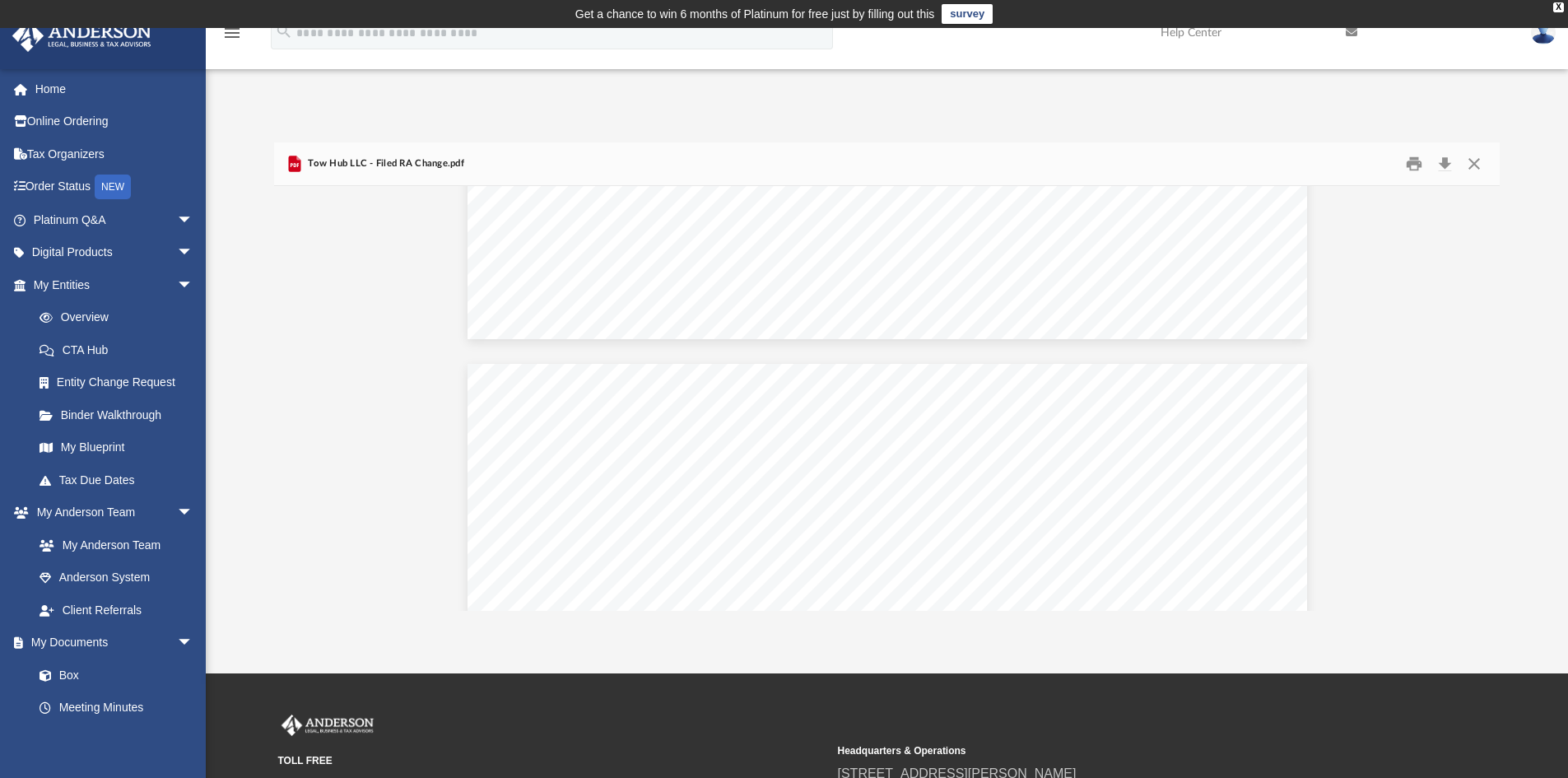
scroll to position [972, 0]
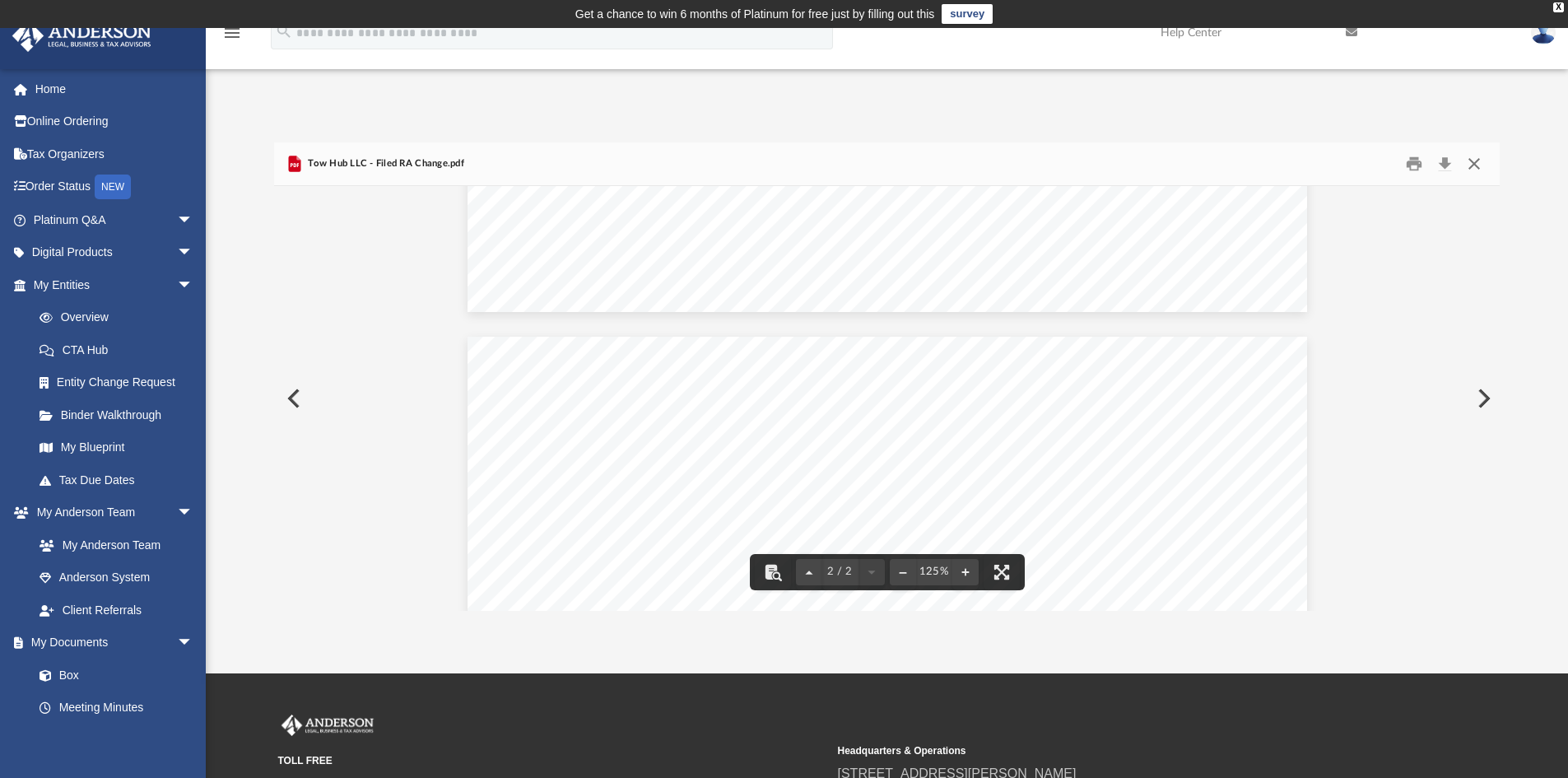
click at [1471, 159] on button "Close" at bounding box center [1474, 165] width 30 height 26
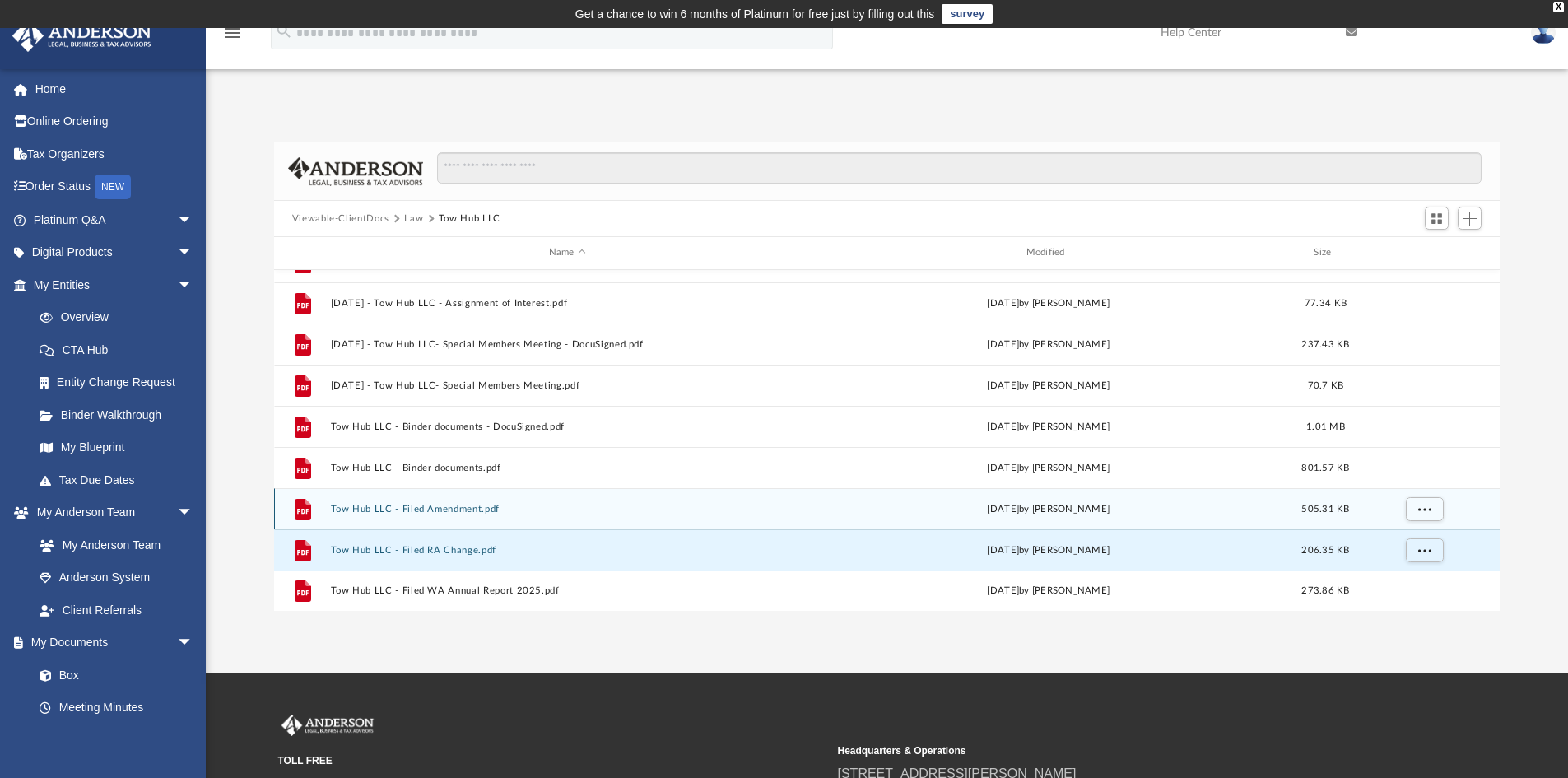
click at [446, 505] on button "Tow Hub LLC - Filed Amendment.pdf" at bounding box center [567, 509] width 475 height 11
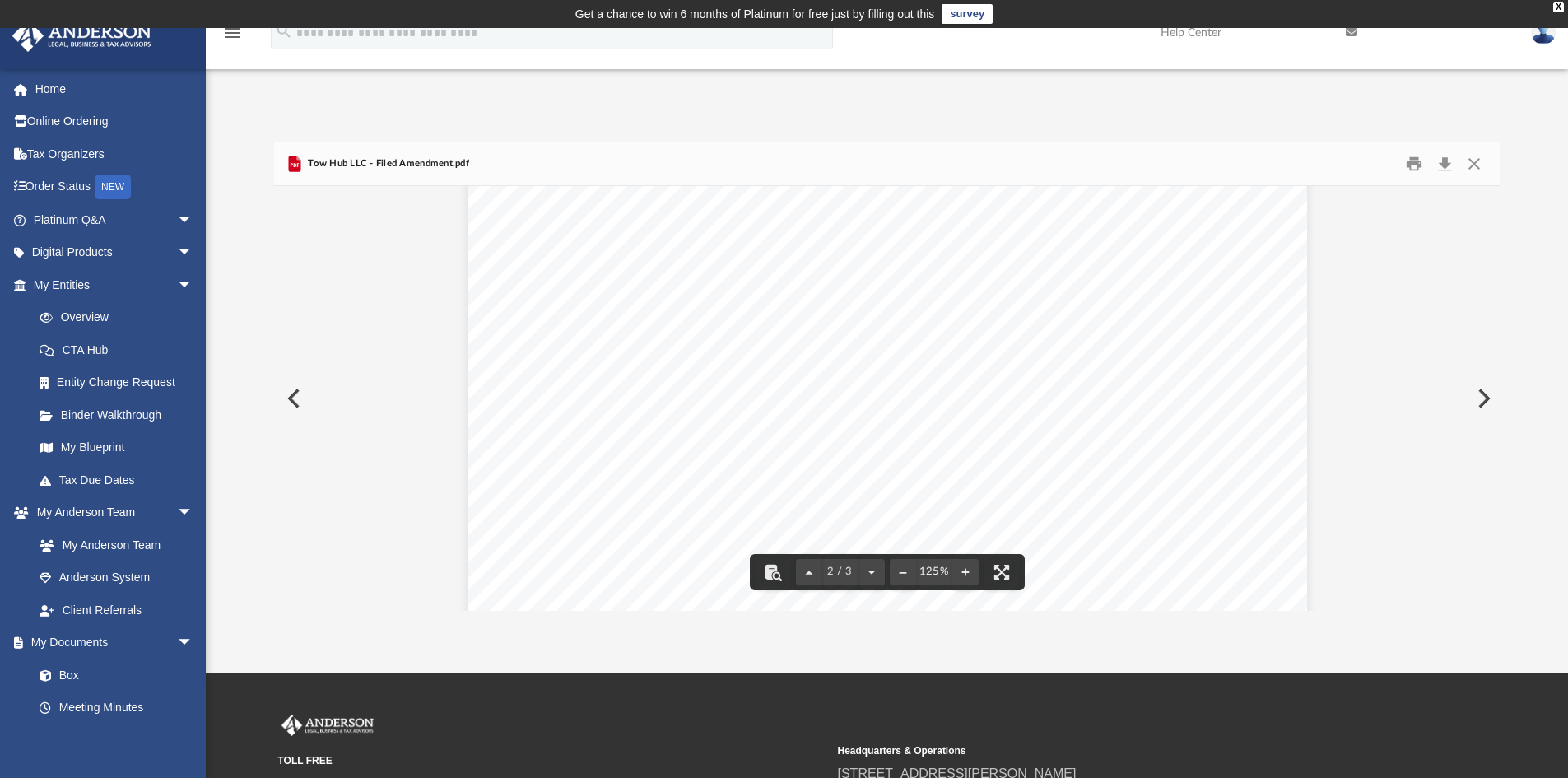
scroll to position [1400, 0]
click at [1473, 161] on button "Close" at bounding box center [1474, 165] width 30 height 26
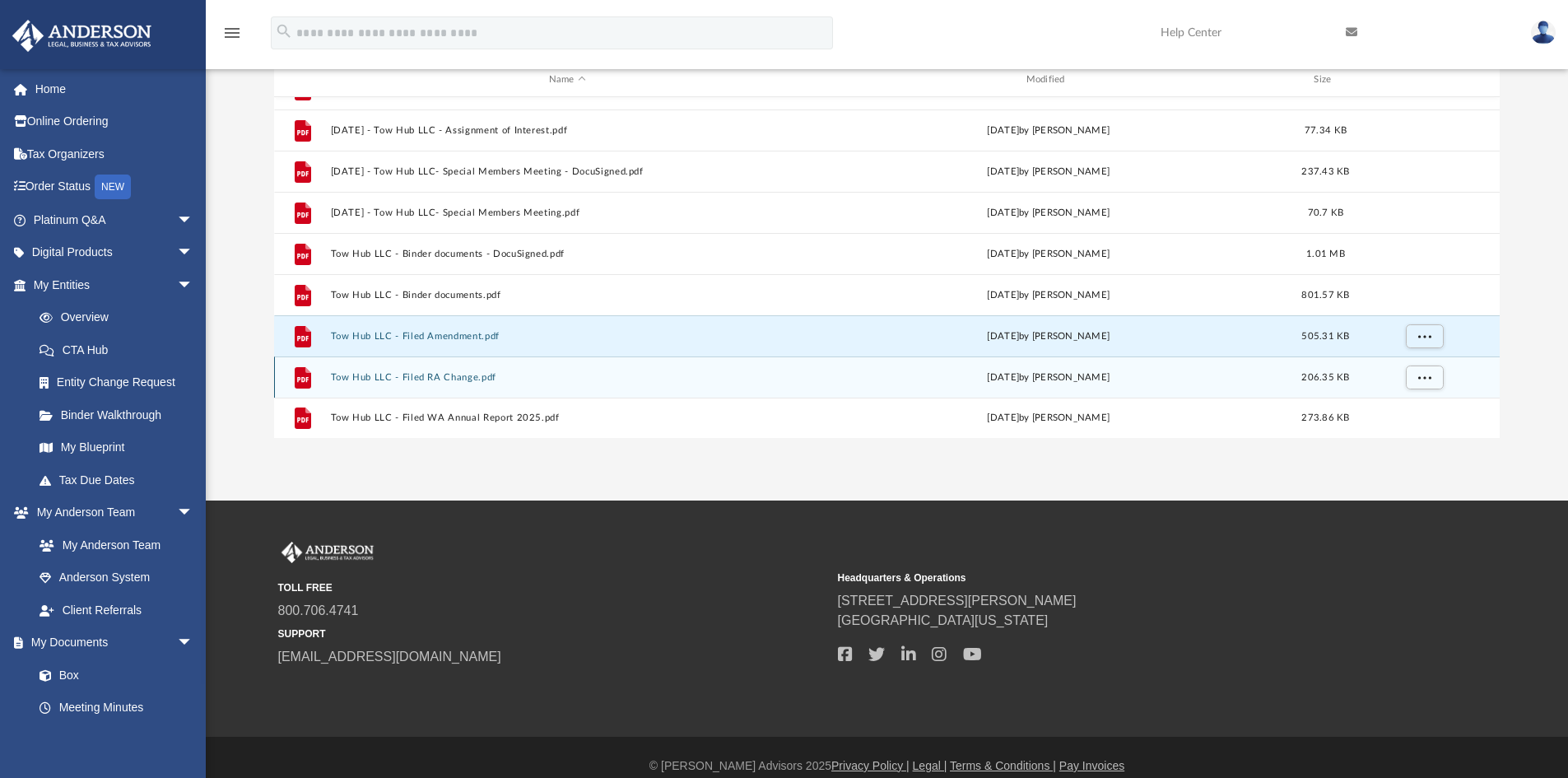
scroll to position [191, 0]
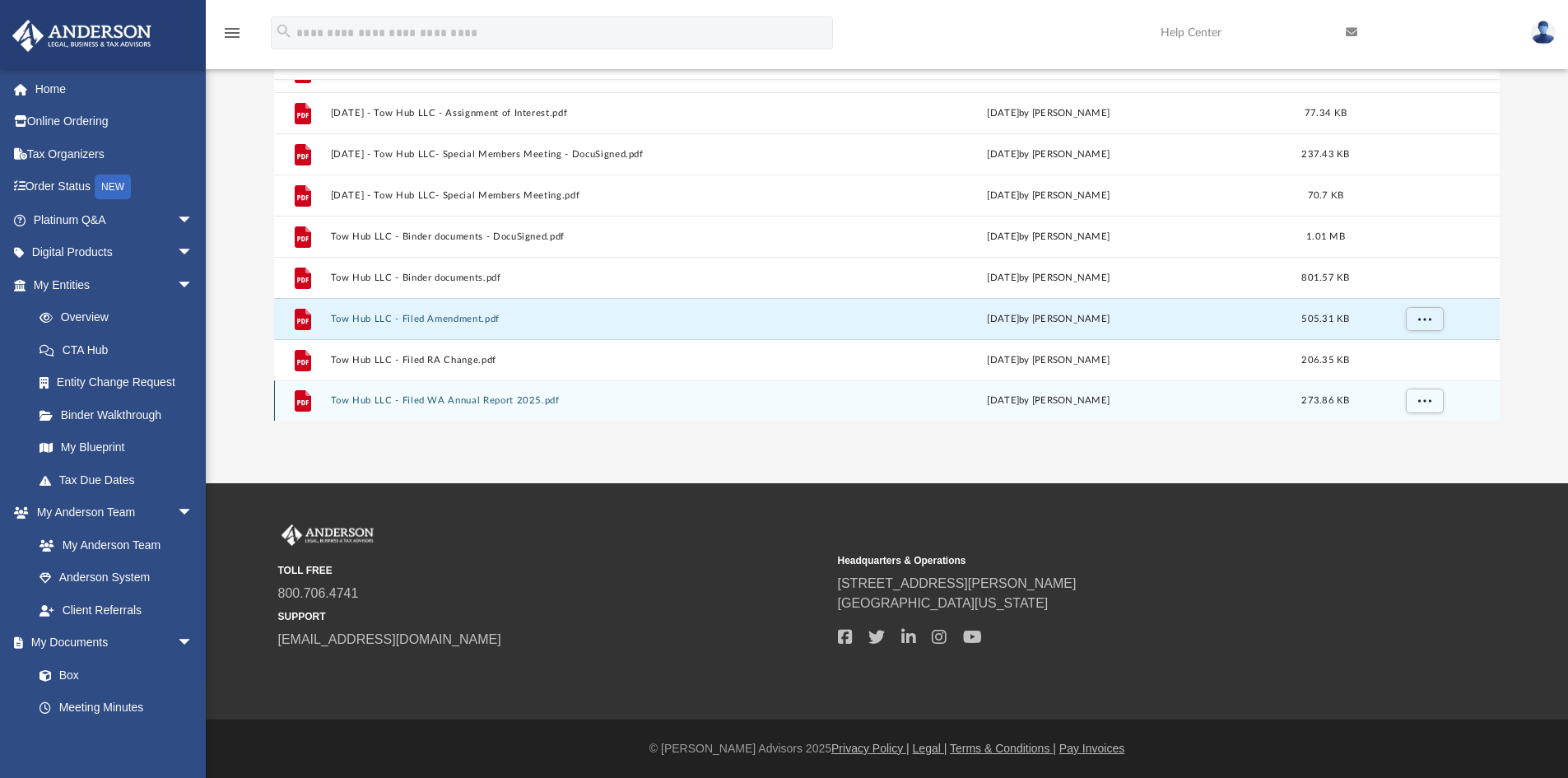
click at [441, 399] on button "Tow Hub LLC - Filed WA Annual Report 2025.pdf" at bounding box center [567, 400] width 475 height 11
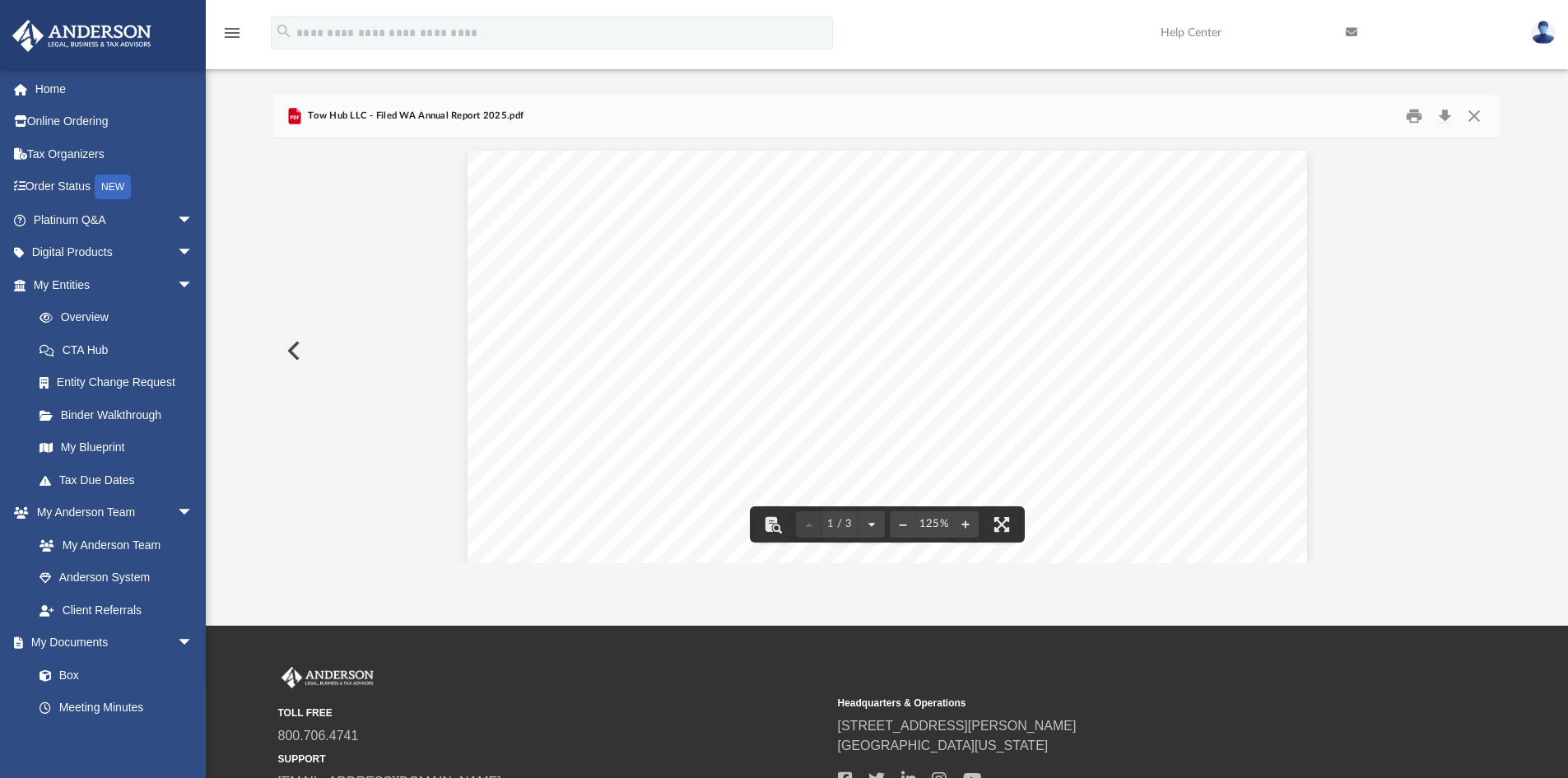
scroll to position [0, 0]
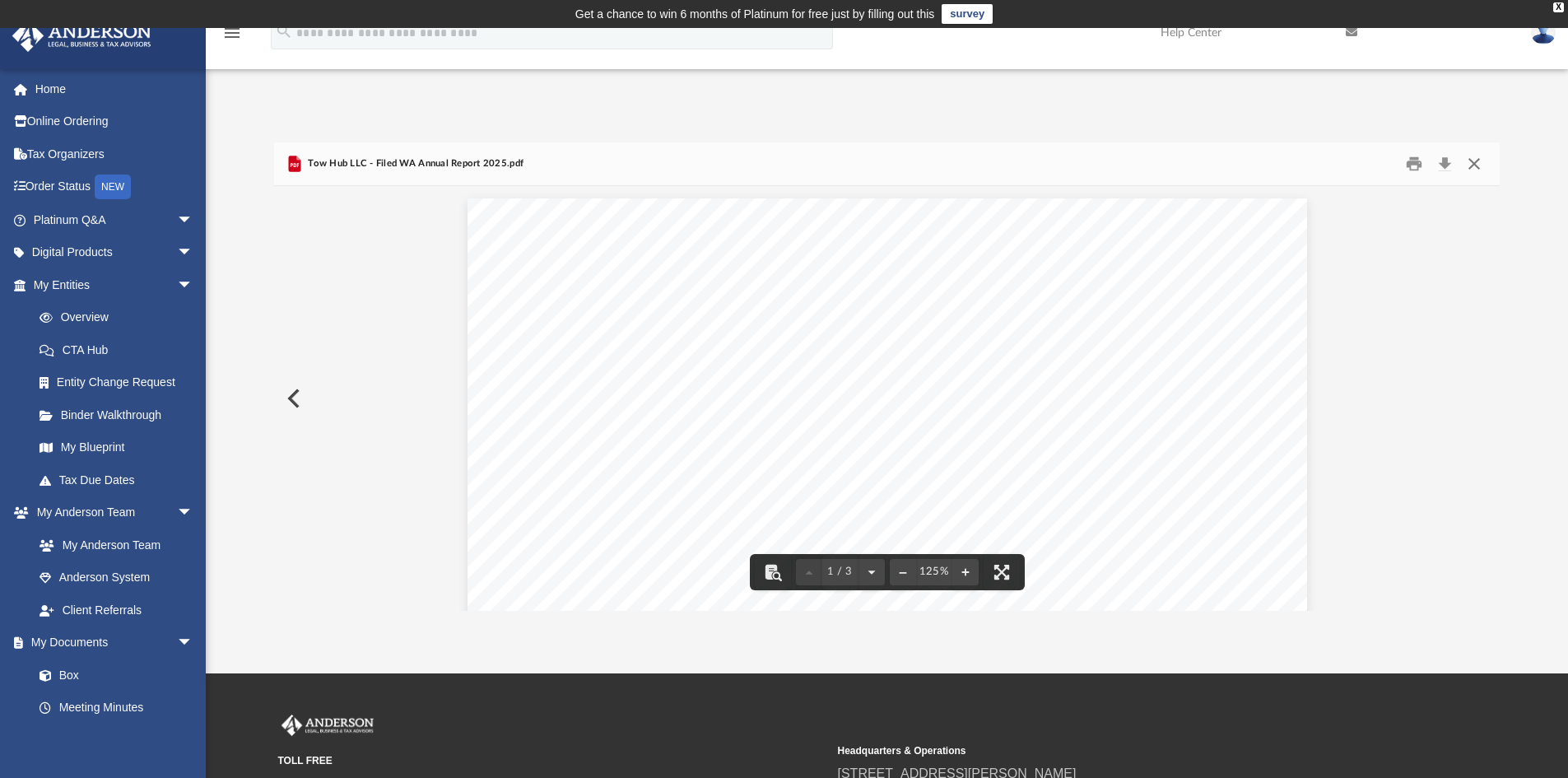
click at [1478, 165] on button "Close" at bounding box center [1474, 165] width 30 height 26
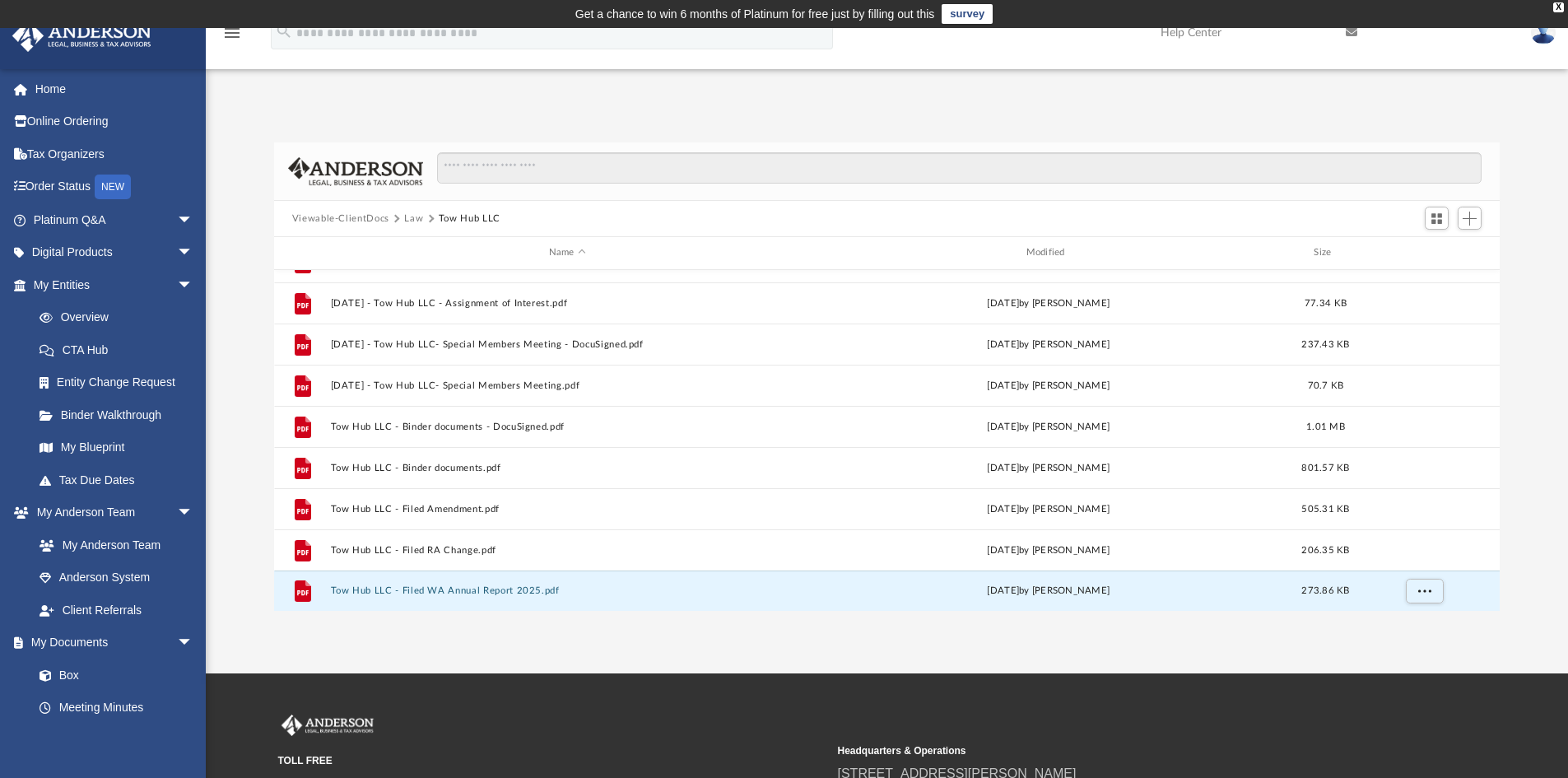
click at [412, 220] on button "Law" at bounding box center [413, 218] width 19 height 15
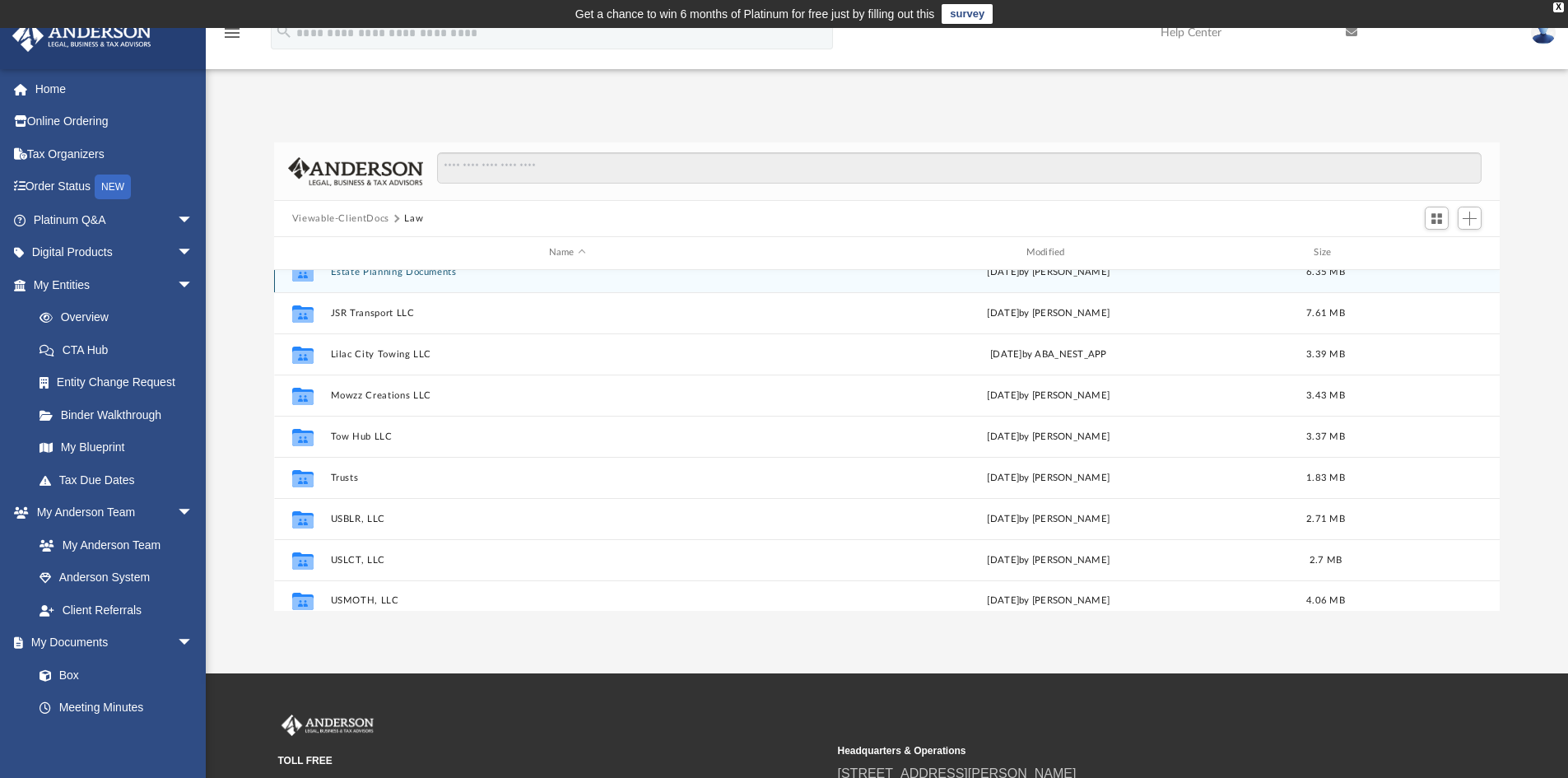
scroll to position [29, 0]
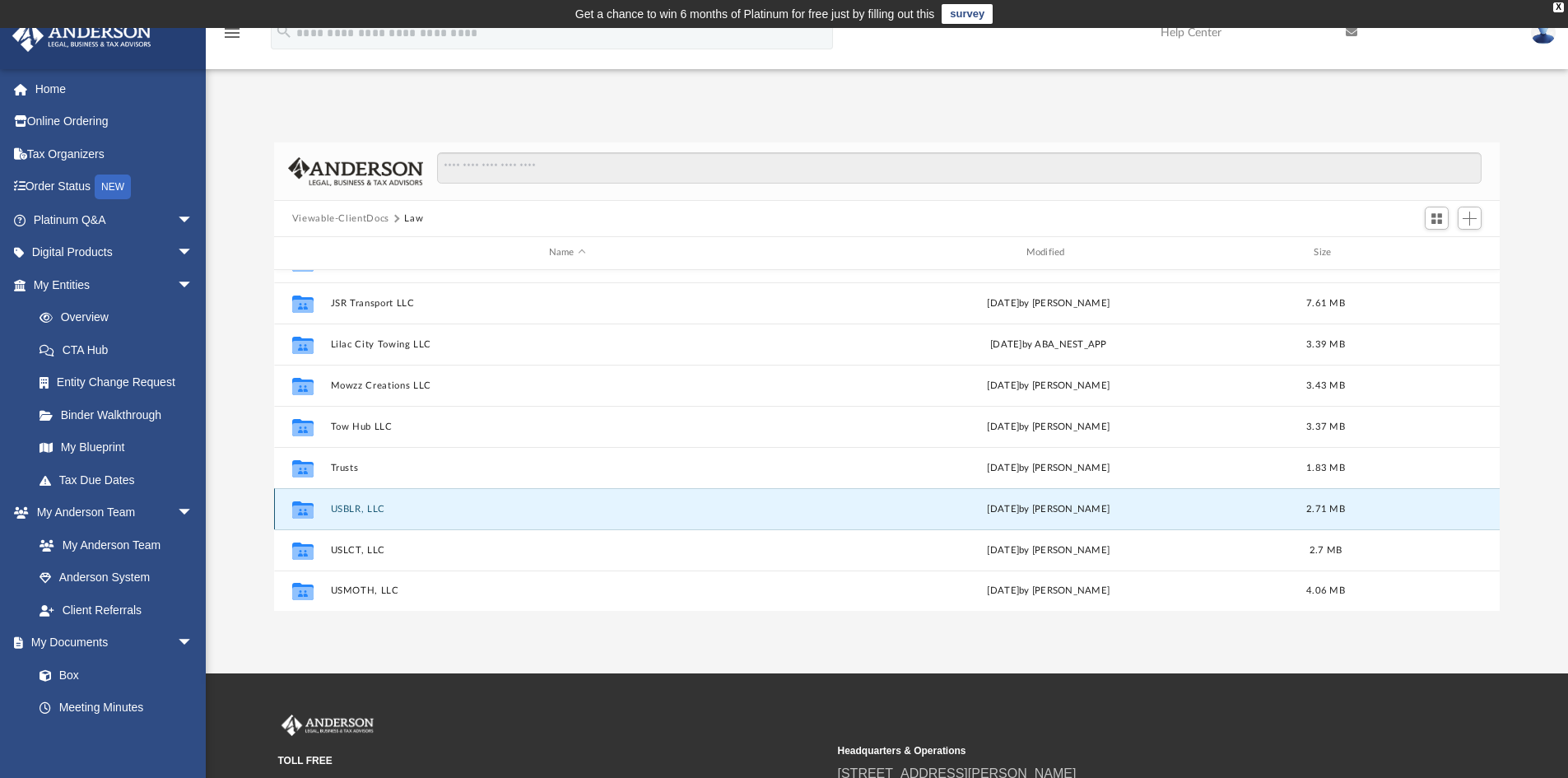
click at [354, 505] on button "USBLR, LLC" at bounding box center [567, 509] width 475 height 11
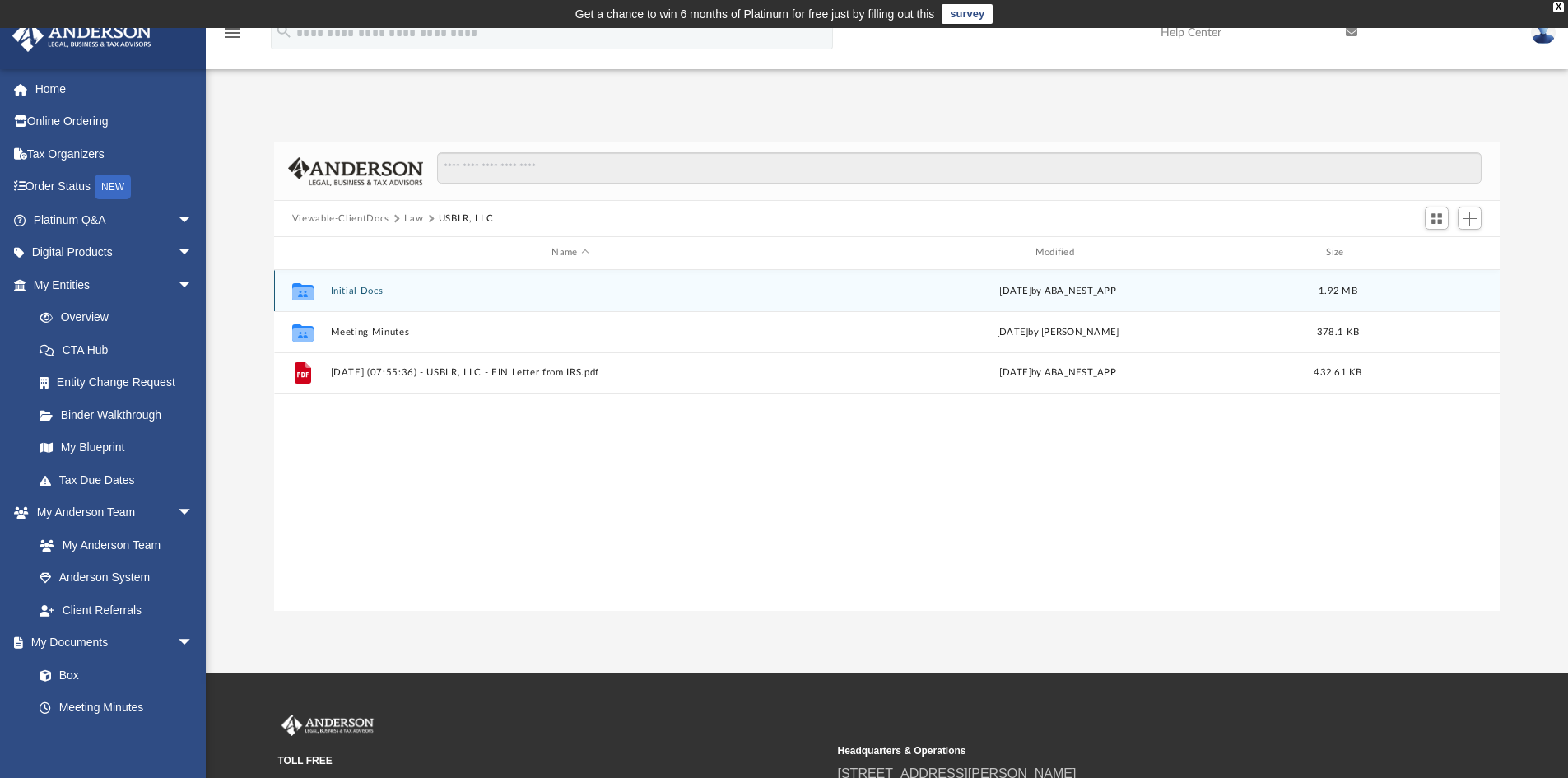
click at [369, 287] on button "Initial Docs" at bounding box center [570, 291] width 480 height 11
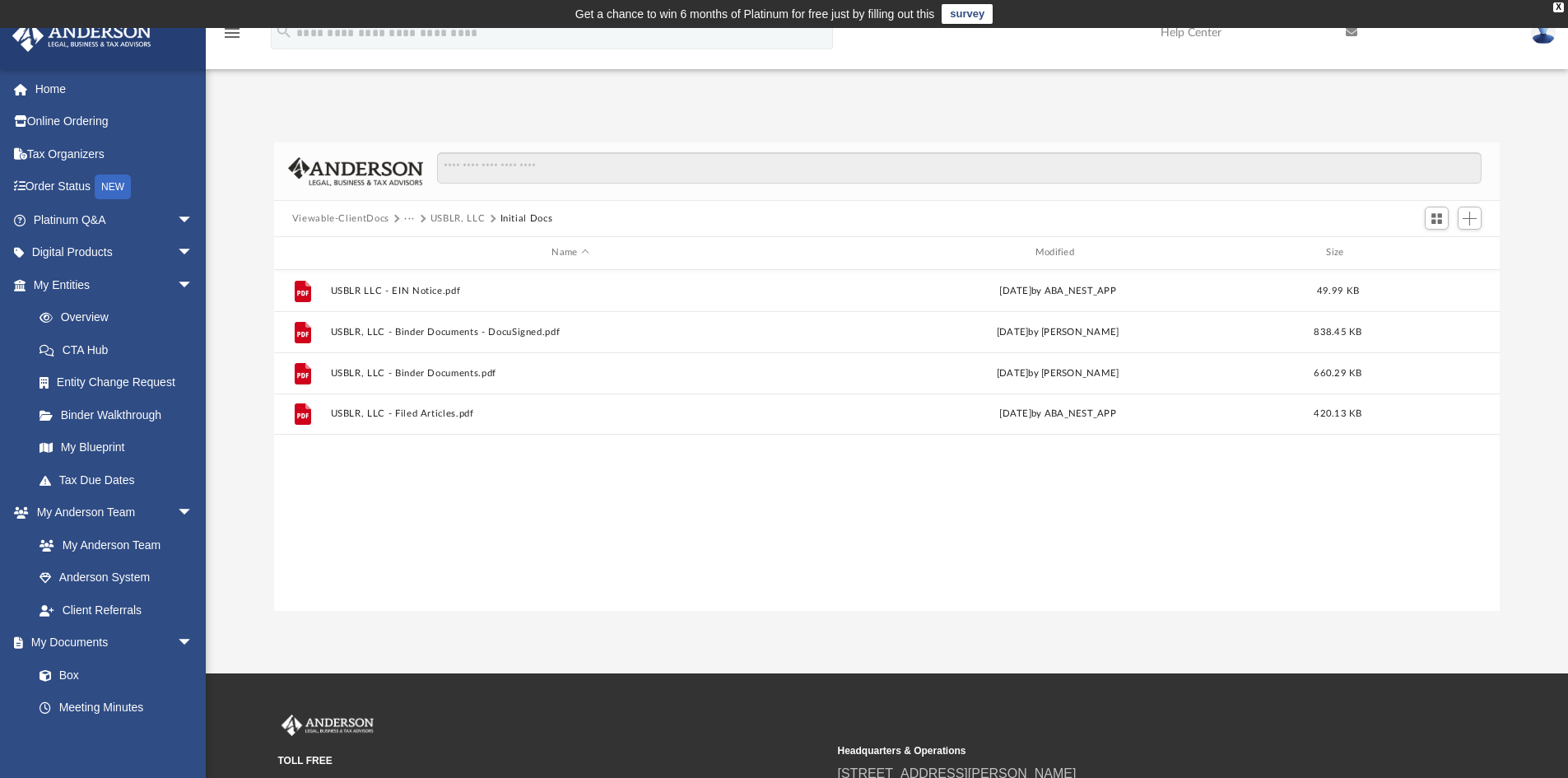
click at [368, 217] on button "Viewable-ClientDocs" at bounding box center [340, 218] width 97 height 15
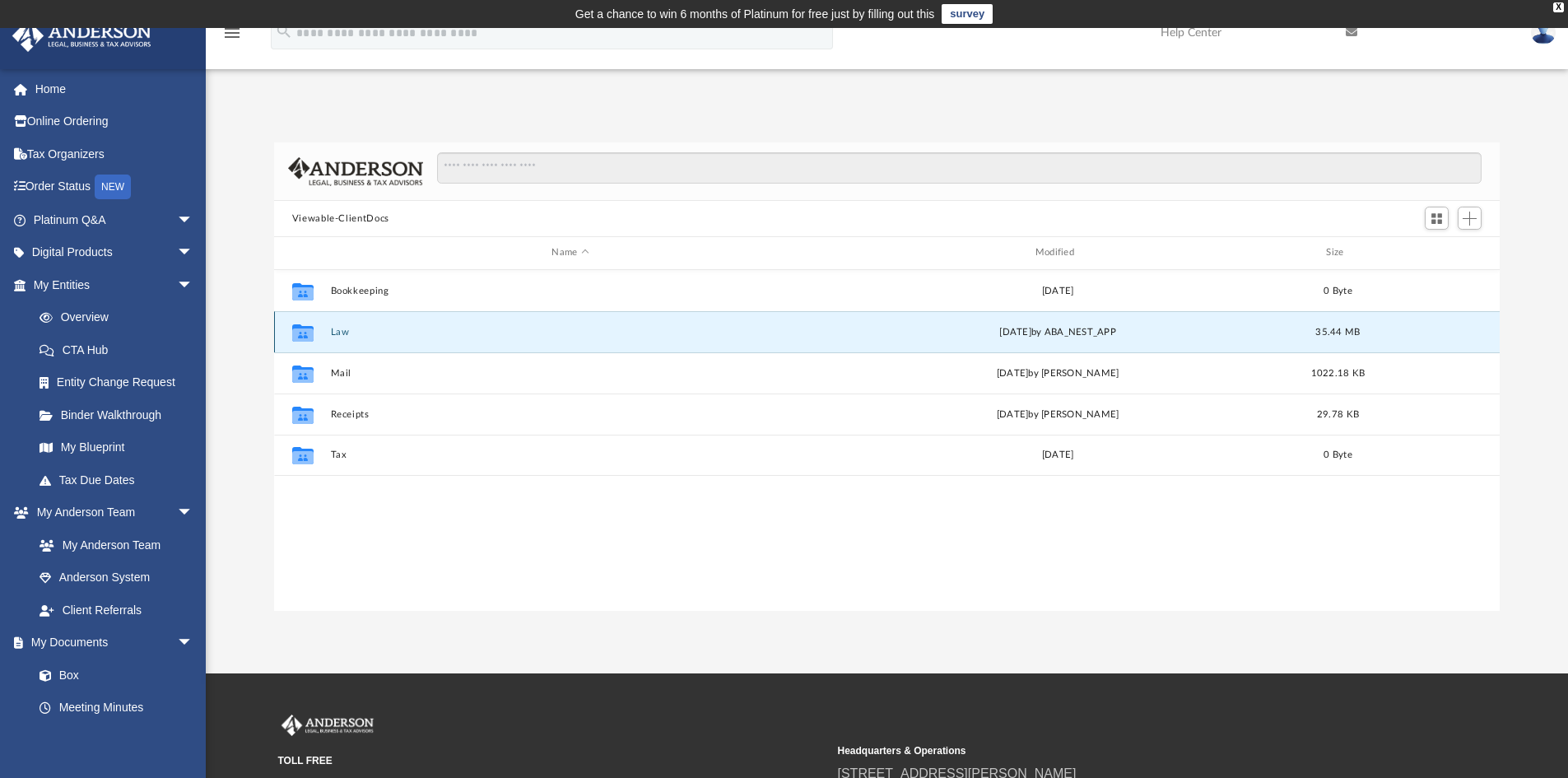
click at [342, 332] on button "Law" at bounding box center [570, 332] width 480 height 11
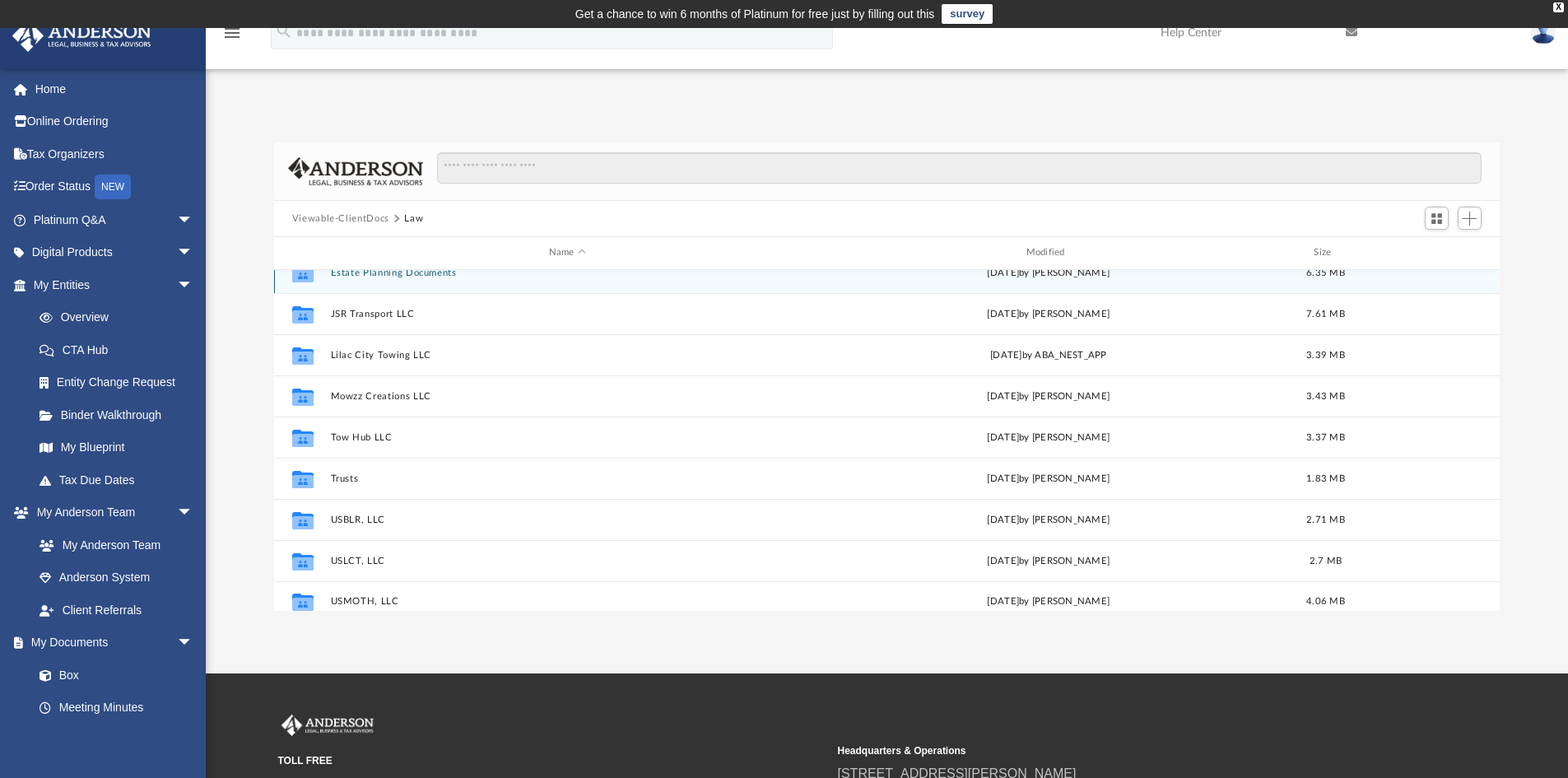
scroll to position [29, 0]
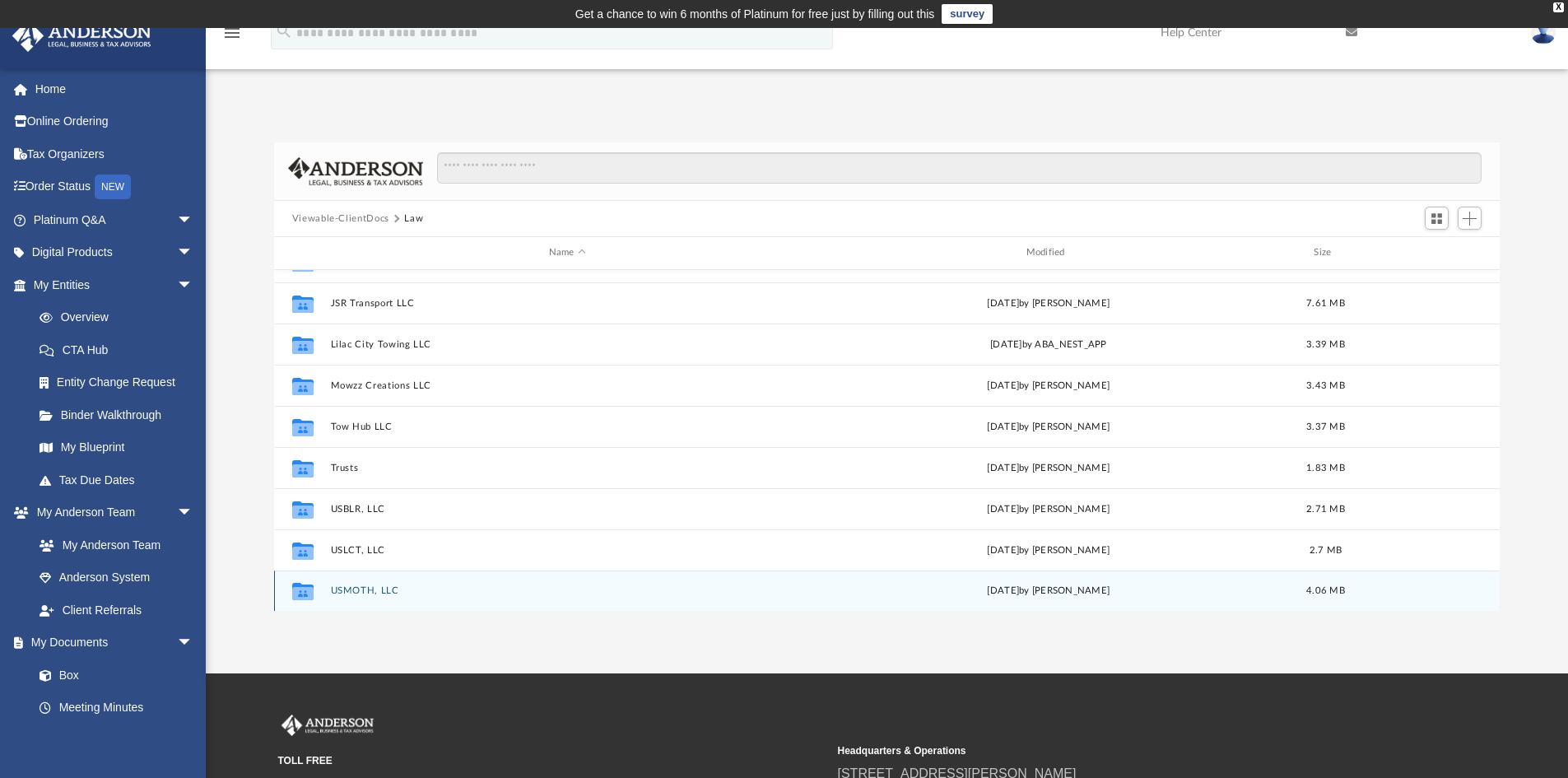
click at [355, 589] on button "USMOTH, LLC" at bounding box center [567, 590] width 475 height 11
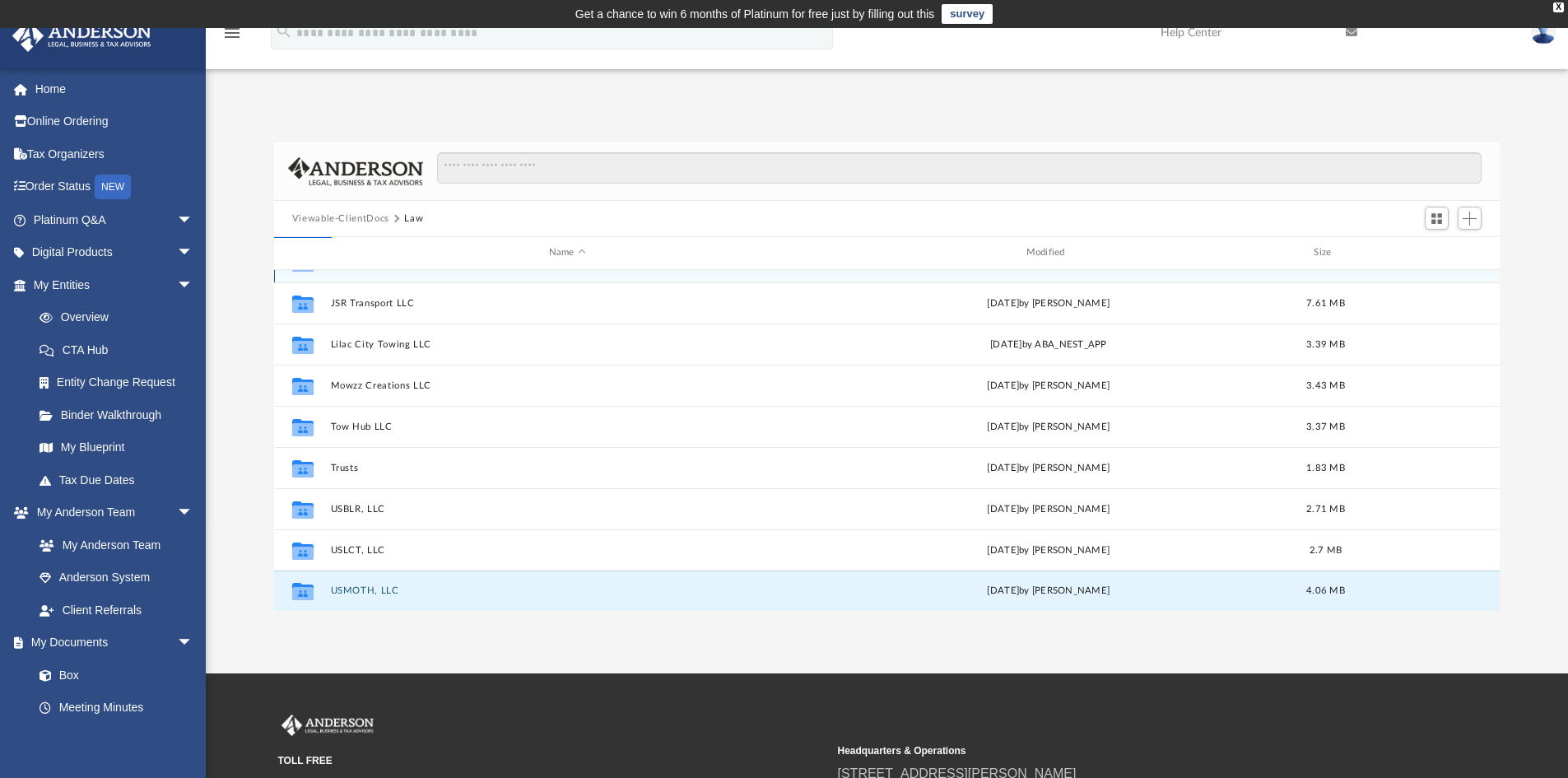
scroll to position [0, 0]
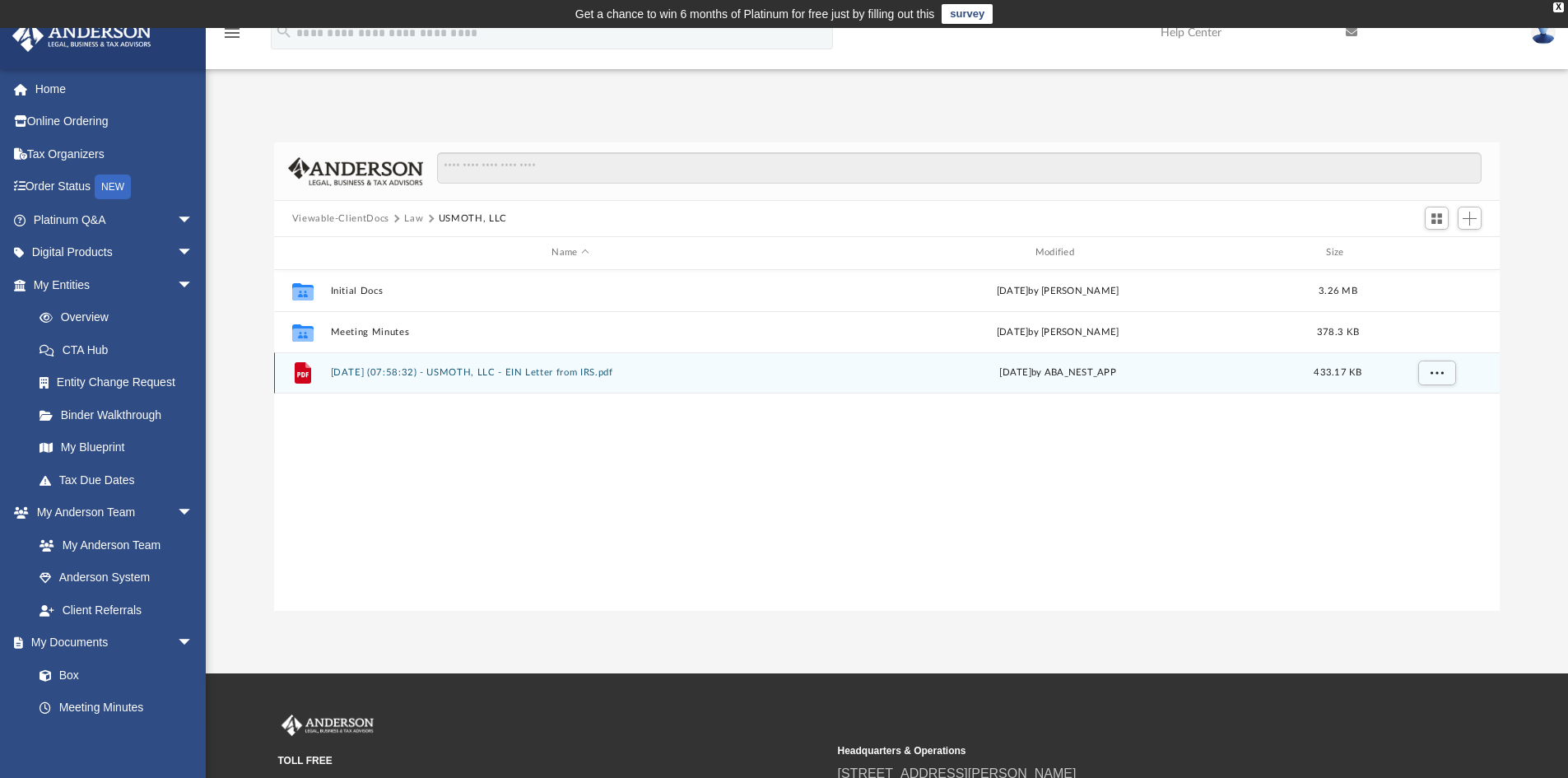
click at [418, 365] on div "File 2024.12.24 (07:58:32) - USMOTH, LLC - EIN Letter from IRS.pdf Tue Dec 24 2…" at bounding box center [887, 373] width 1227 height 41
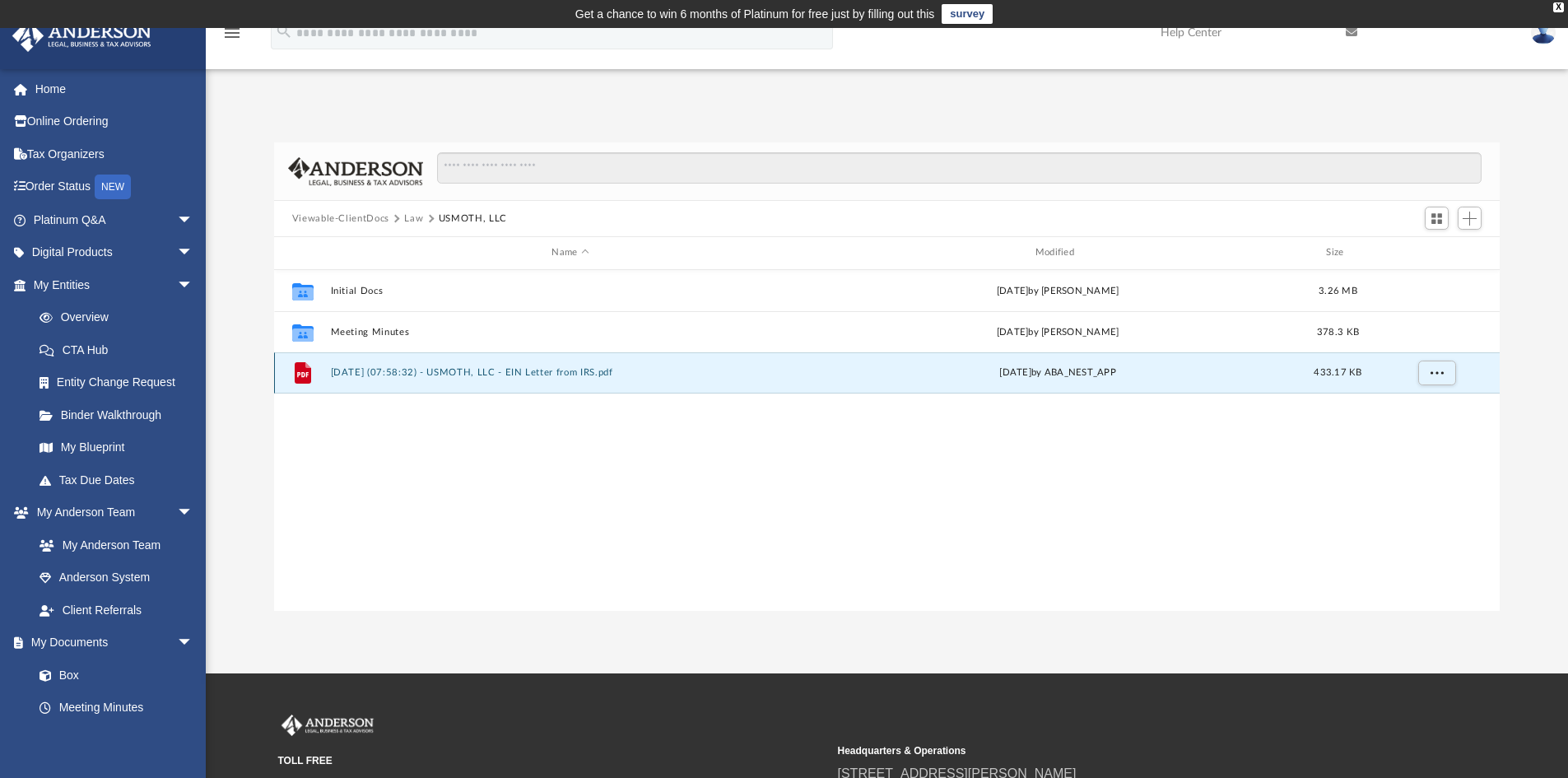
click at [412, 373] on button "2024.12.24 (07:58:32) - USMOTH, LLC - EIN Letter from IRS.pdf" at bounding box center [570, 372] width 480 height 11
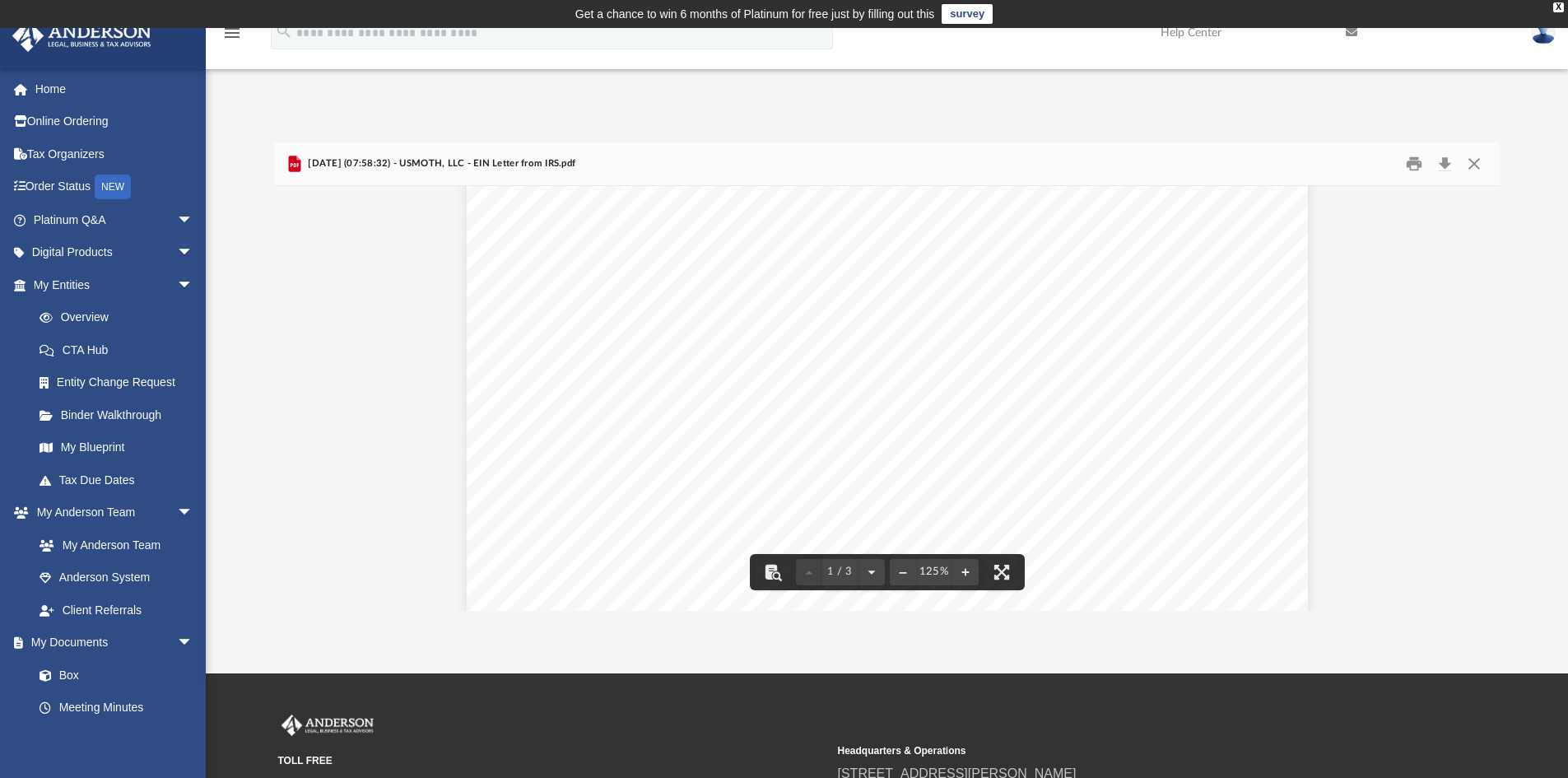
scroll to position [165, 0]
click at [1481, 166] on button "Close" at bounding box center [1474, 165] width 30 height 26
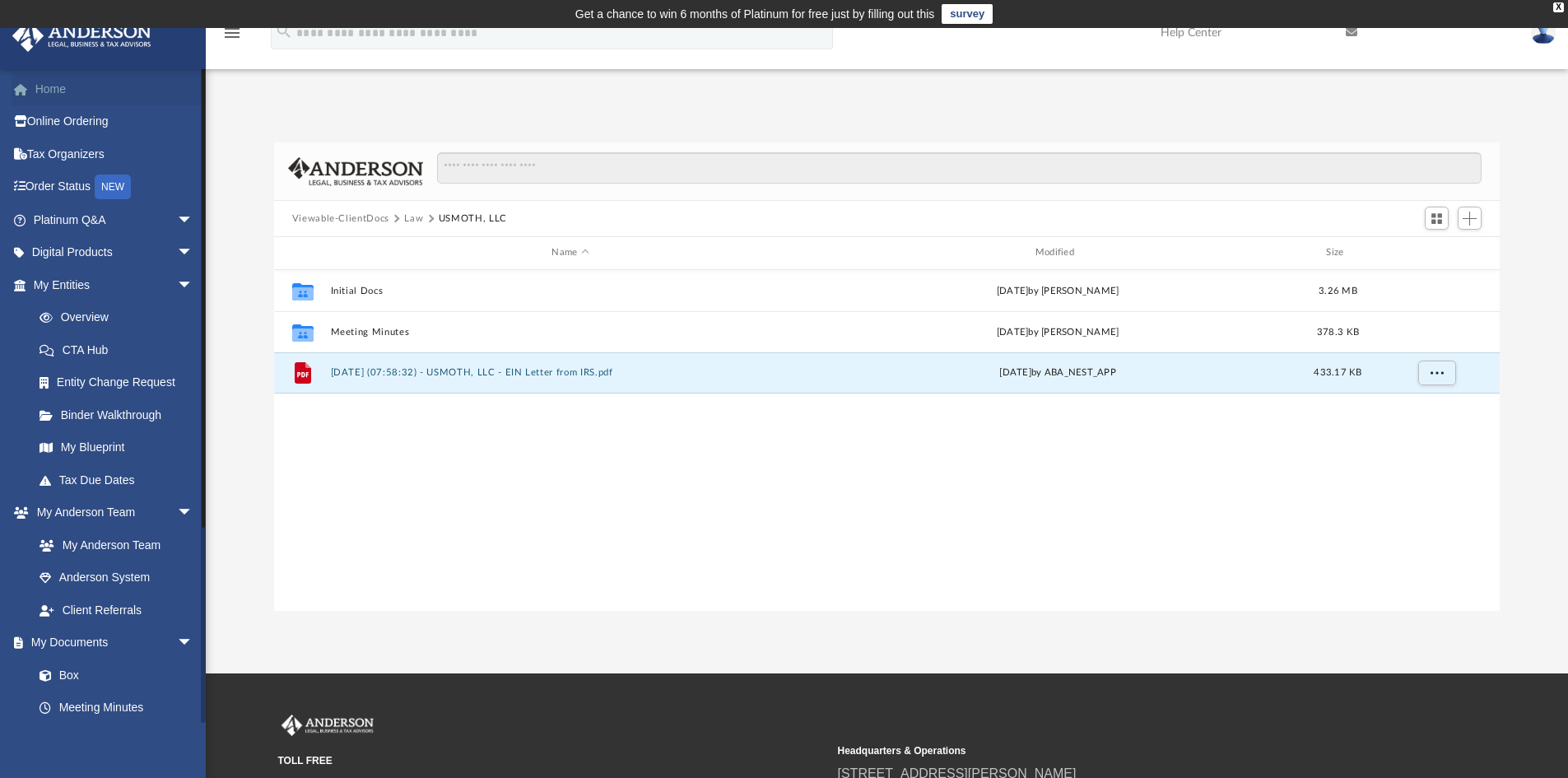
click at [44, 88] on link "Home" at bounding box center [114, 88] width 206 height 33
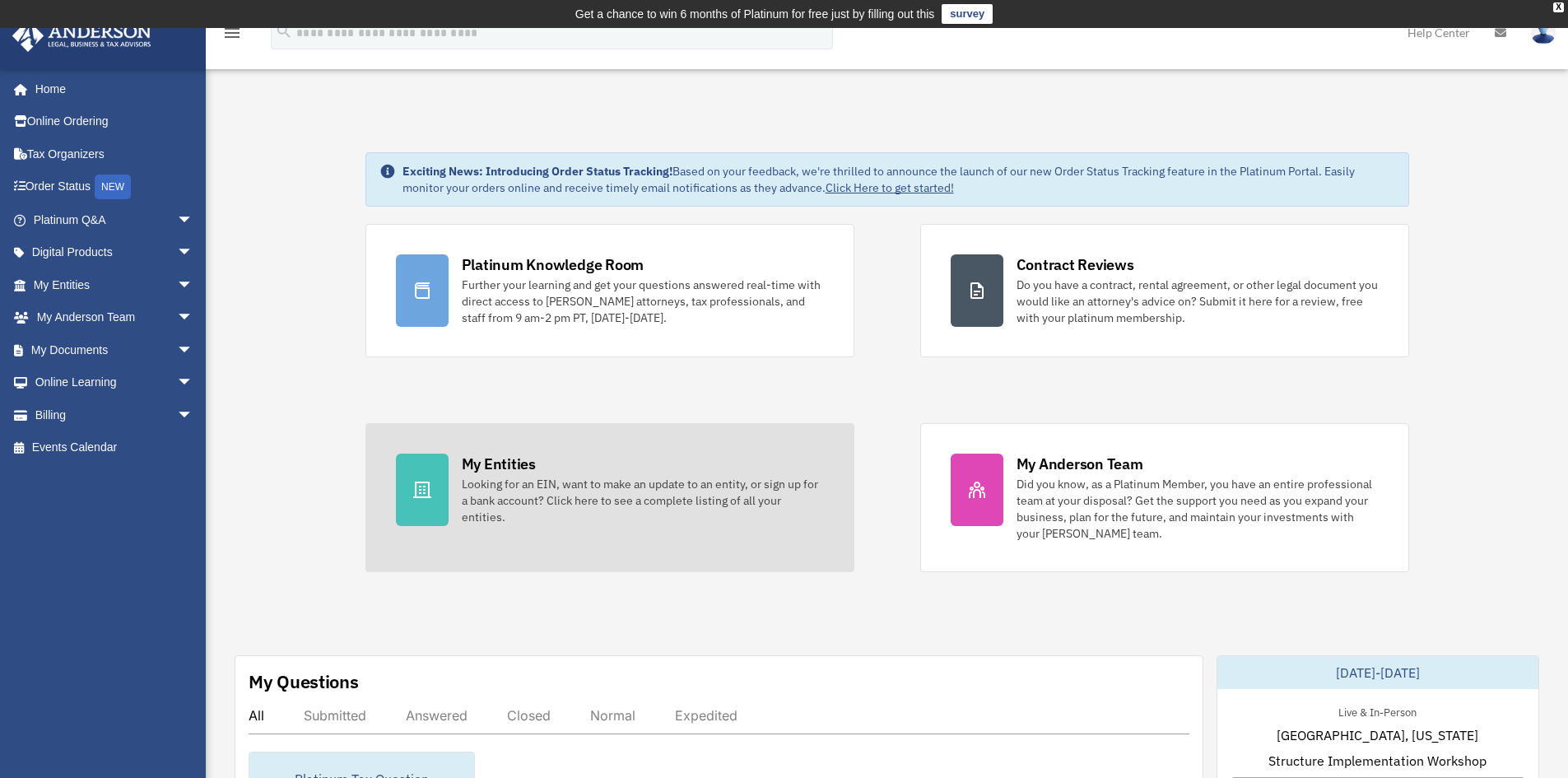
click at [554, 485] on div "Looking for an EIN, want to make an update to an entity, or sign up for a bank …" at bounding box center [642, 501] width 362 height 49
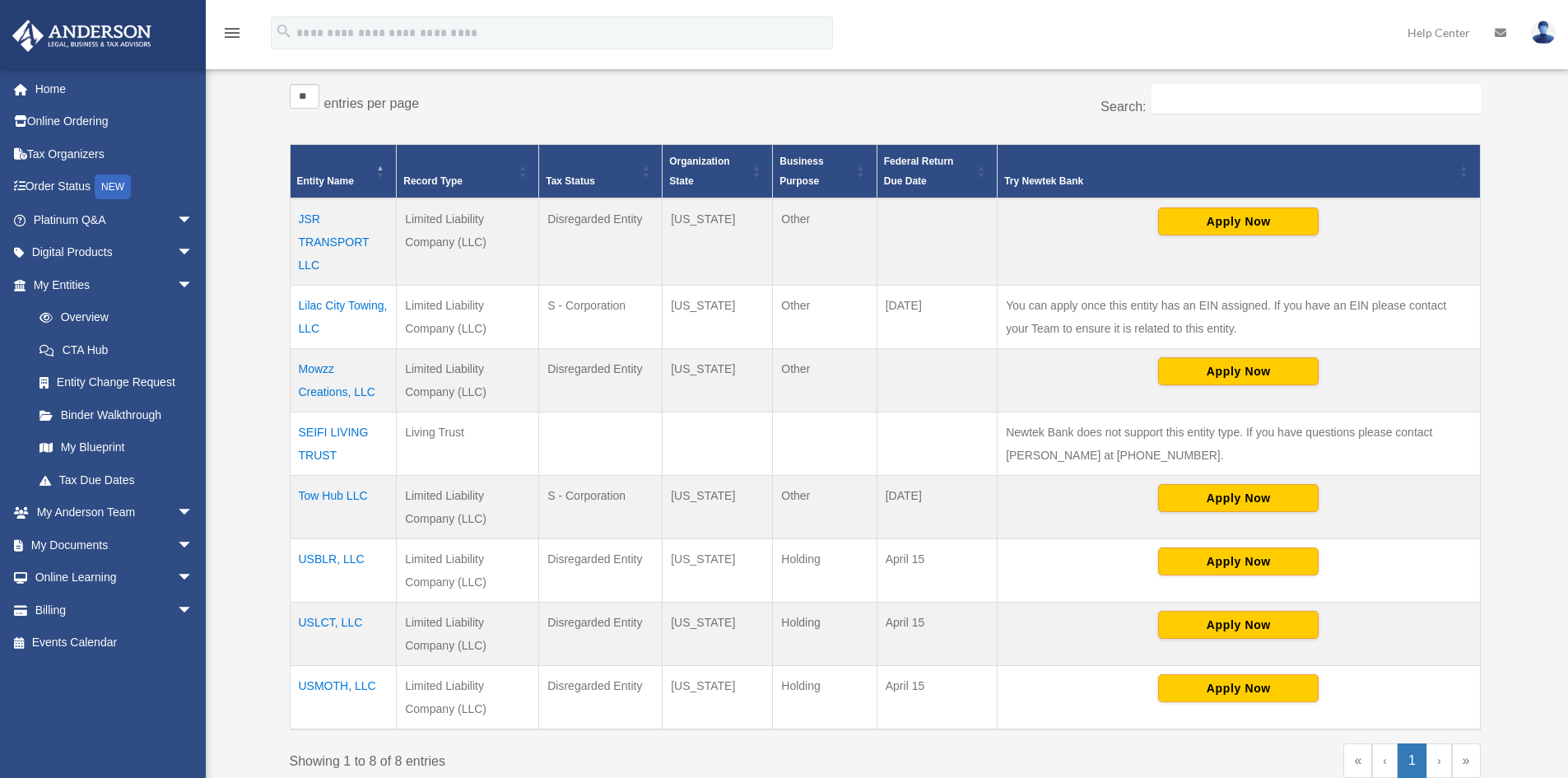
scroll to position [330, 0]
